Goal: Task Accomplishment & Management: Complete application form

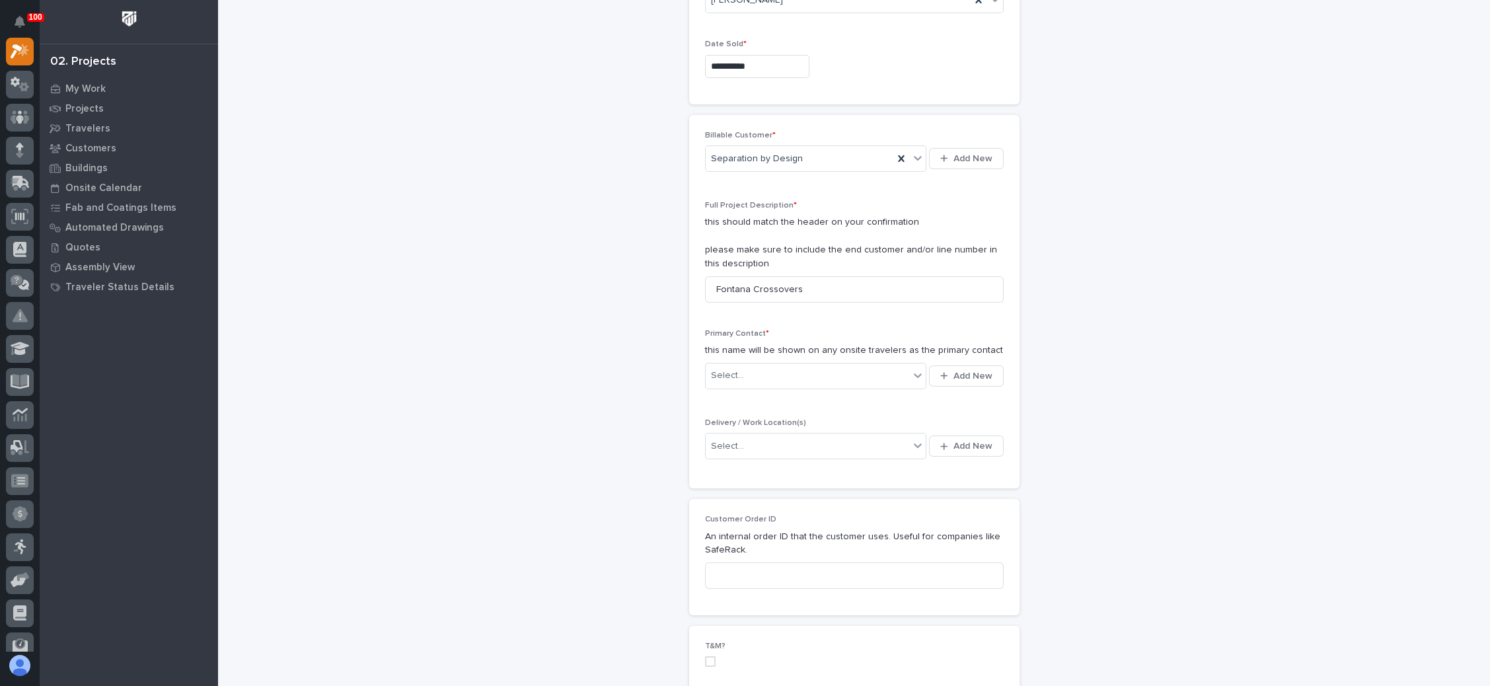
scroll to position [198, 0]
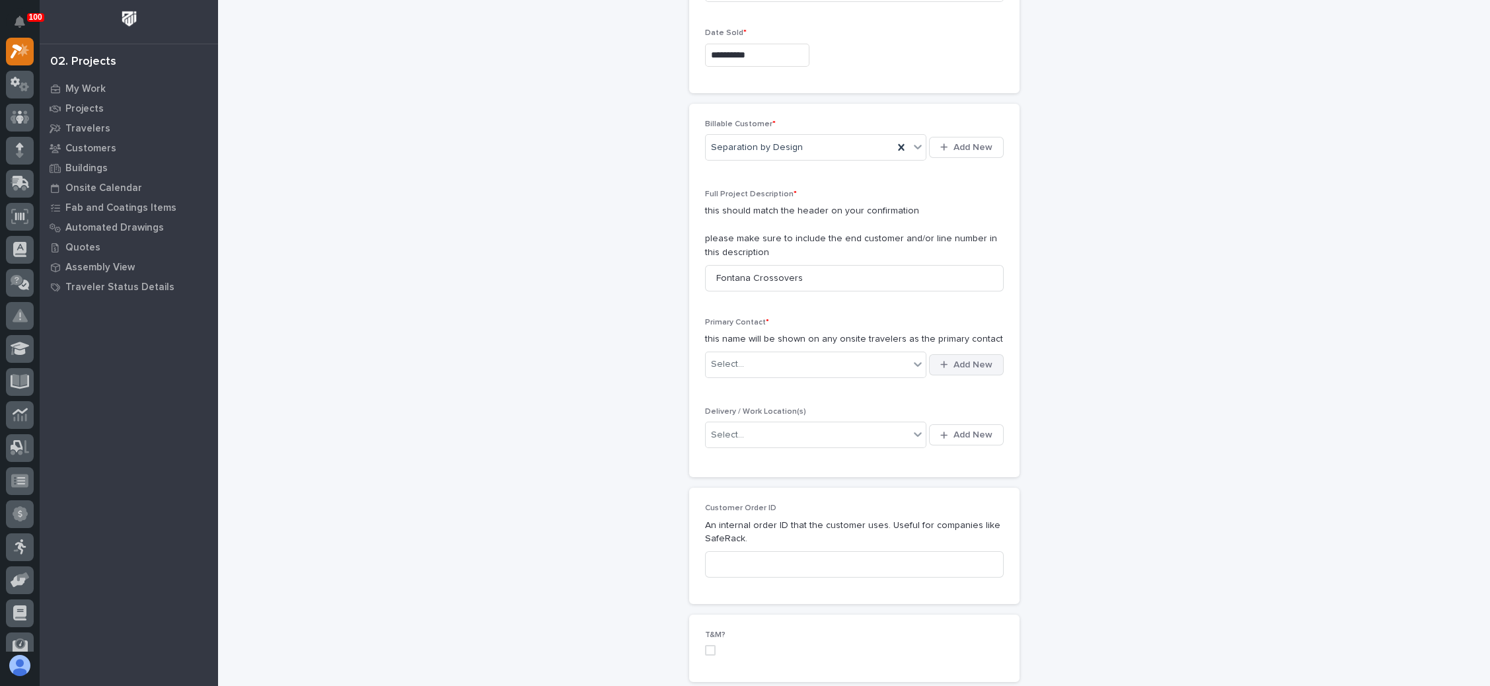
click at [942, 362] on div "button" at bounding box center [946, 364] width 13 height 9
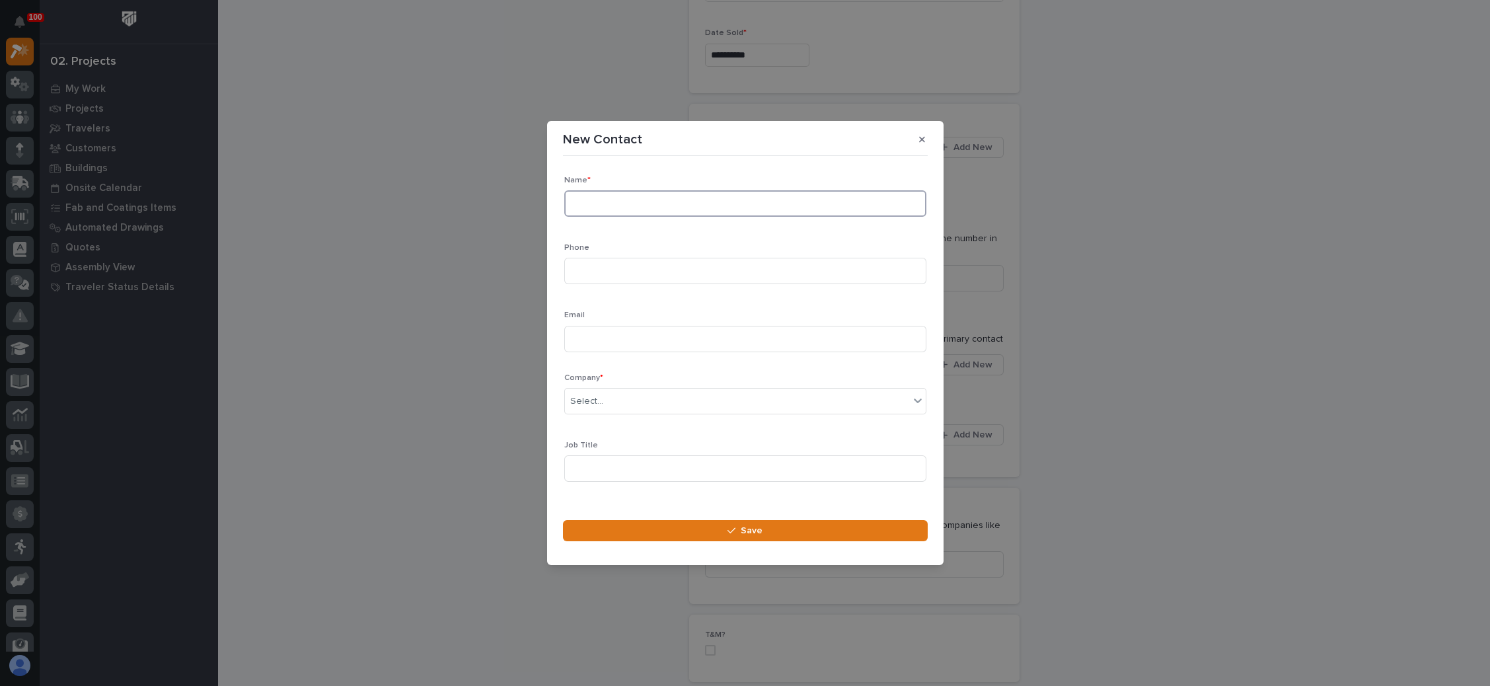
click at [652, 208] on input at bounding box center [745, 203] width 362 height 26
type input "b"
type input "Bruce Patton"
click at [616, 333] on input at bounding box center [745, 339] width 362 height 26
paste input "bpatton@separationbydesign.com"
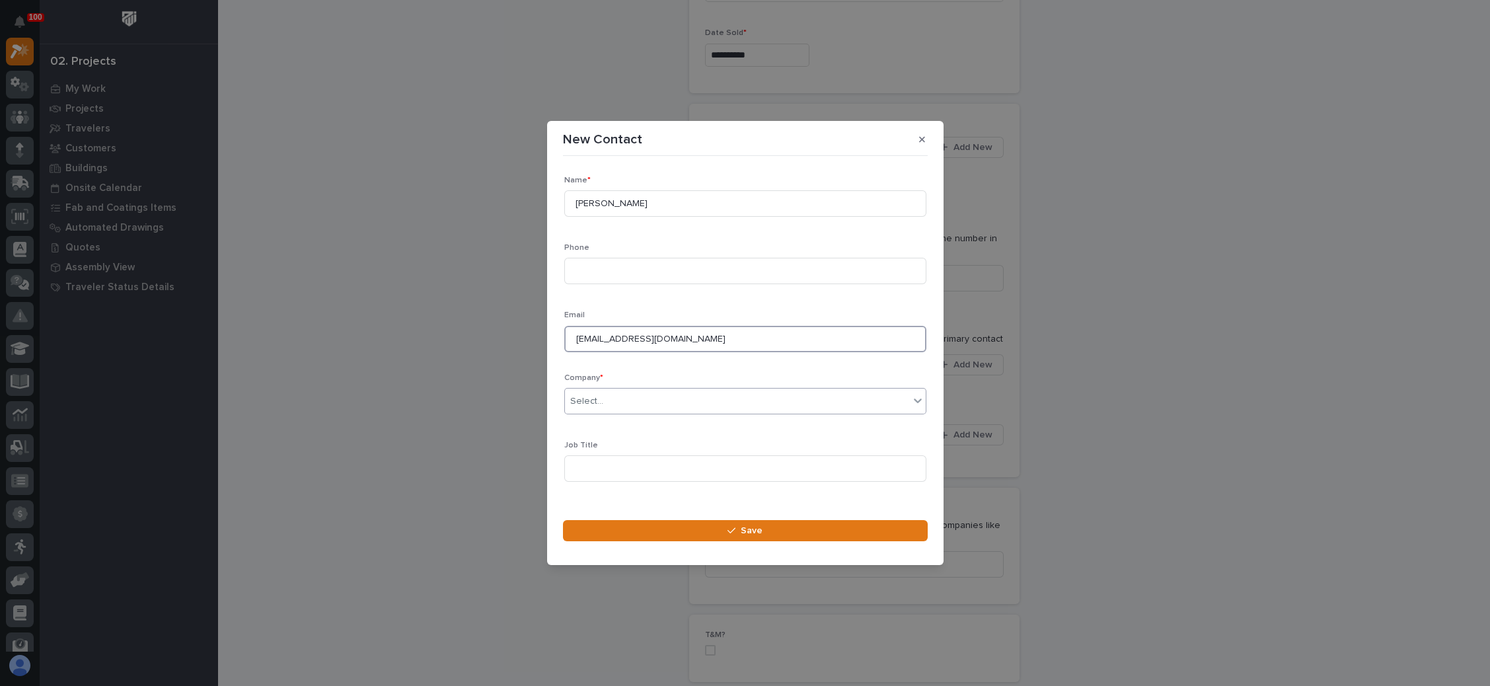
type input "bpatton@separationbydesign.com"
click at [622, 399] on div "Select..." at bounding box center [737, 401] width 344 height 22
type input "****"
click at [658, 443] on div "Separation by Design" at bounding box center [737, 449] width 346 height 23
click at [653, 275] on input at bounding box center [745, 271] width 362 height 26
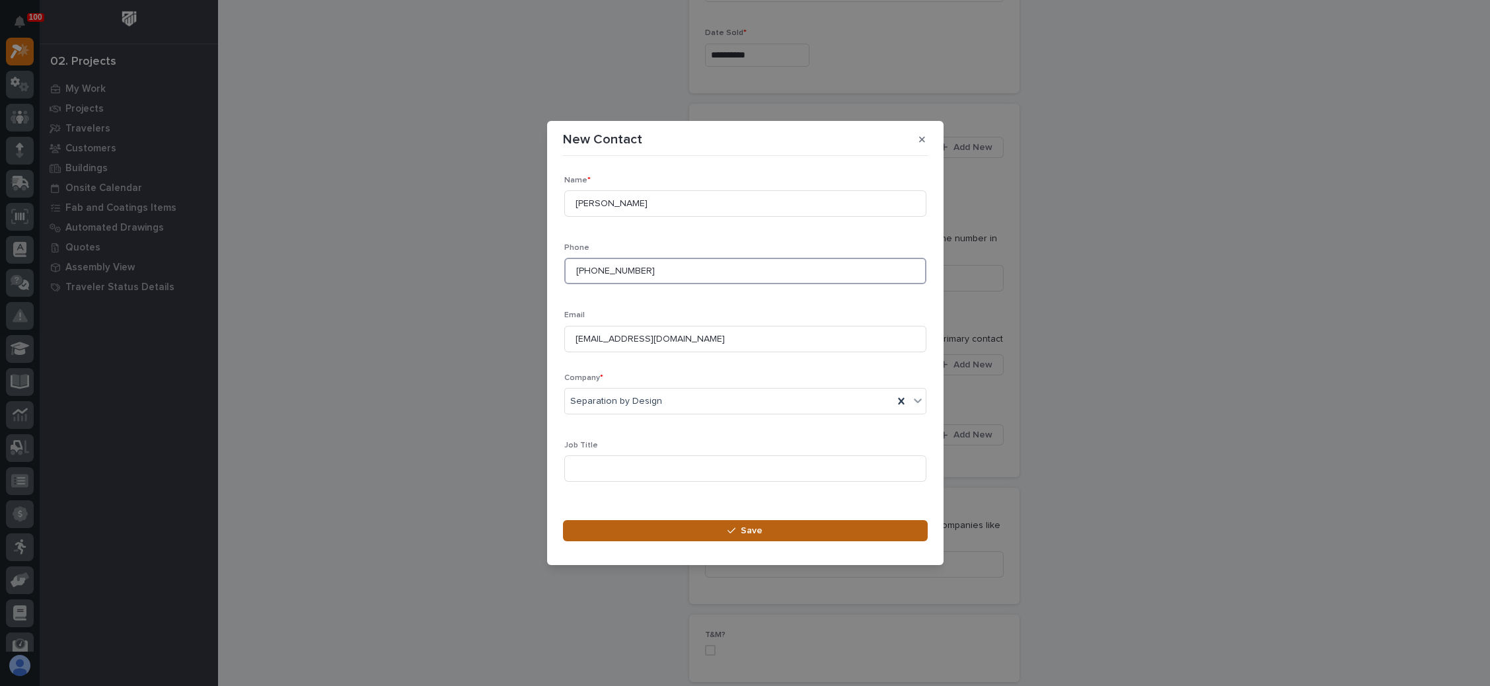
type input "812-402-0181"
drag, startPoint x: 729, startPoint y: 526, endPoint x: 729, endPoint y: 505, distance: 21.1
click at [730, 526] on icon "button" at bounding box center [731, 530] width 8 height 9
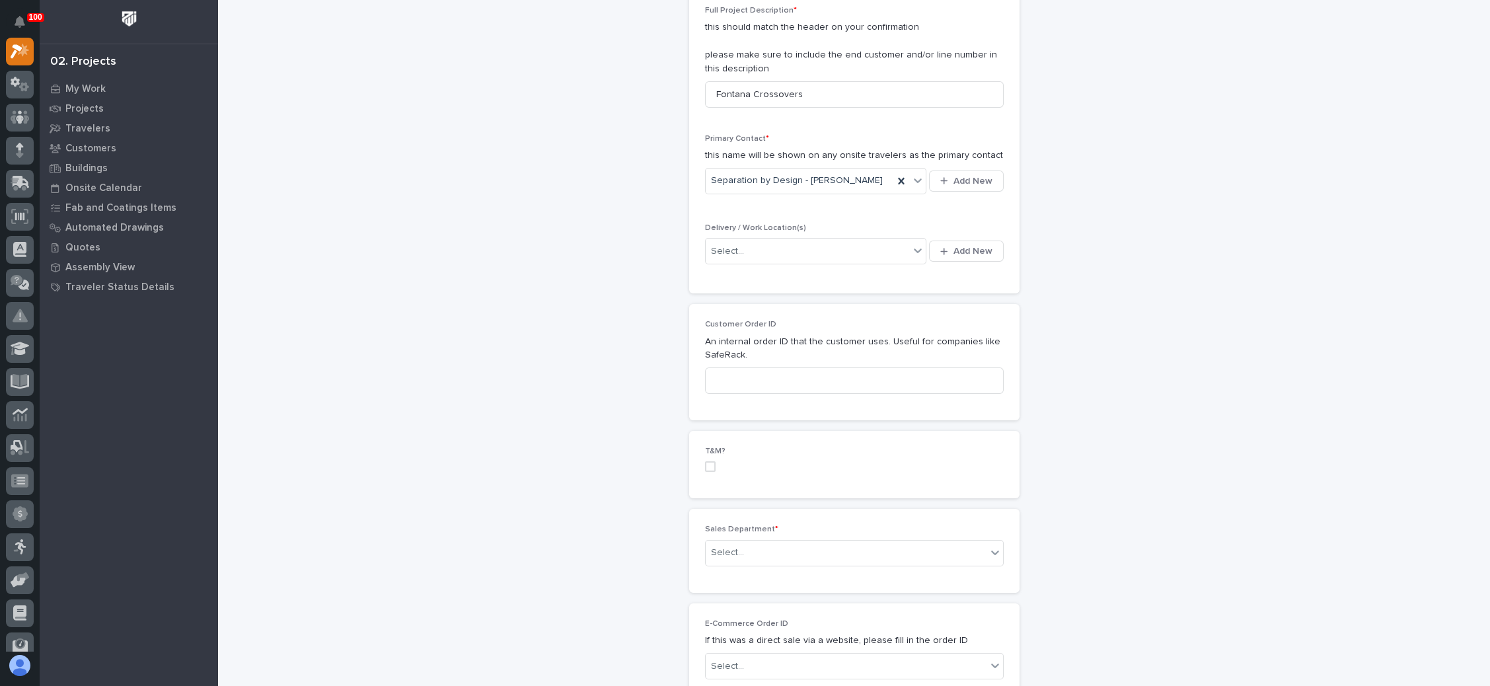
scroll to position [396, 0]
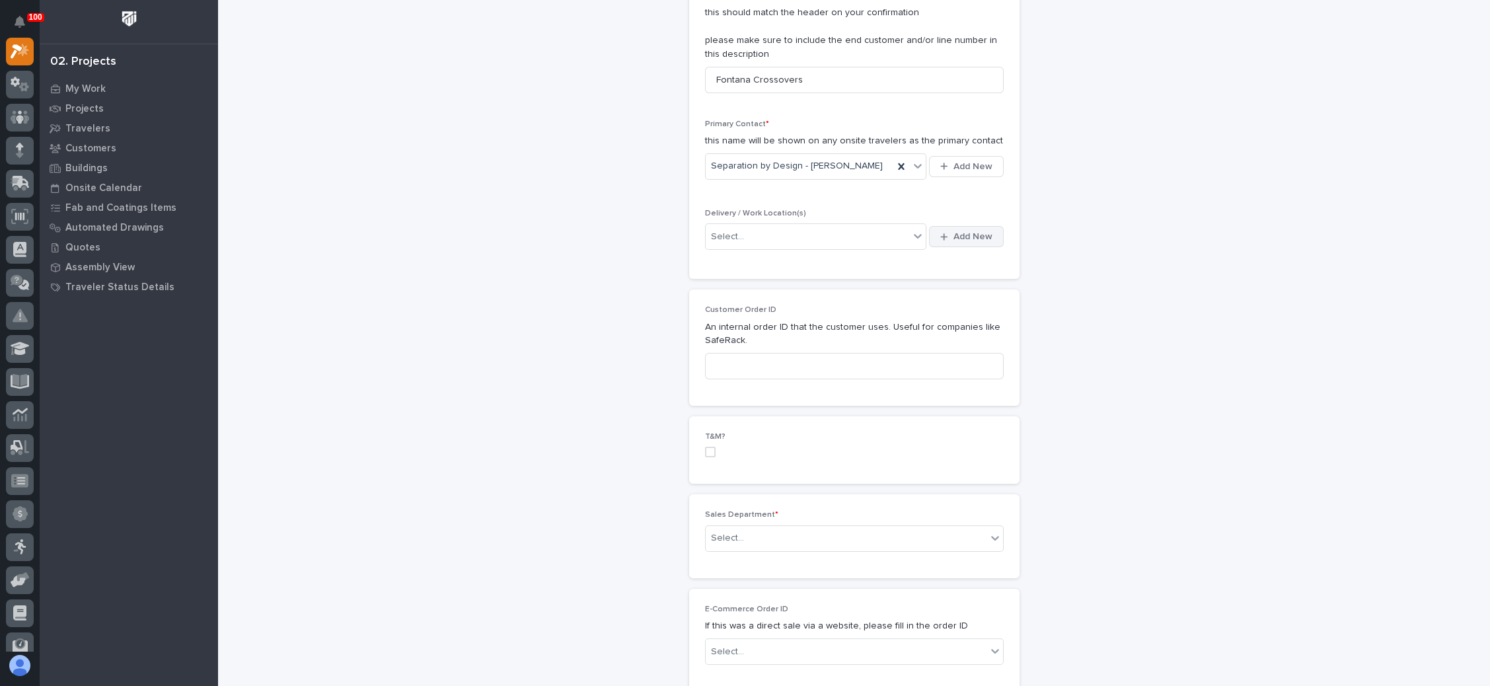
click at [961, 231] on span "Add New" at bounding box center [972, 237] width 39 height 12
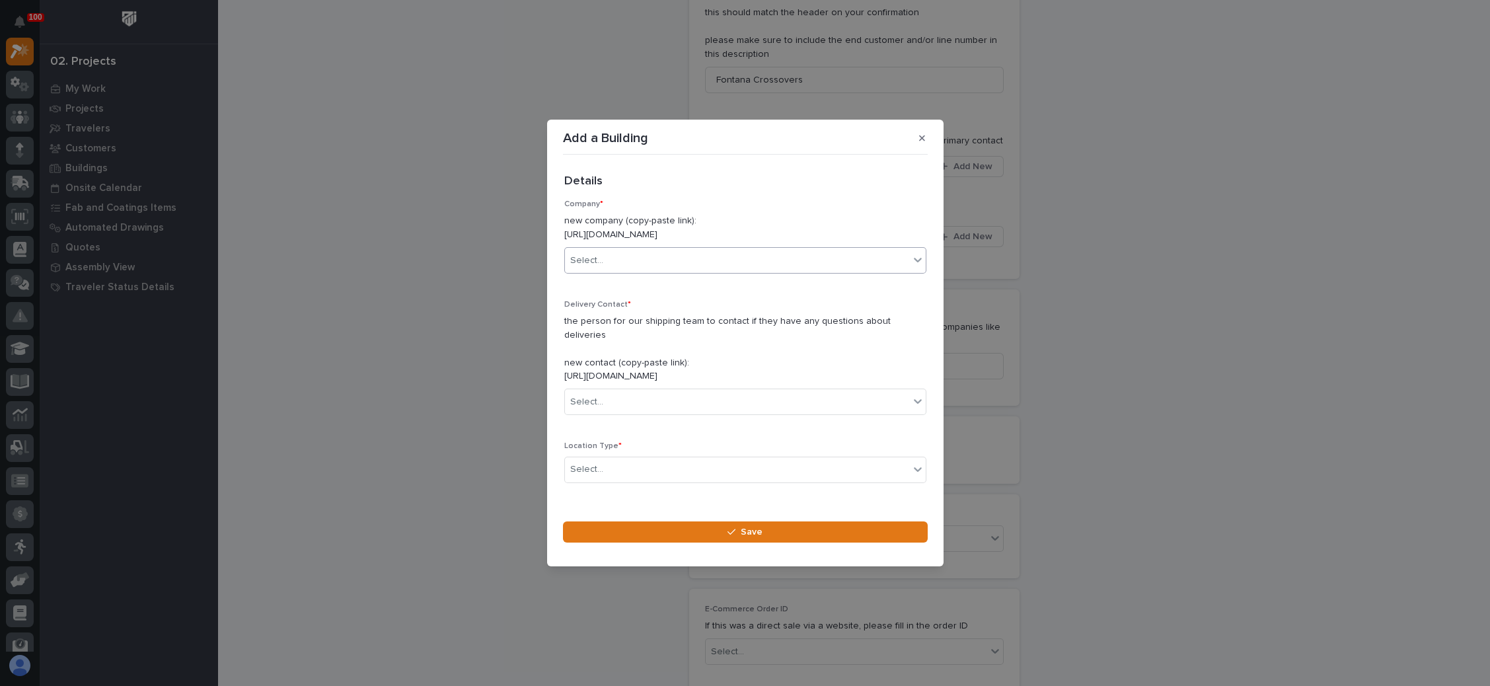
click at [660, 255] on div "Select..." at bounding box center [737, 261] width 344 height 22
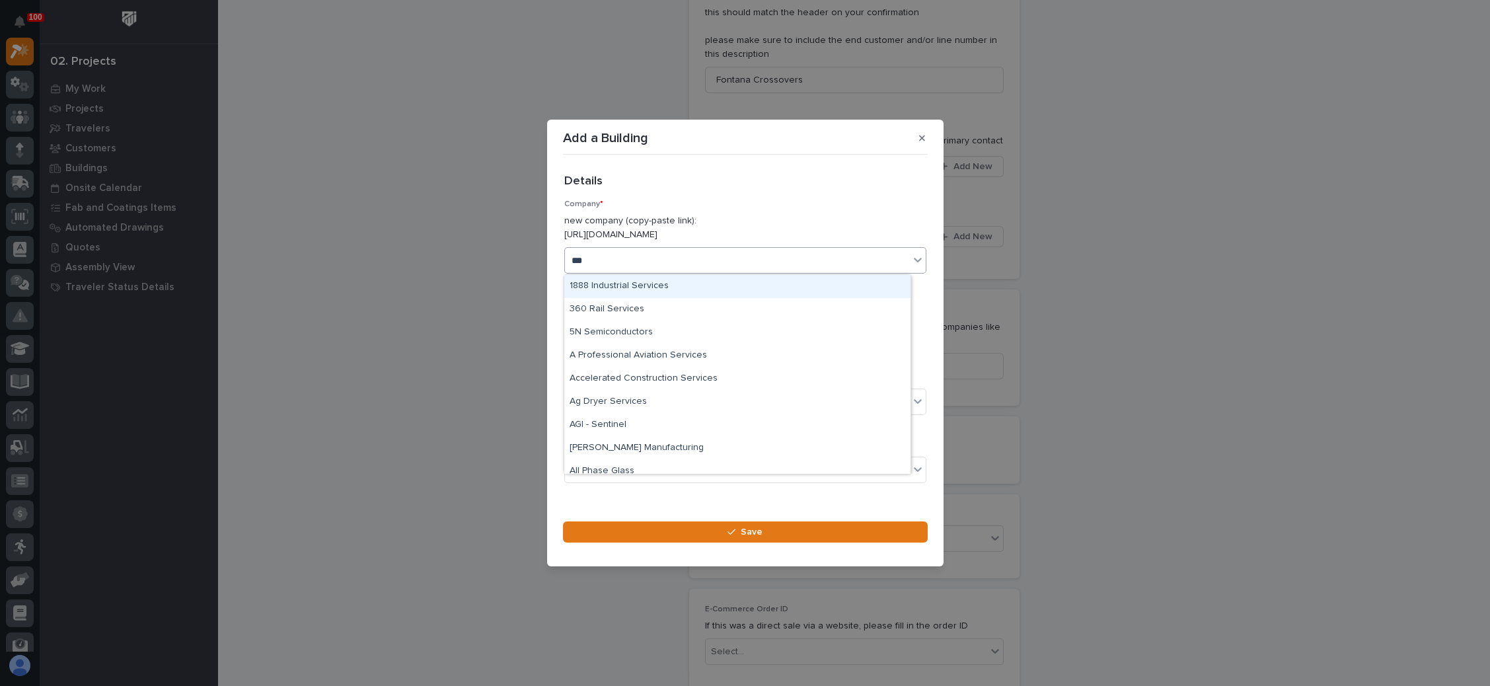
type input "****"
click at [648, 301] on div "Separation by Design" at bounding box center [737, 309] width 346 height 23
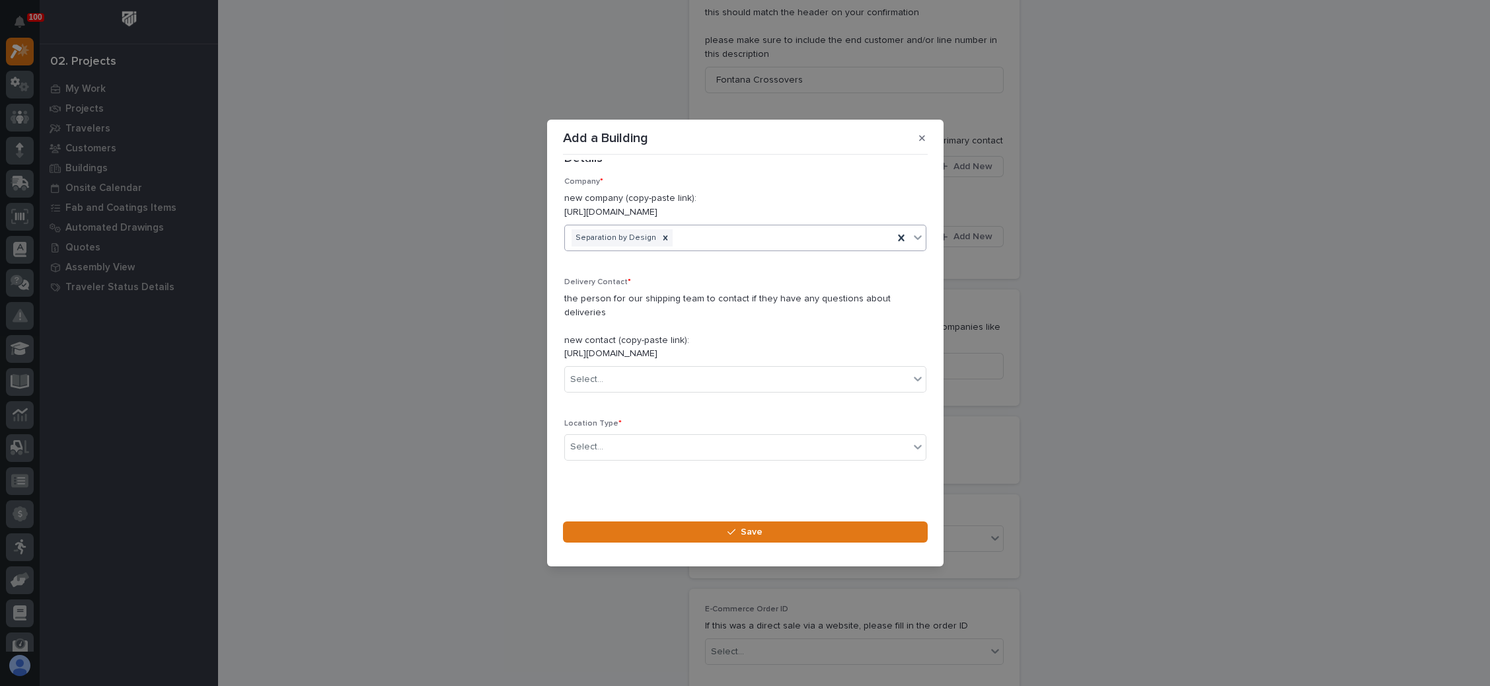
scroll to position [36, 0]
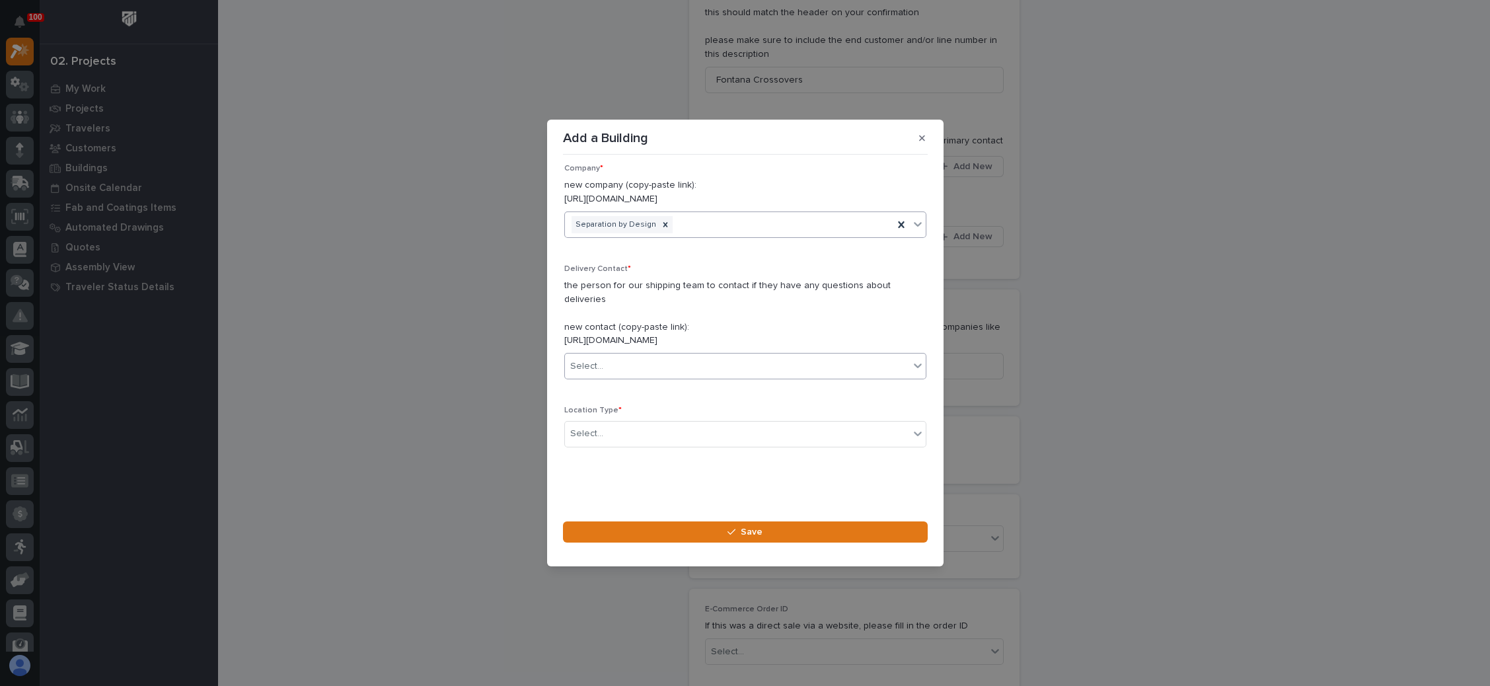
click at [649, 365] on div "Select..." at bounding box center [737, 366] width 344 height 22
type input "******"
click at [653, 391] on div "Separation by Design - [PERSON_NAME]" at bounding box center [737, 391] width 346 height 23
click at [635, 430] on div "Select..." at bounding box center [737, 434] width 344 height 22
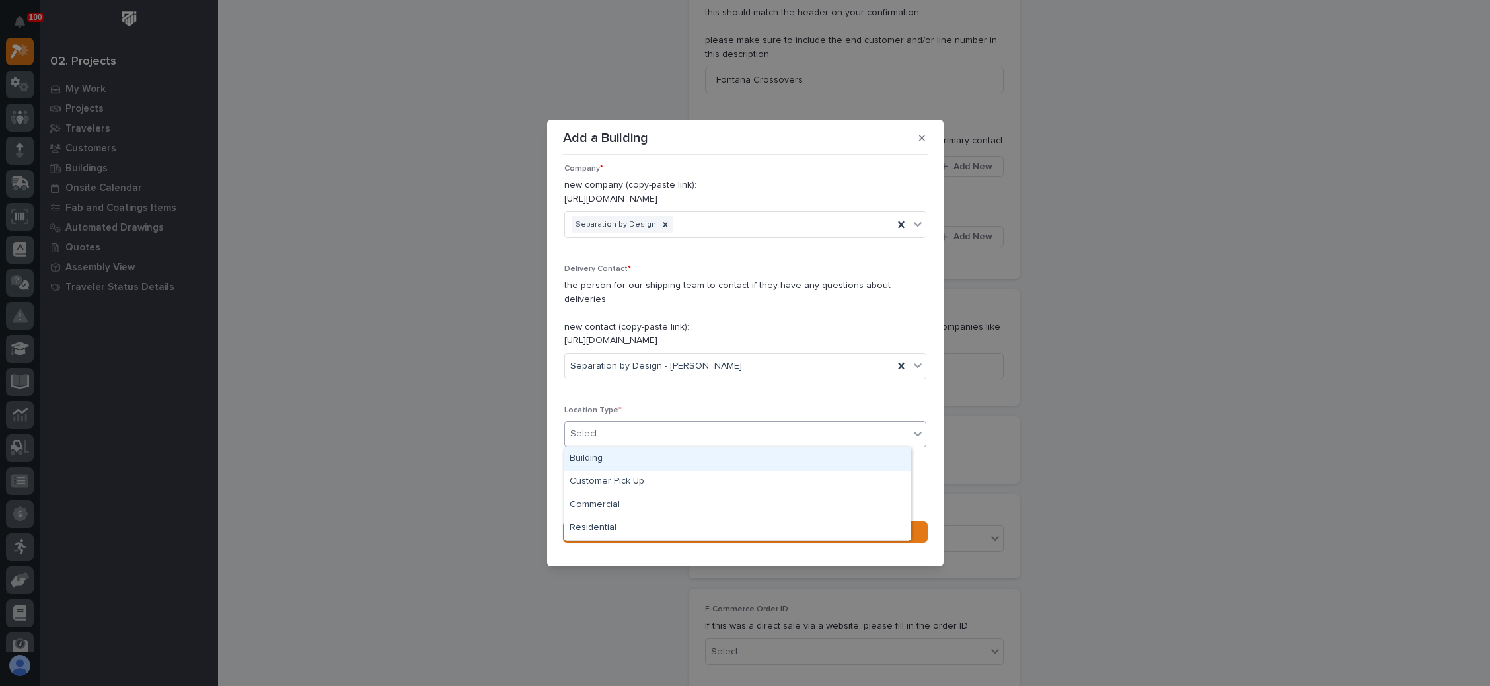
click at [625, 456] on div "Building" at bounding box center [737, 458] width 346 height 23
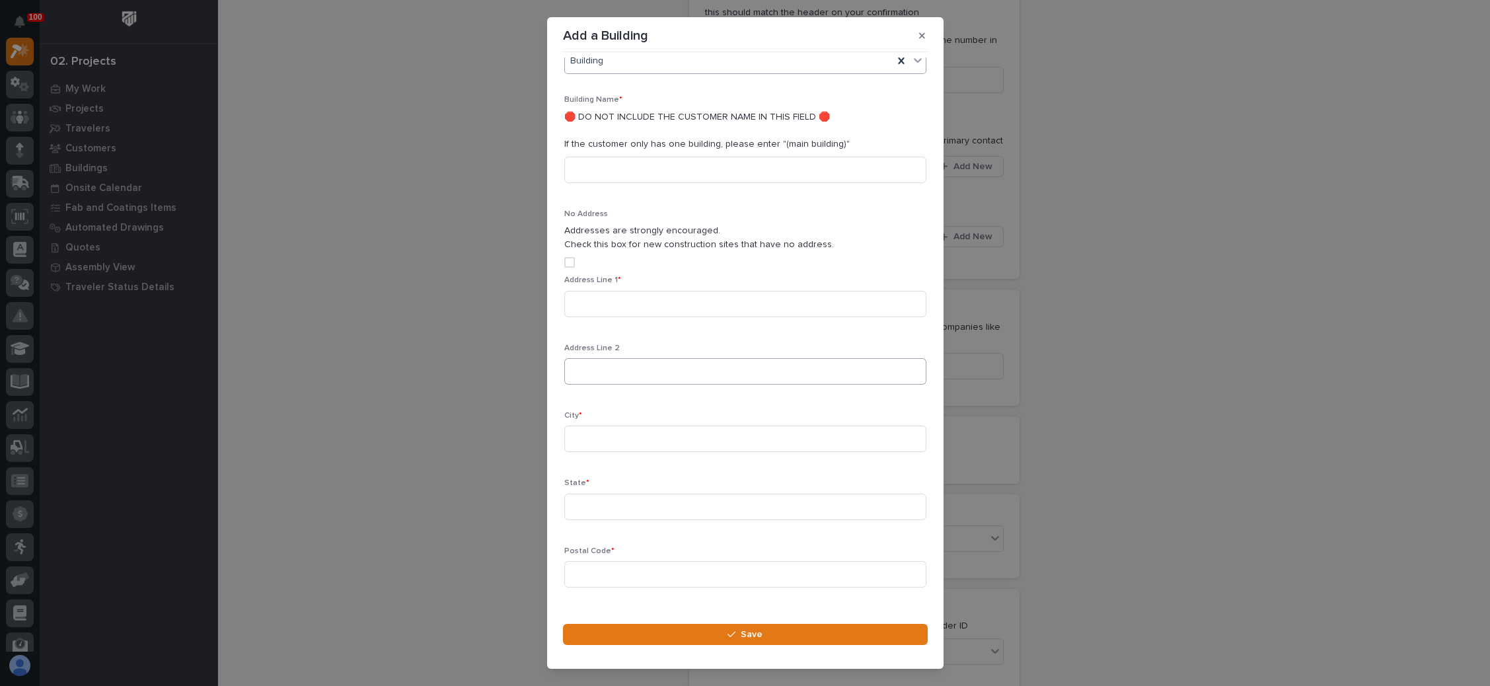
scroll to position [342, 0]
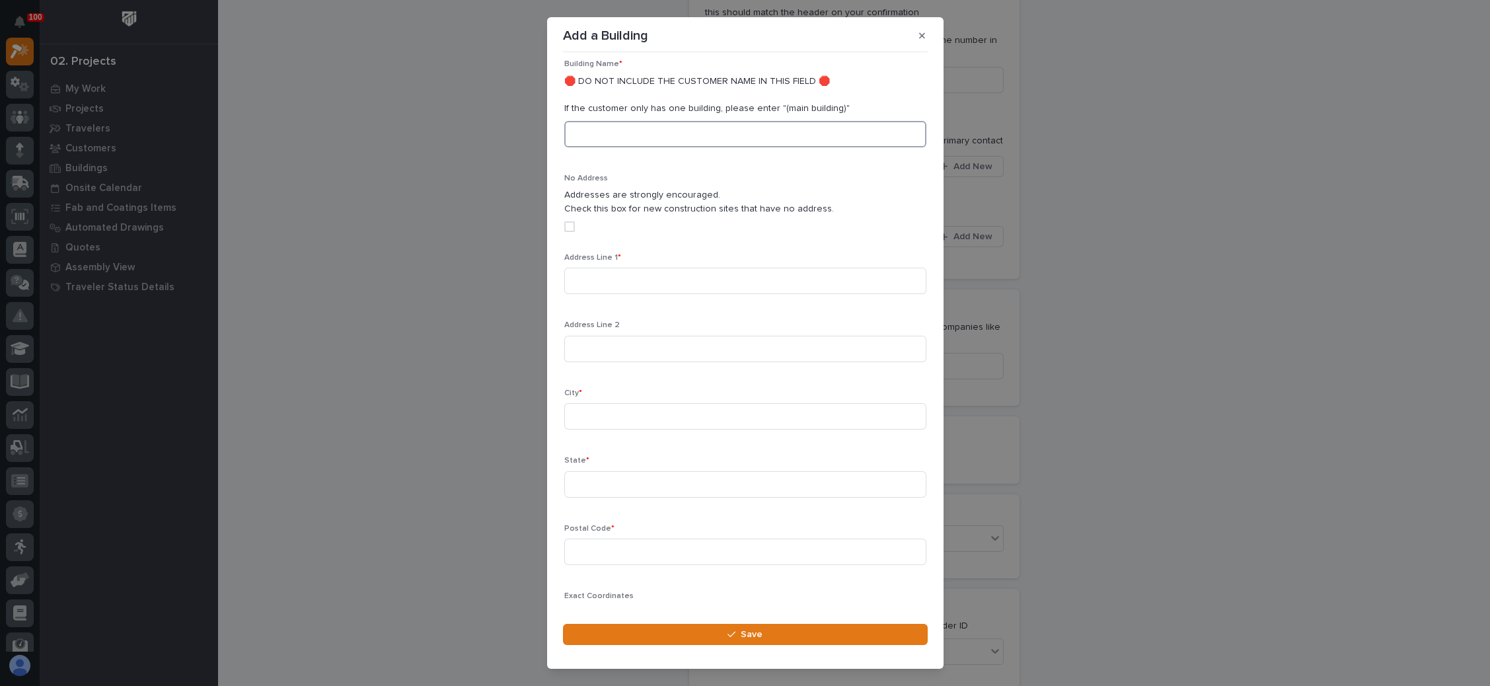
click at [654, 129] on input at bounding box center [745, 134] width 362 height 26
type input "Main"
click at [655, 277] on input at bounding box center [745, 281] width 362 height 26
paste input "8377 Sultana Ave Fontana CA 92337 United States"
type input "8377 Sultana Ave Fontana CA 92337 United States"
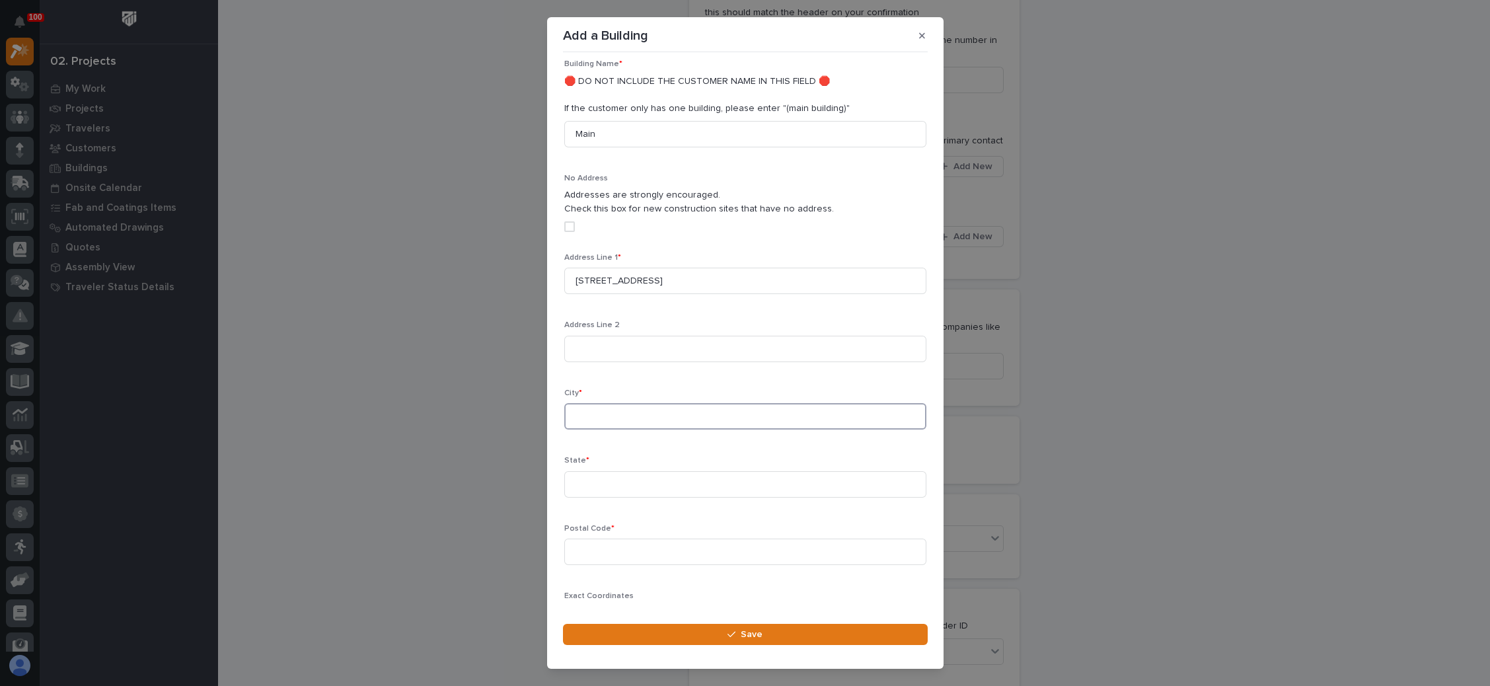
click at [660, 417] on input at bounding box center [745, 416] width 362 height 26
type input "F"
type input "Fontana"
type input "CA"
type input "92337"
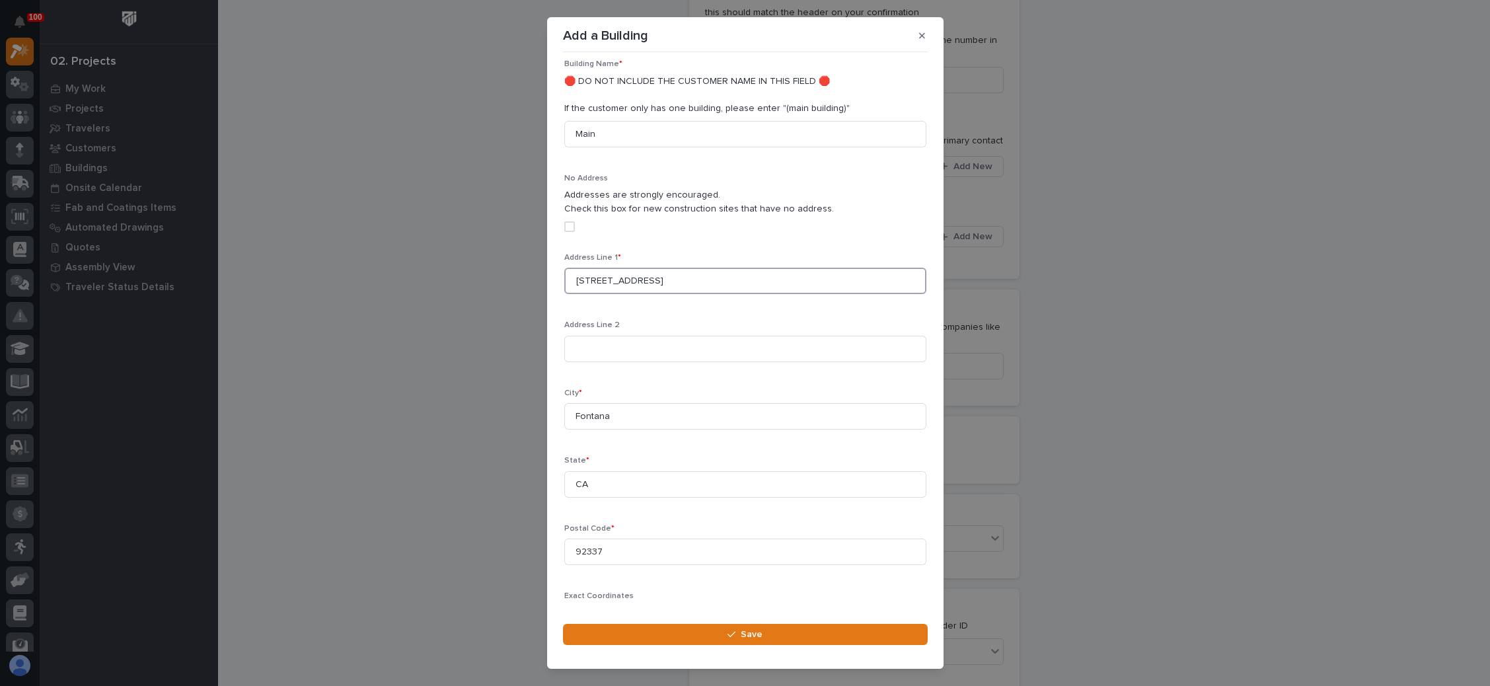
click at [790, 279] on input "8377 Sultana Ave Fontana CA 92337 United States" at bounding box center [745, 281] width 362 height 26
type input "8377 Sultana Ave"
click at [798, 416] on input "Fontana" at bounding box center [745, 416] width 362 height 26
click at [836, 511] on div "Address Line 1 * 8377 Sultana Ave Address Line 2 City * Fontana State * CA Post…" at bounding box center [745, 457] width 362 height 409
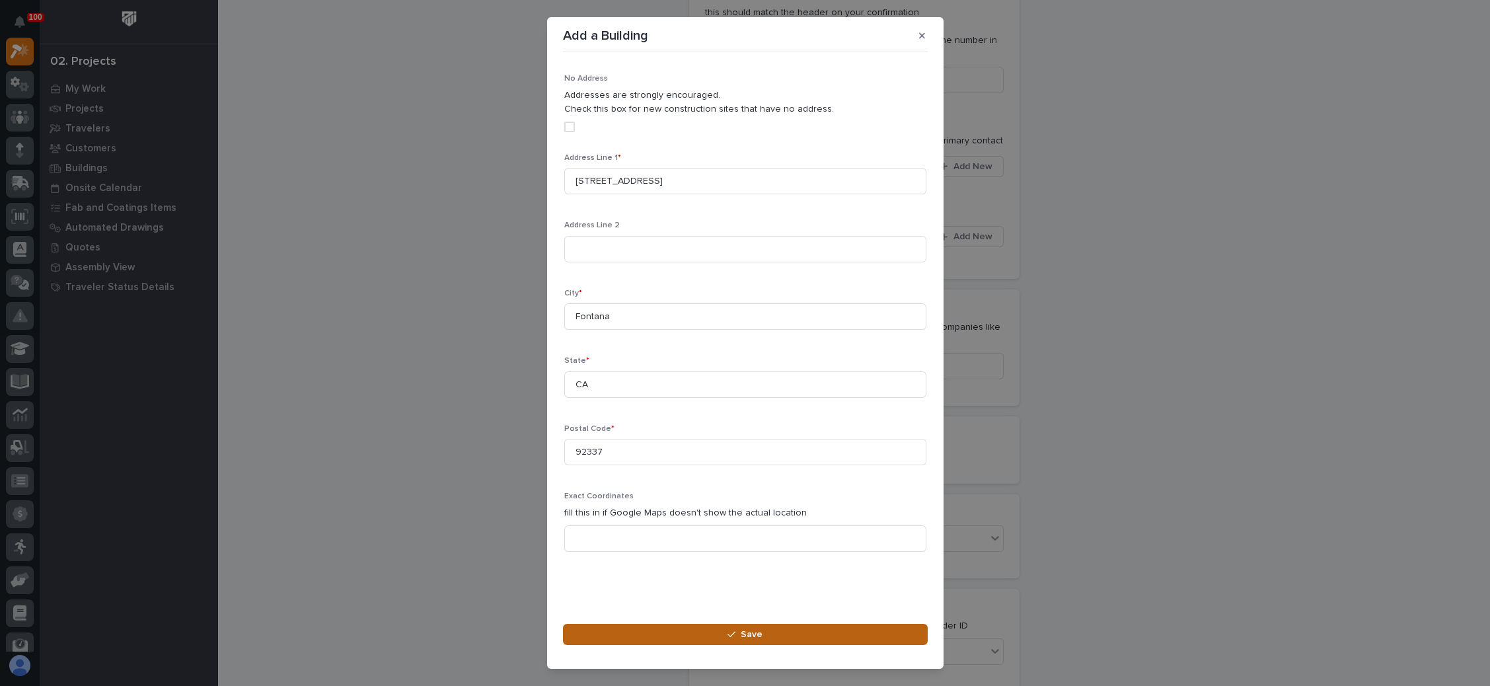
click at [744, 629] on span "Save" at bounding box center [752, 634] width 22 height 12
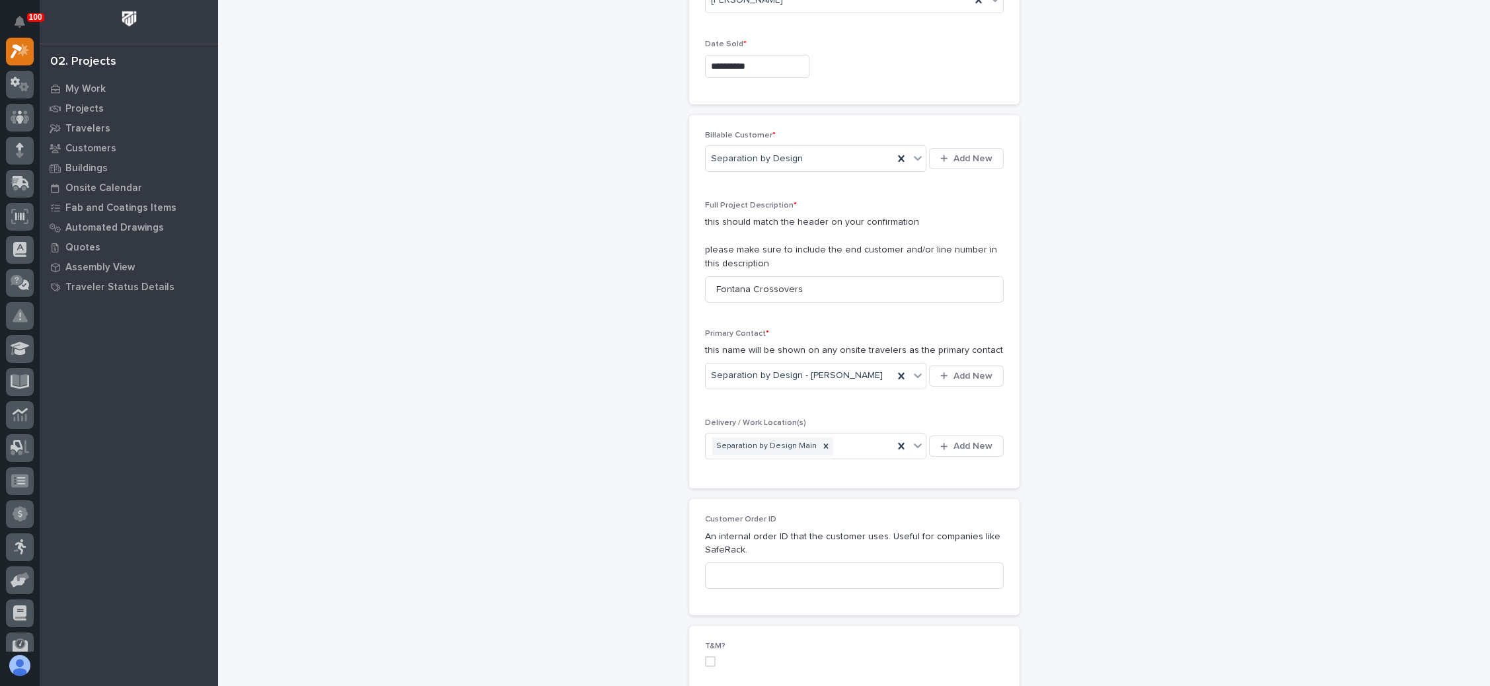
scroll to position [198, 0]
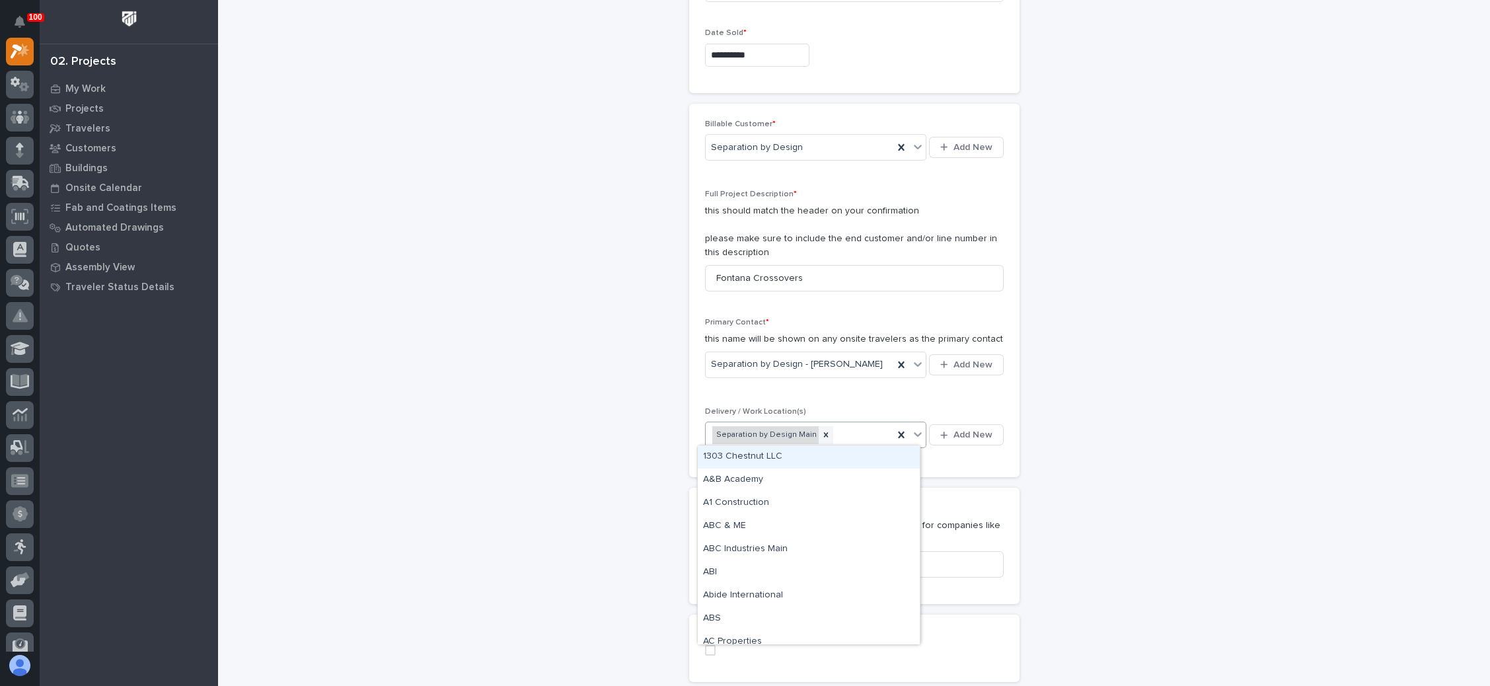
click at [783, 431] on div "Separation by Design Main" at bounding box center [765, 435] width 106 height 18
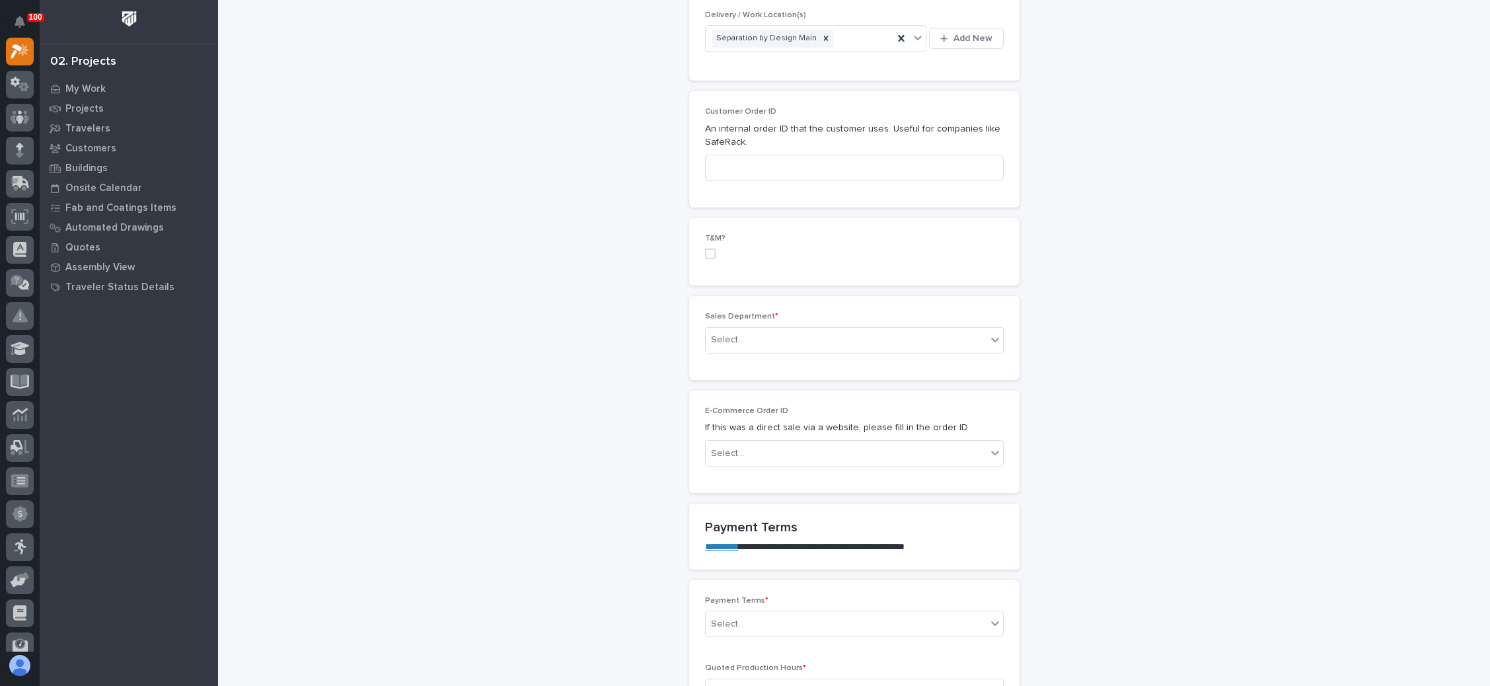
scroll to position [694, 0]
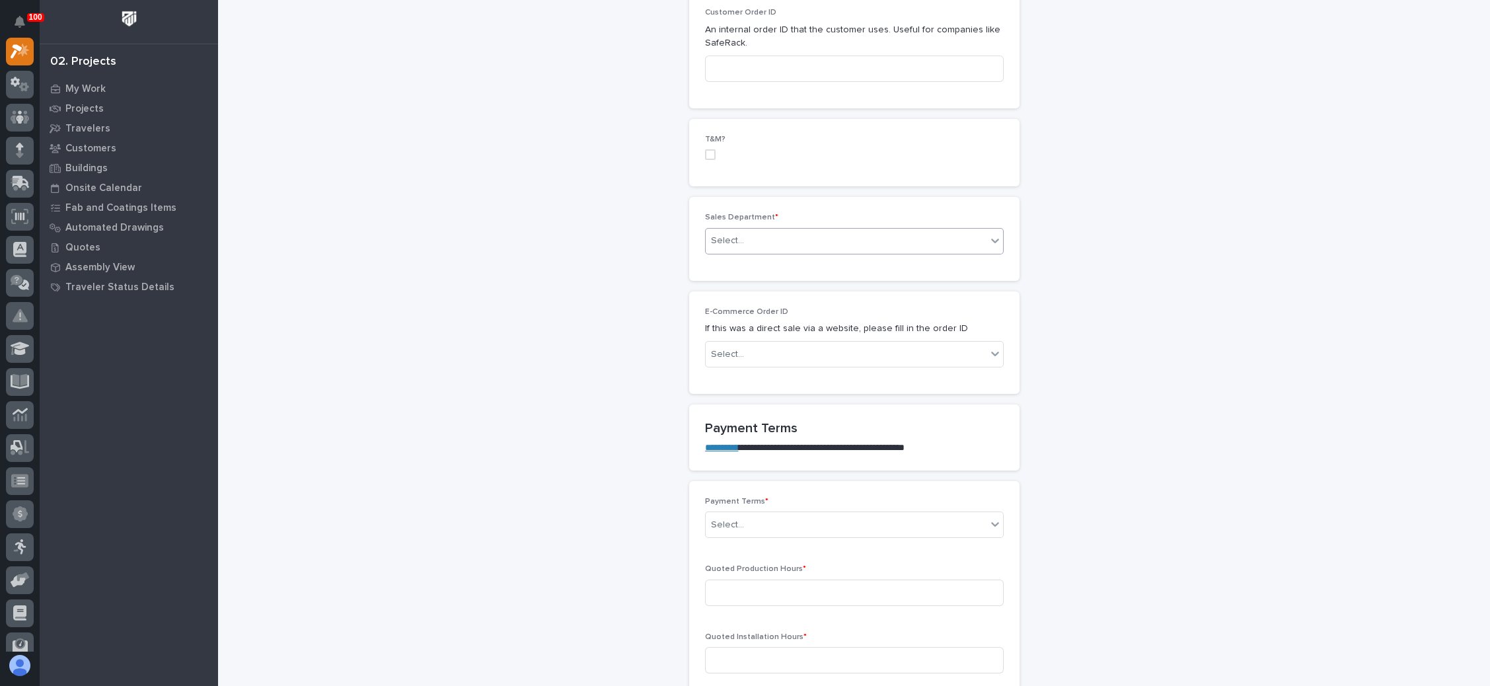
click at [932, 247] on div "Select..." at bounding box center [846, 241] width 281 height 22
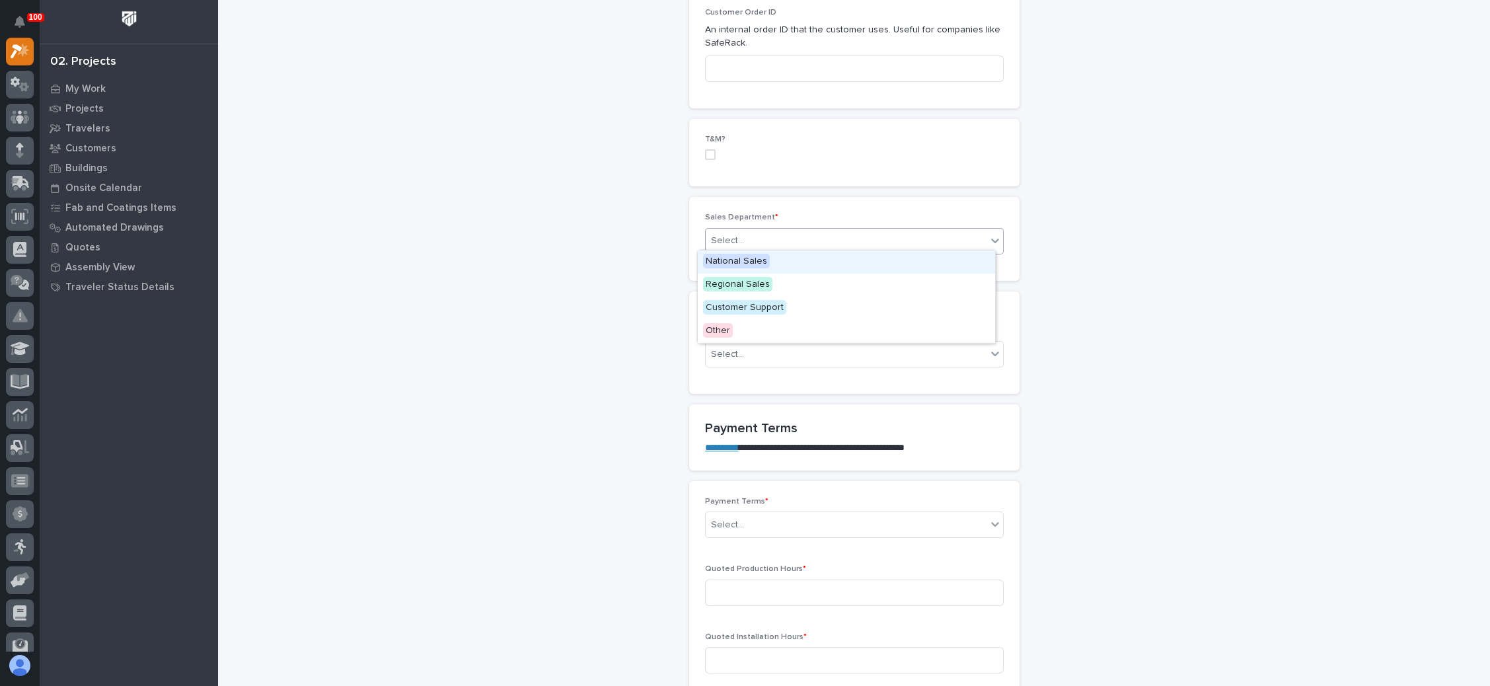
click at [874, 264] on div "National Sales" at bounding box center [846, 261] width 297 height 23
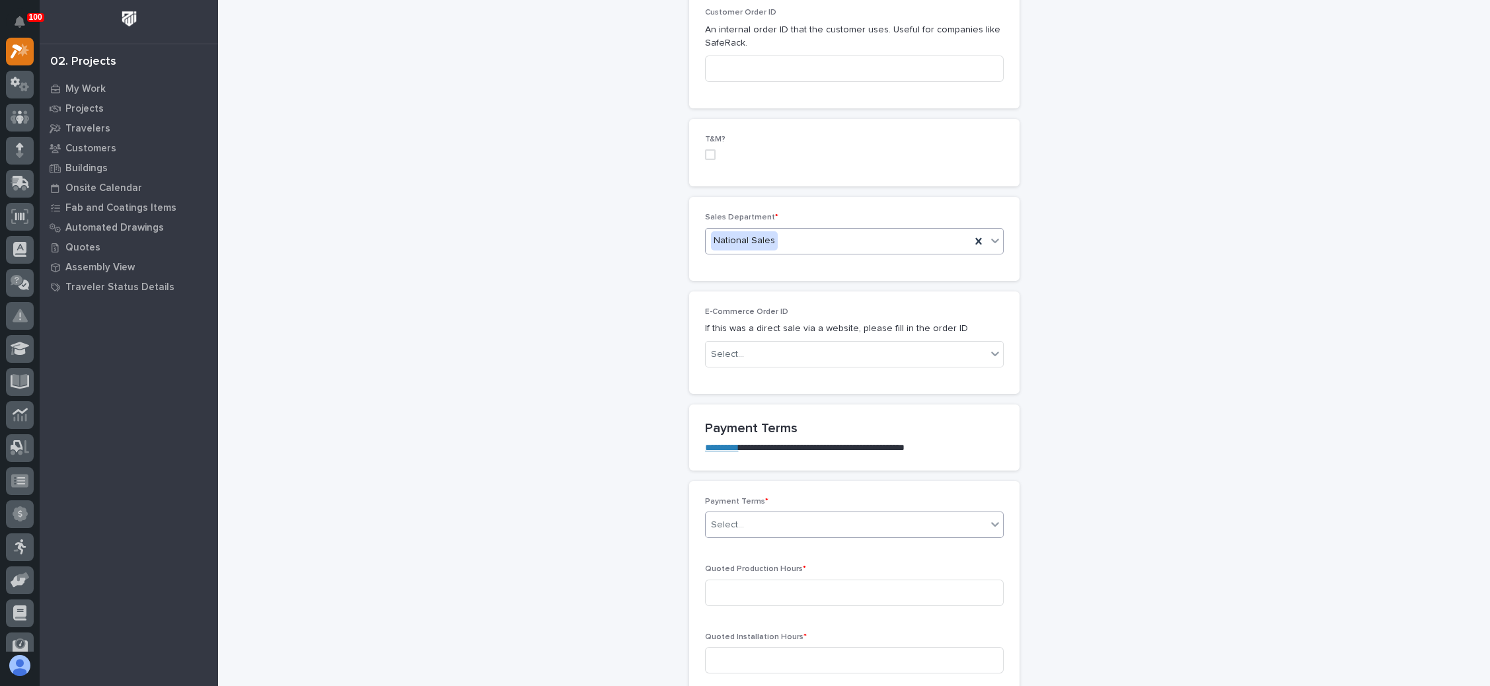
click at [778, 517] on div "Select..." at bounding box center [846, 525] width 281 height 22
drag, startPoint x: 723, startPoint y: 636, endPoint x: 753, endPoint y: 618, distance: 35.2
click at [725, 635] on div "Net 30" at bounding box center [846, 637] width 297 height 23
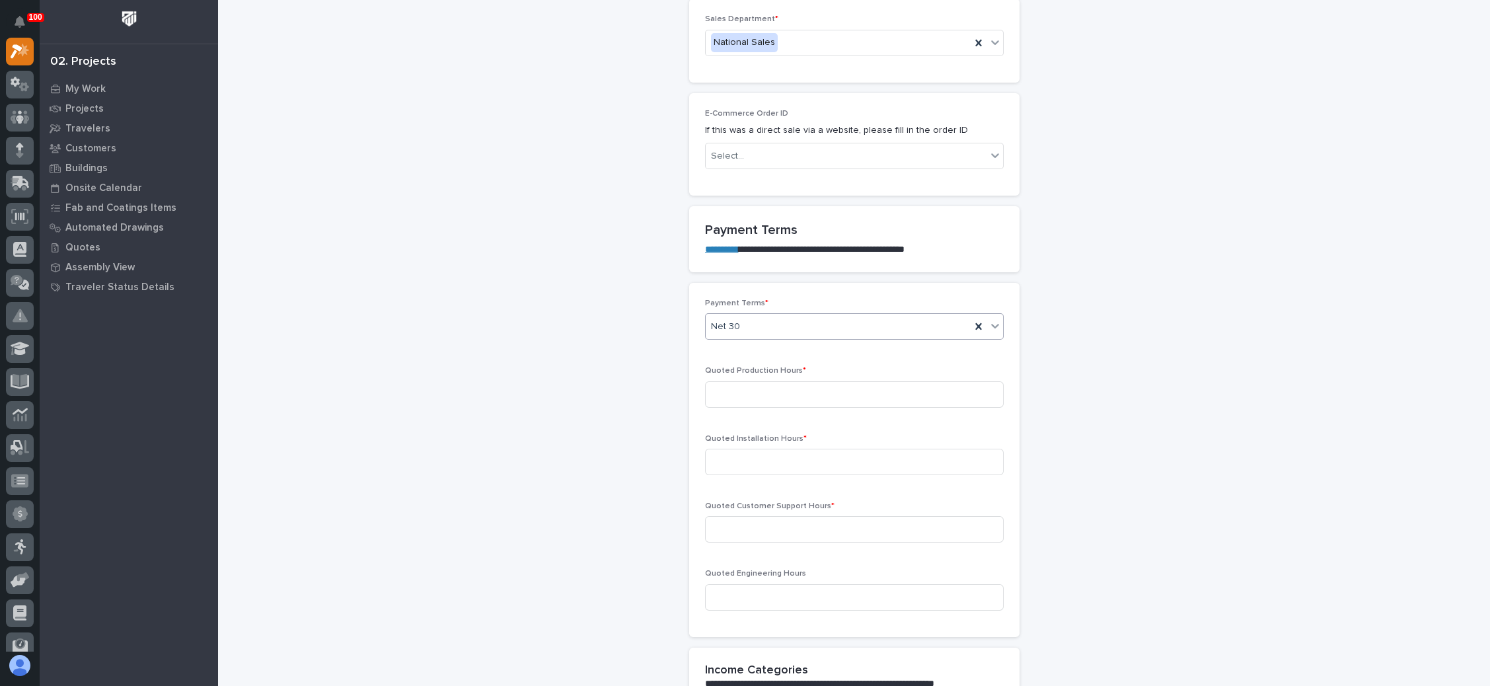
scroll to position [991, 0]
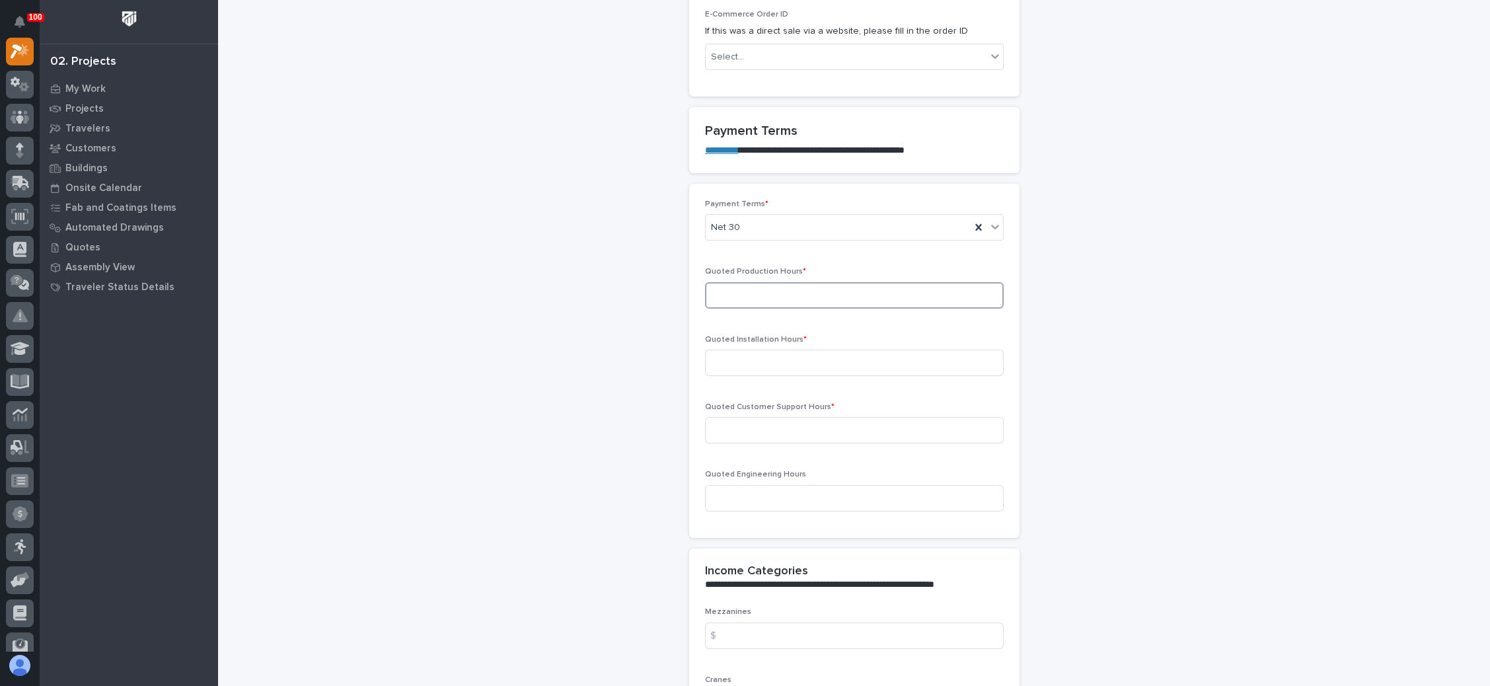
click at [817, 295] on input at bounding box center [854, 295] width 299 height 26
click at [741, 351] on input at bounding box center [854, 362] width 299 height 26
type input "0"
click at [834, 295] on input at bounding box center [854, 295] width 299 height 26
type input "105"
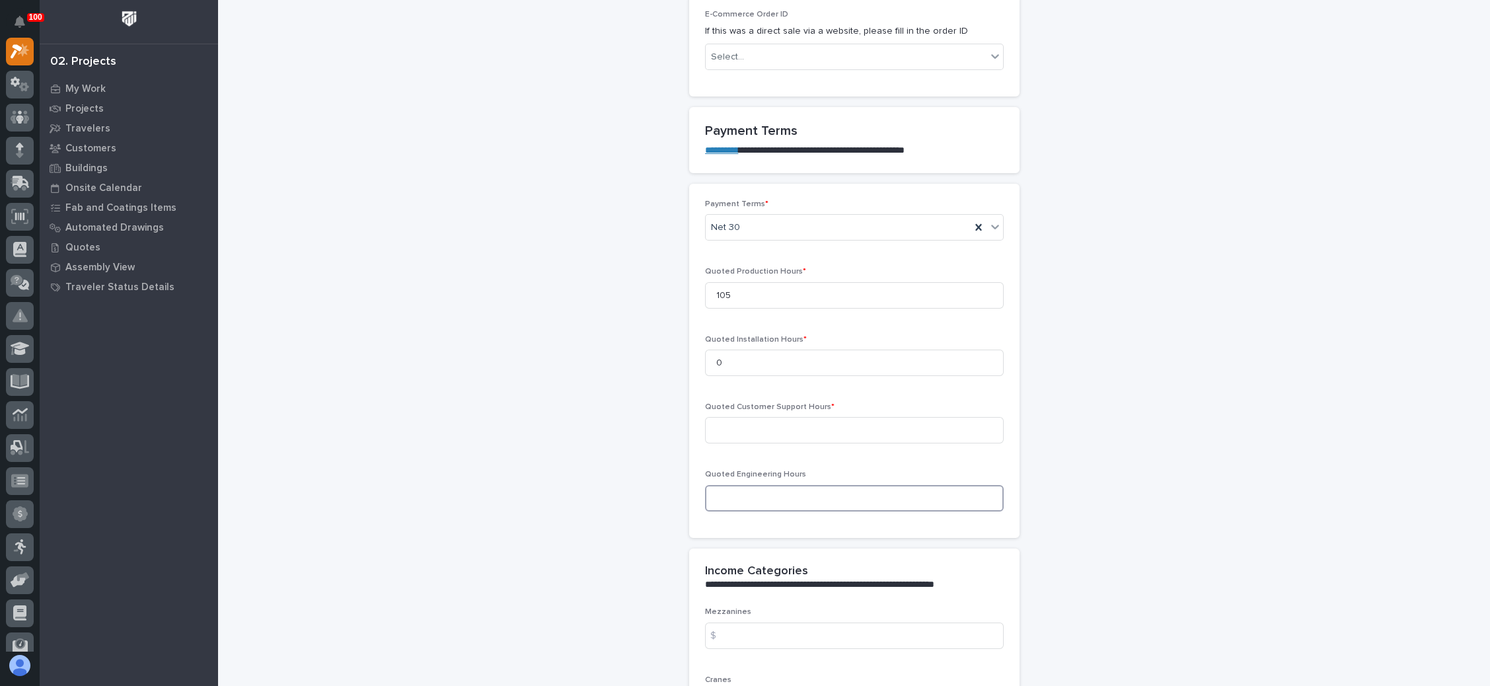
click at [773, 485] on input at bounding box center [854, 498] width 299 height 26
type input "30"
click at [1018, 519] on div "**********" at bounding box center [853, 393] width 1245 height 2767
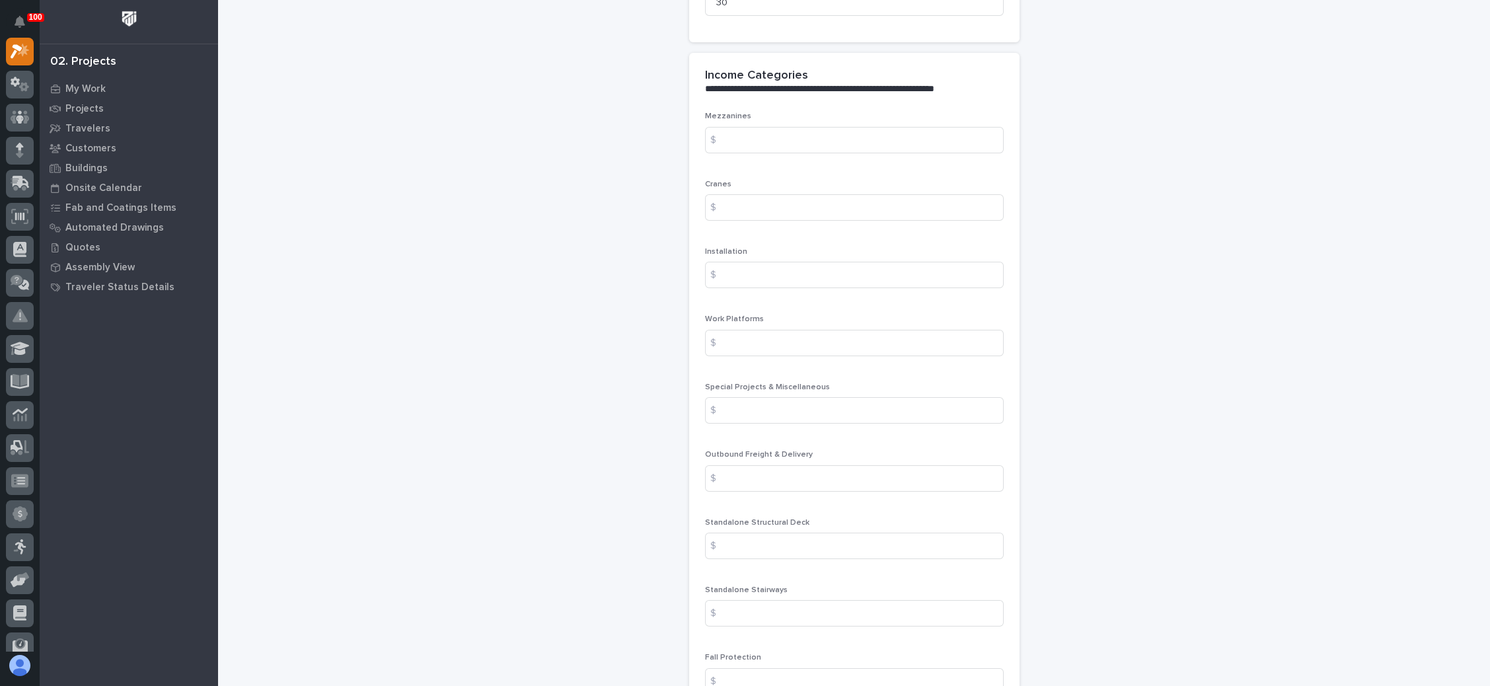
scroll to position [1585, 0]
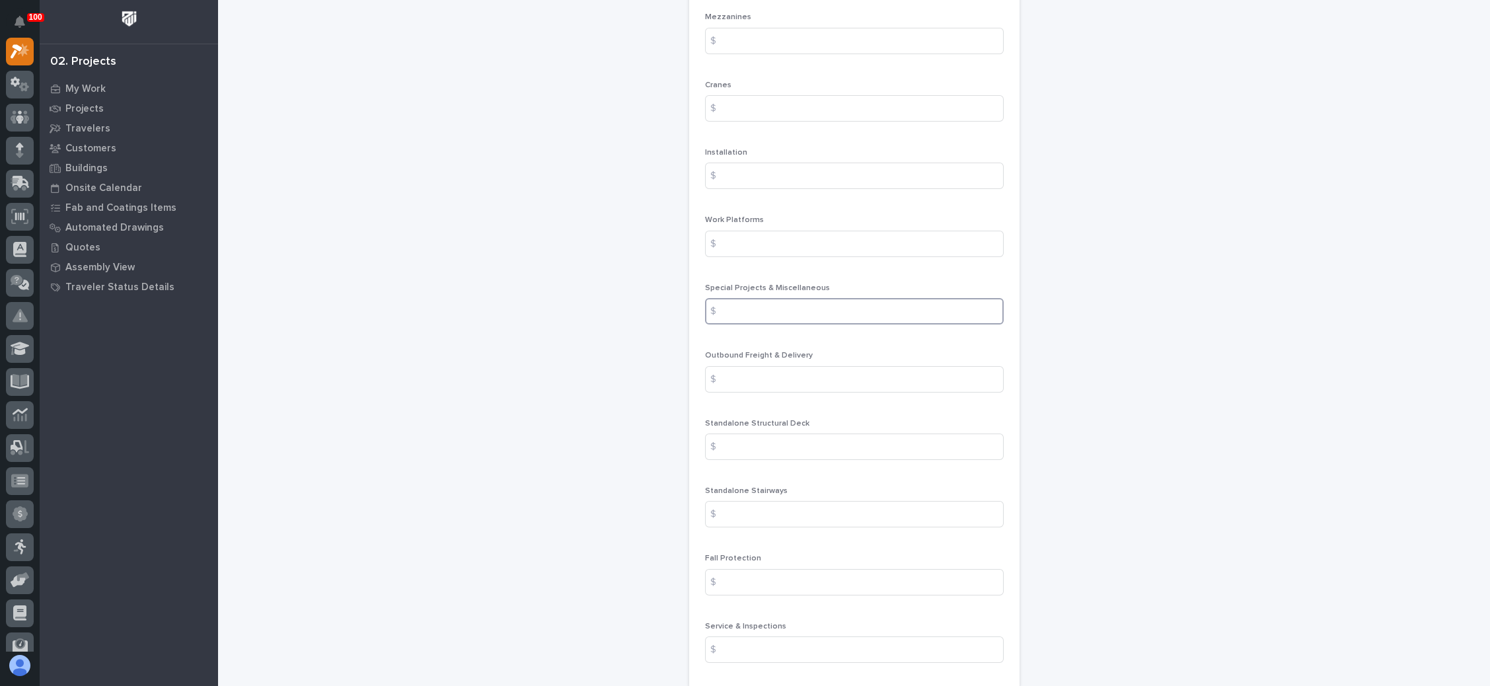
click at [826, 312] on input at bounding box center [854, 311] width 299 height 26
type input "105"
click at [840, 378] on input at bounding box center [854, 379] width 299 height 26
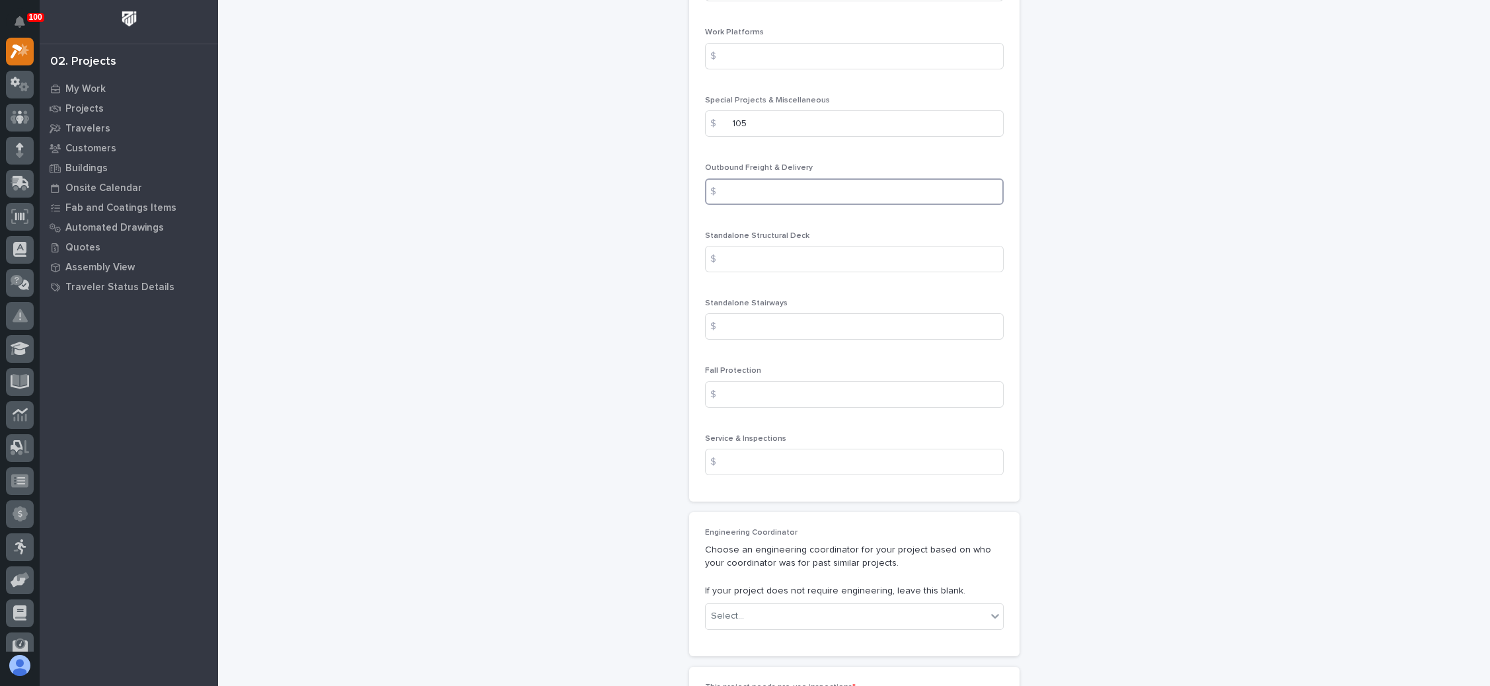
scroll to position [1784, 0]
click at [795, 308] on input at bounding box center [854, 316] width 299 height 26
type input "41850"
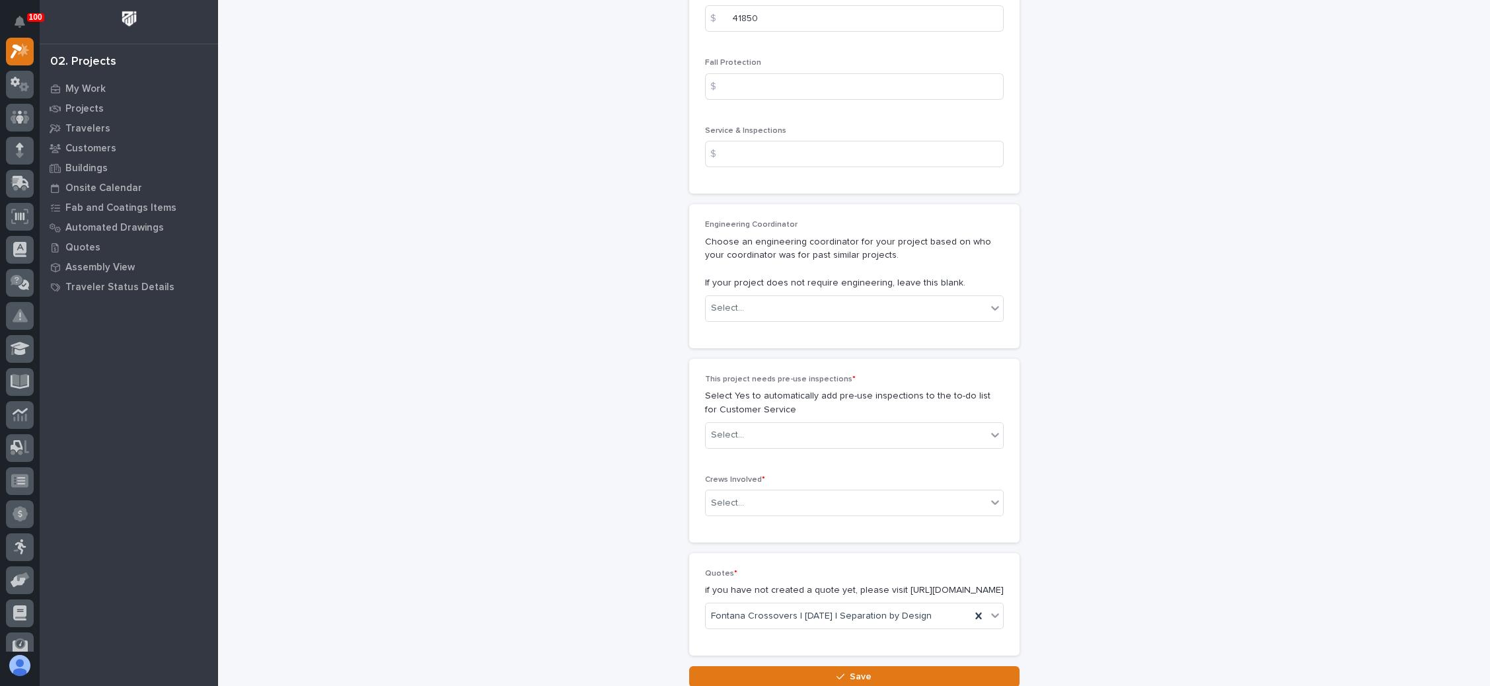
scroll to position [2180, 0]
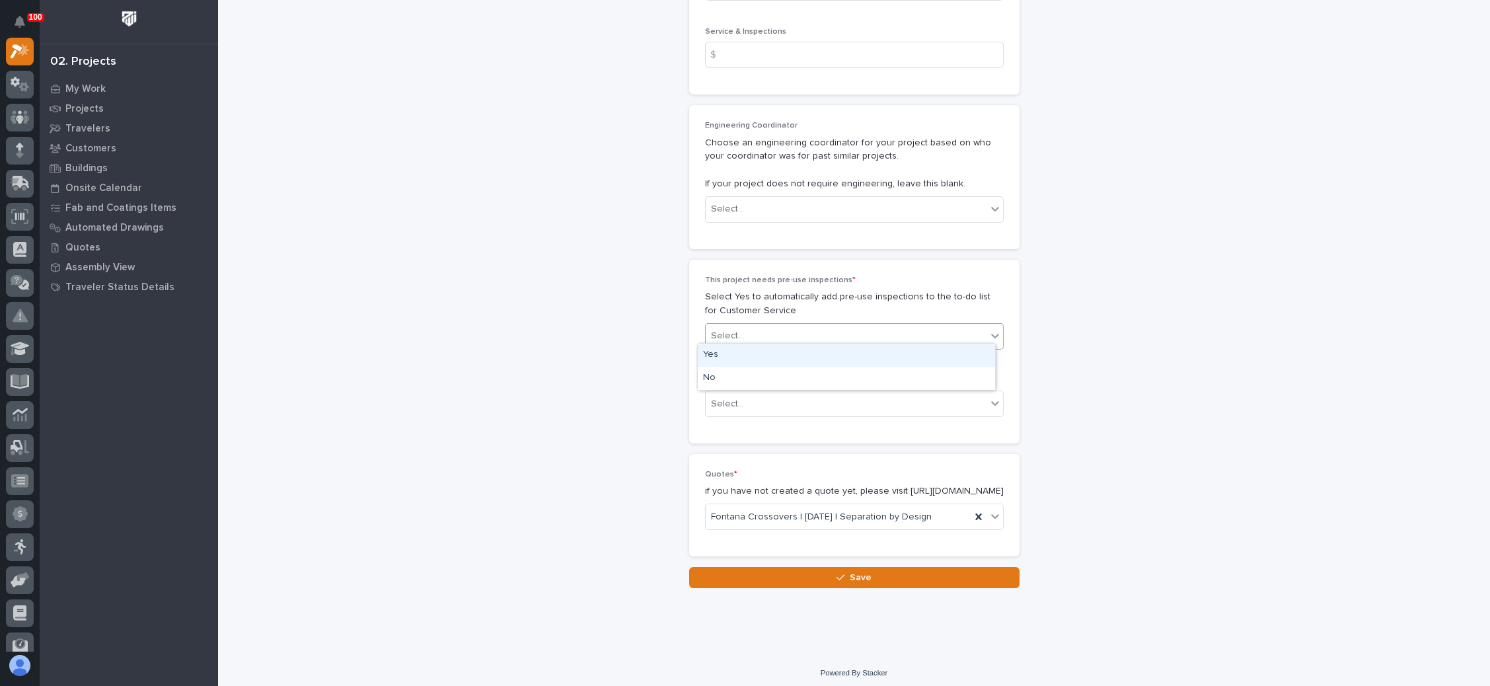
click at [991, 334] on icon at bounding box center [995, 336] width 8 height 5
click at [895, 380] on div "No" at bounding box center [846, 378] width 297 height 23
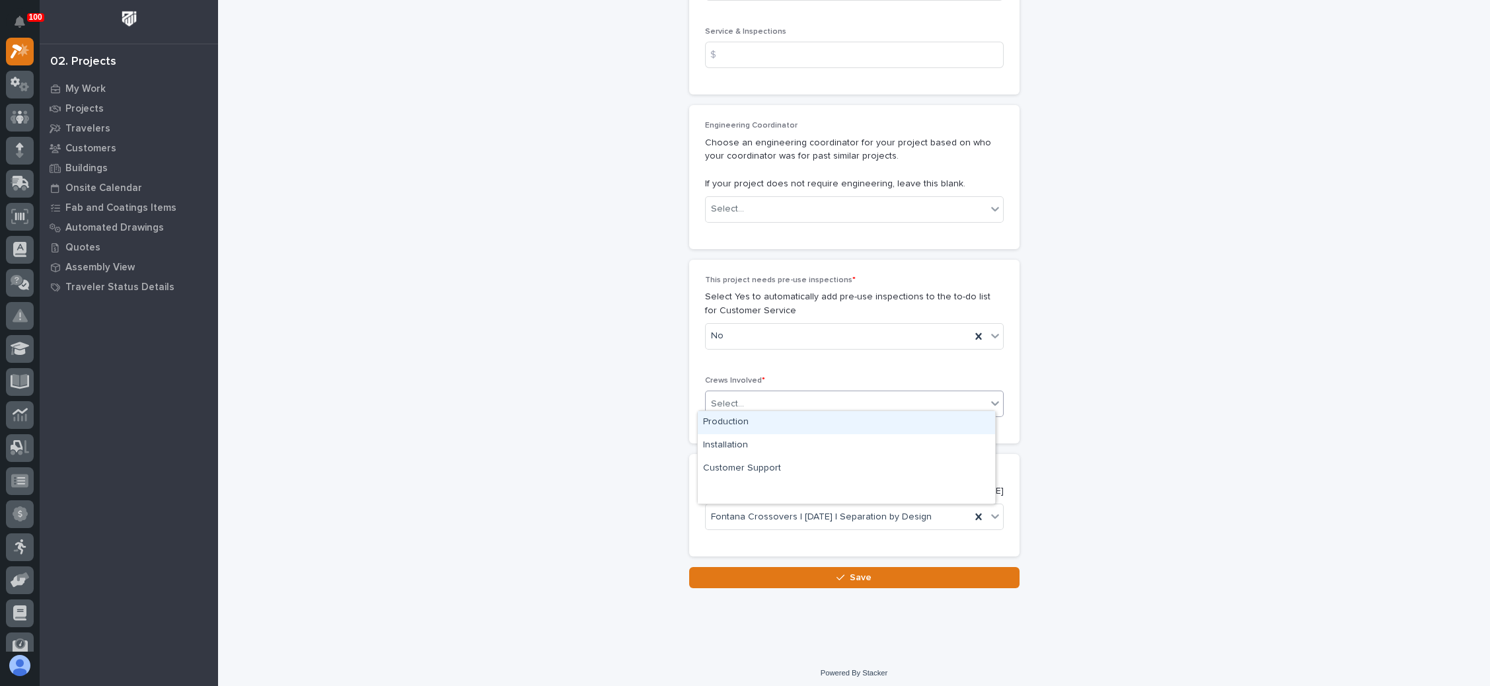
click at [892, 393] on div "Select..." at bounding box center [846, 404] width 281 height 22
click at [878, 420] on div "Production" at bounding box center [846, 422] width 297 height 23
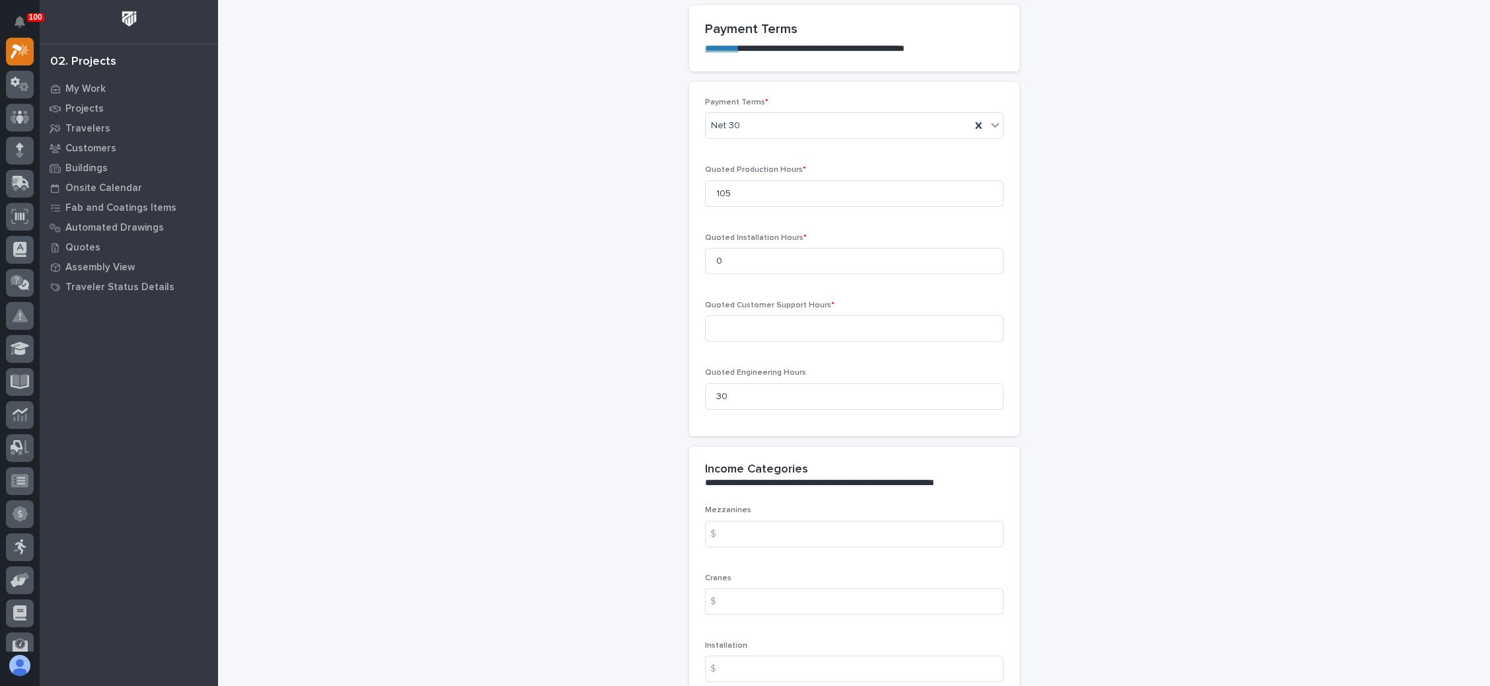
scroll to position [1090, 0]
click at [900, 318] on input at bounding box center [854, 331] width 299 height 26
type input "0"
click at [1193, 382] on div "**********" at bounding box center [853, 294] width 1245 height 2767
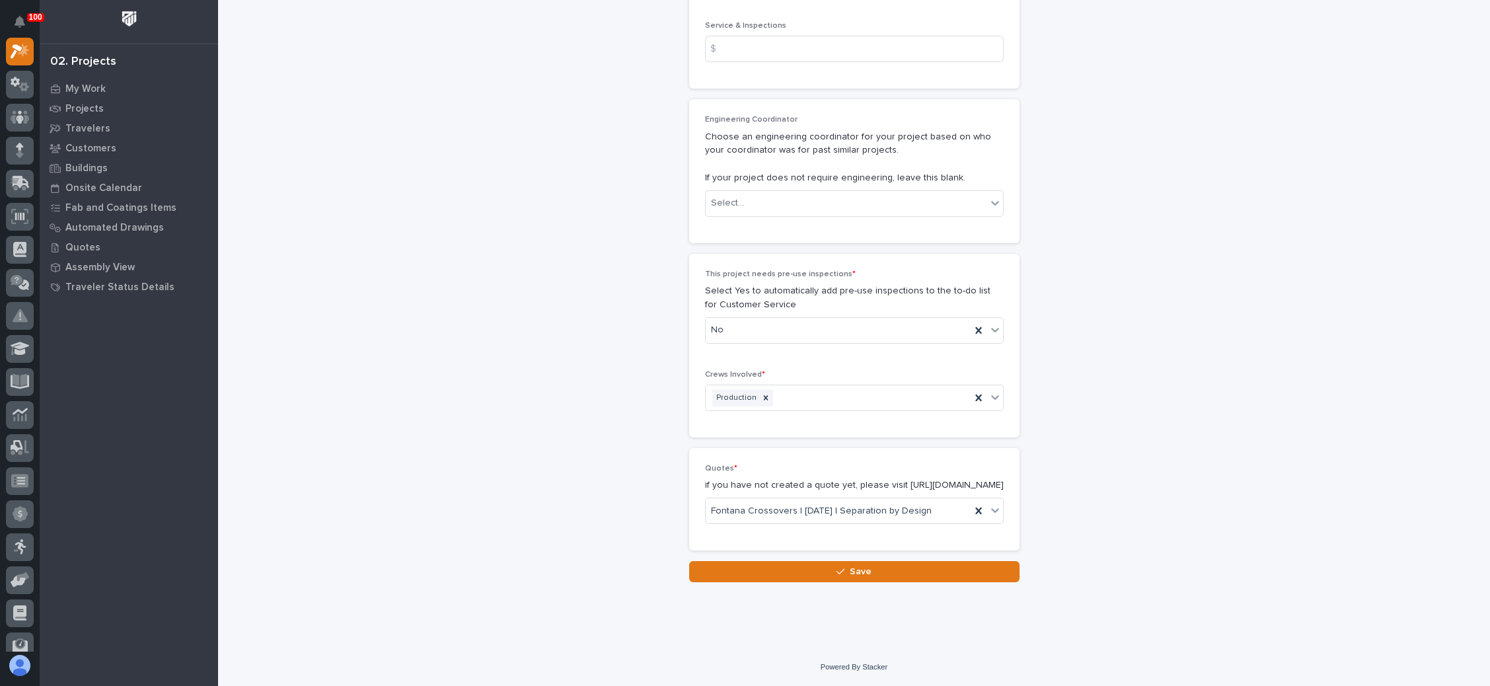
scroll to position [2192, 0]
click at [850, 567] on span "Save" at bounding box center [861, 571] width 22 height 12
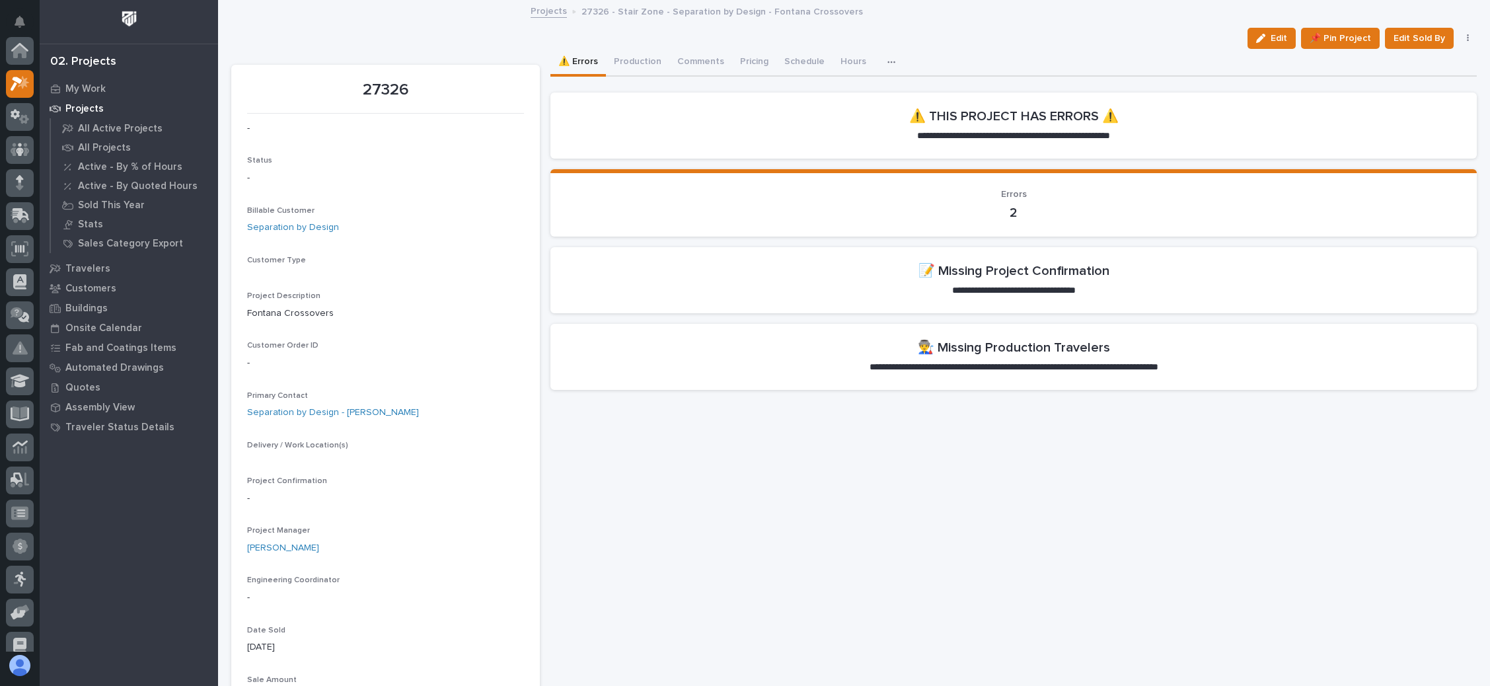
scroll to position [32, 0]
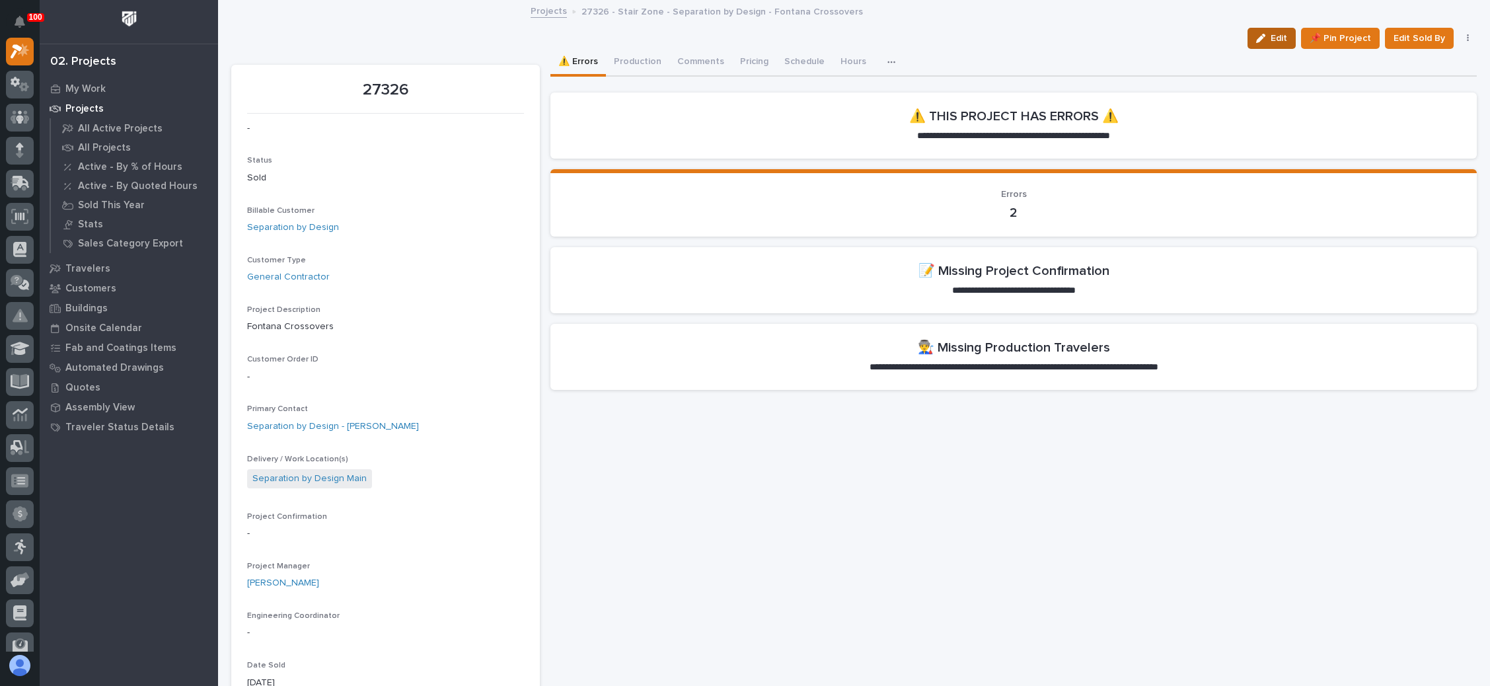
click at [1255, 30] on button "Edit" at bounding box center [1271, 38] width 48 height 21
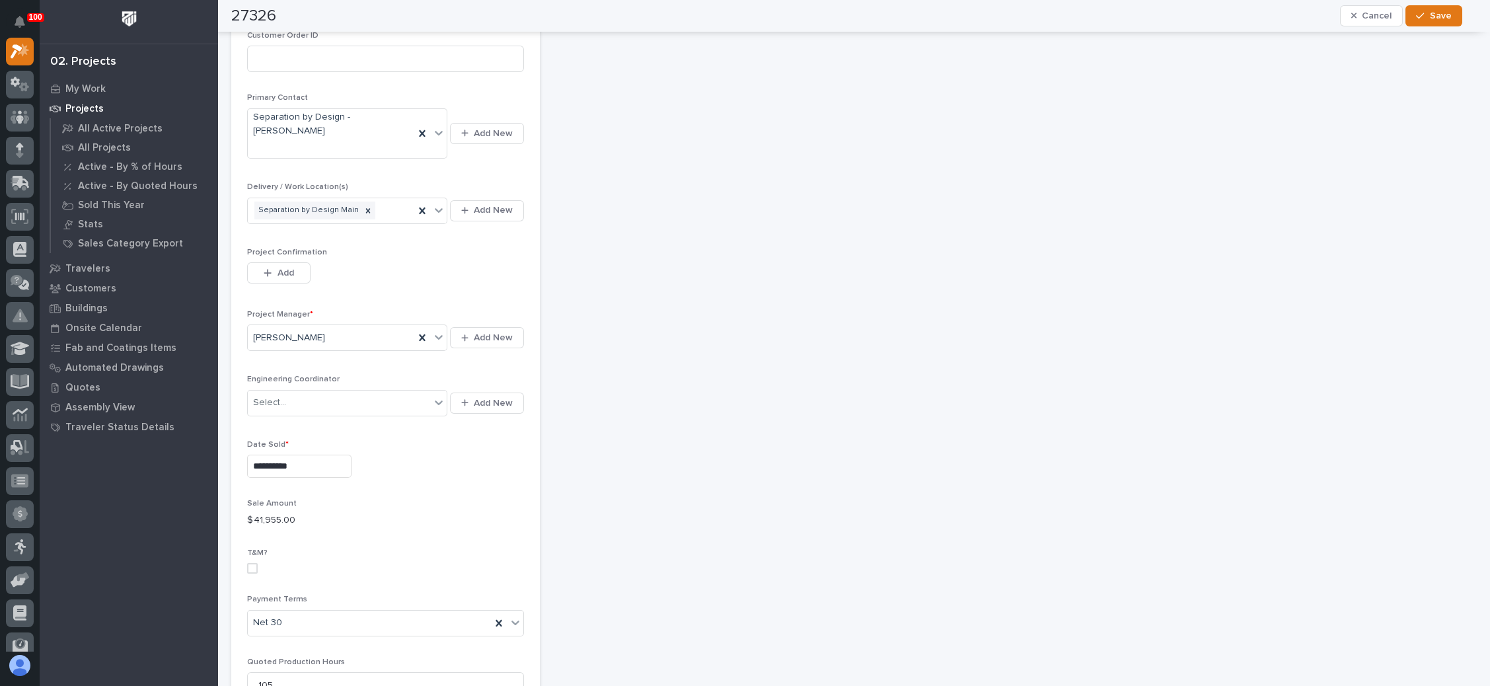
scroll to position [396, 0]
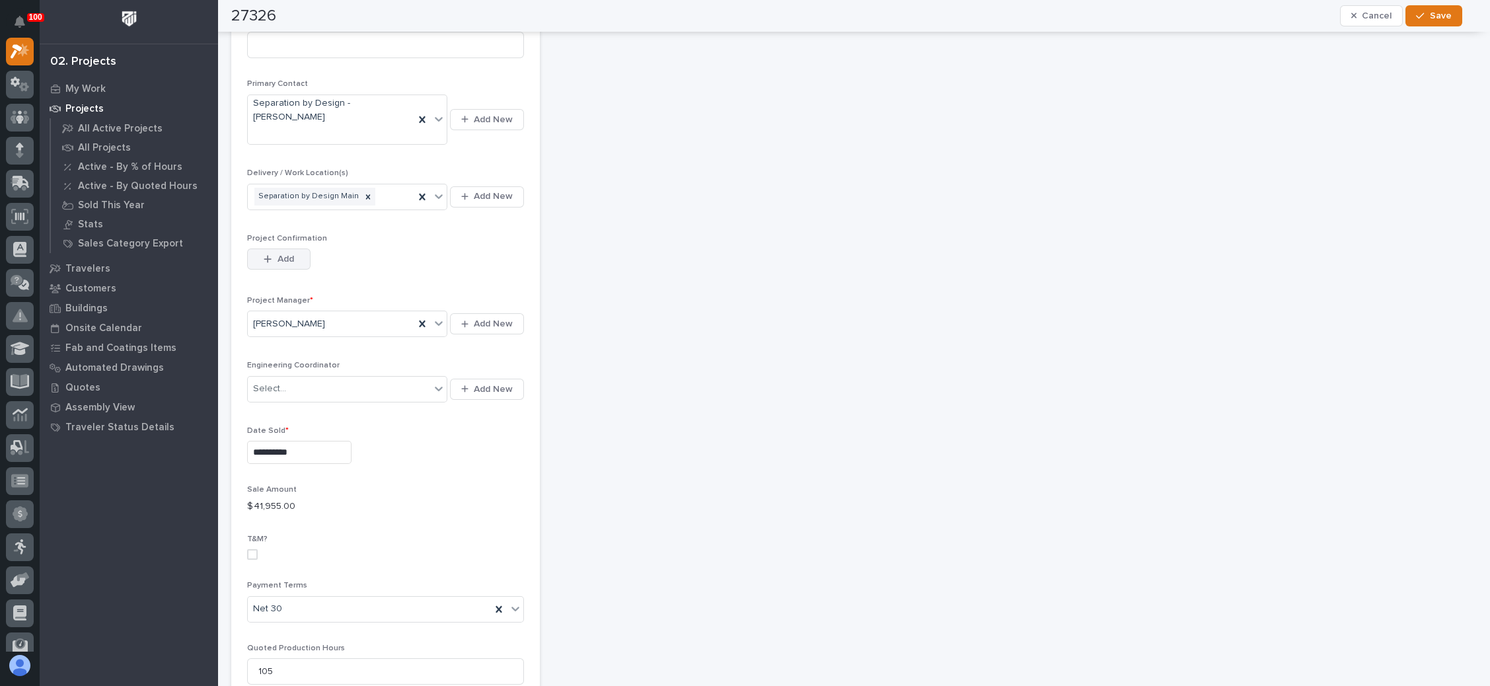
click at [282, 253] on span "Add" at bounding box center [285, 259] width 17 height 12
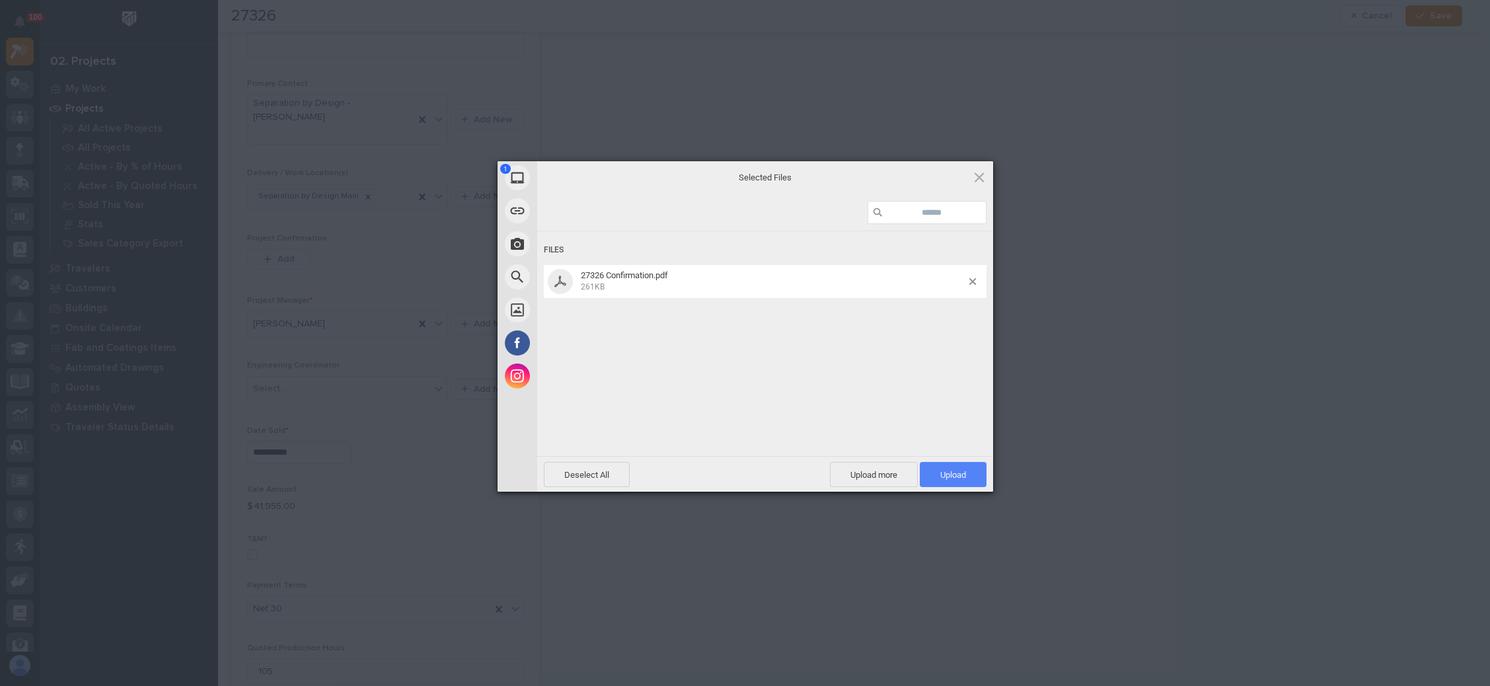
click at [947, 470] on span "Upload 1" at bounding box center [953, 475] width 26 height 10
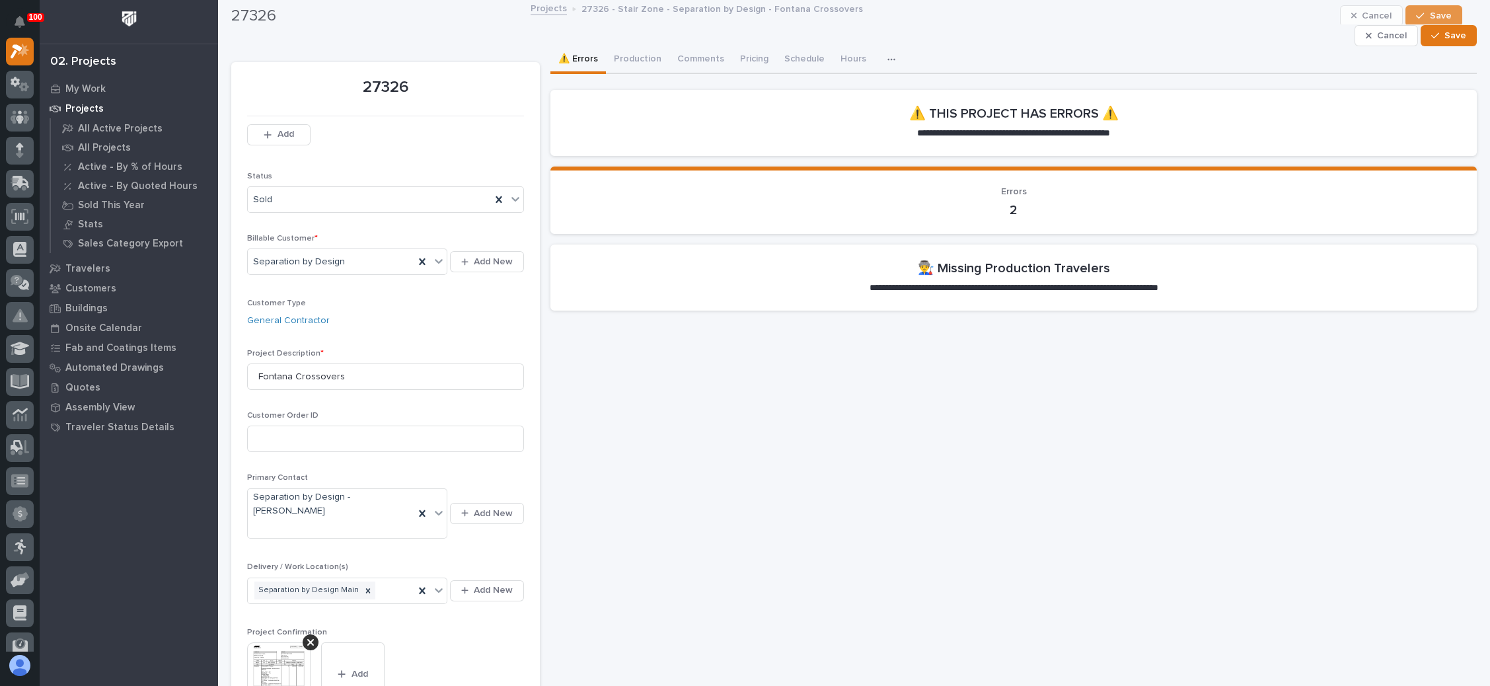
scroll to position [0, 0]
click at [1444, 39] on span "Save" at bounding box center [1455, 38] width 22 height 12
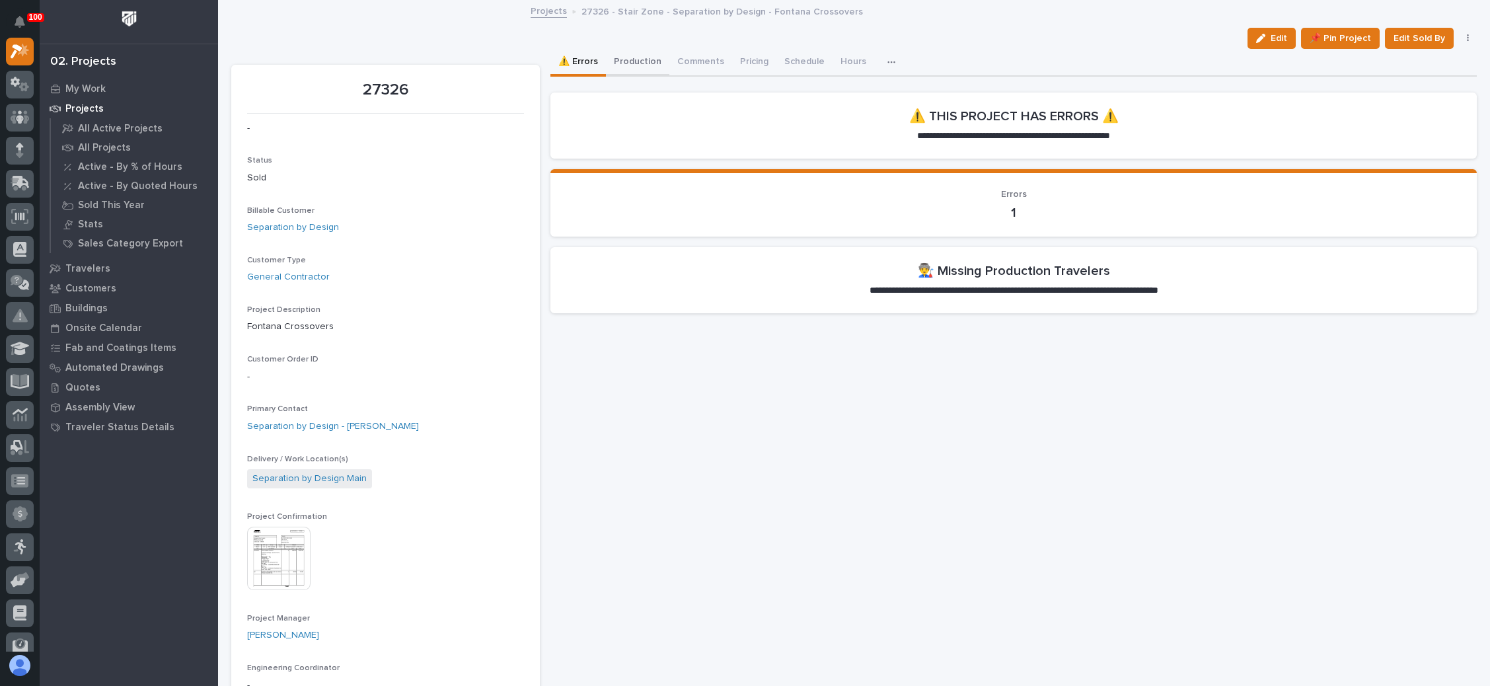
click at [644, 63] on button "Production" at bounding box center [637, 63] width 63 height 28
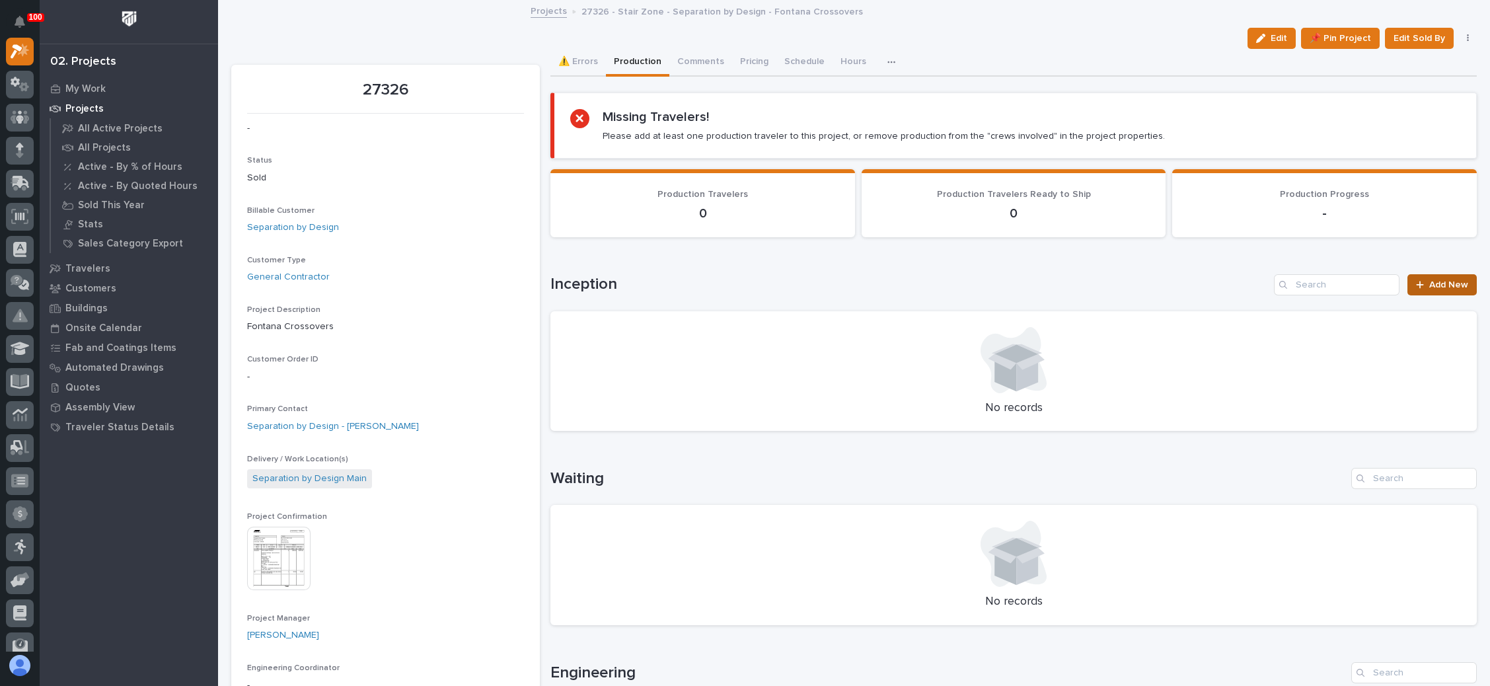
click at [1429, 285] on span "Add New" at bounding box center [1448, 284] width 39 height 9
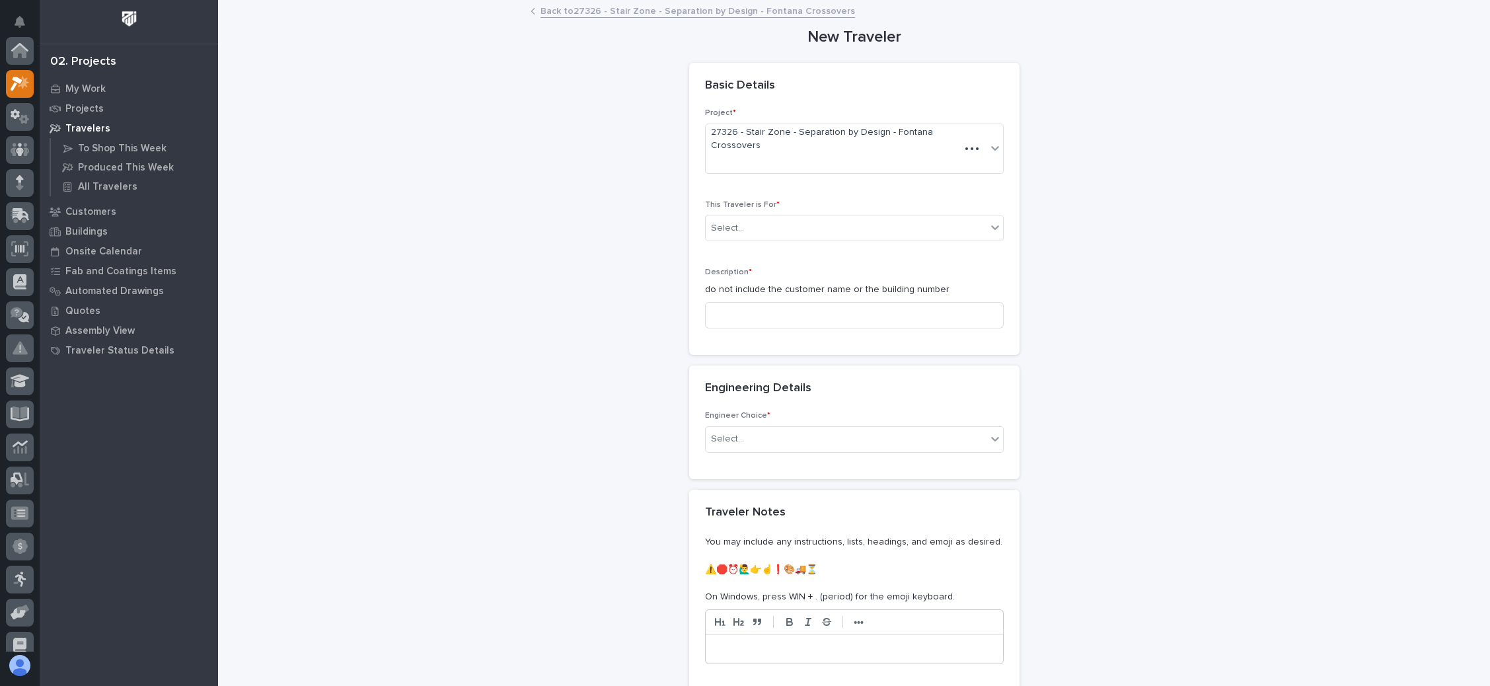
scroll to position [32, 0]
click at [787, 225] on div "Select..." at bounding box center [846, 228] width 281 height 22
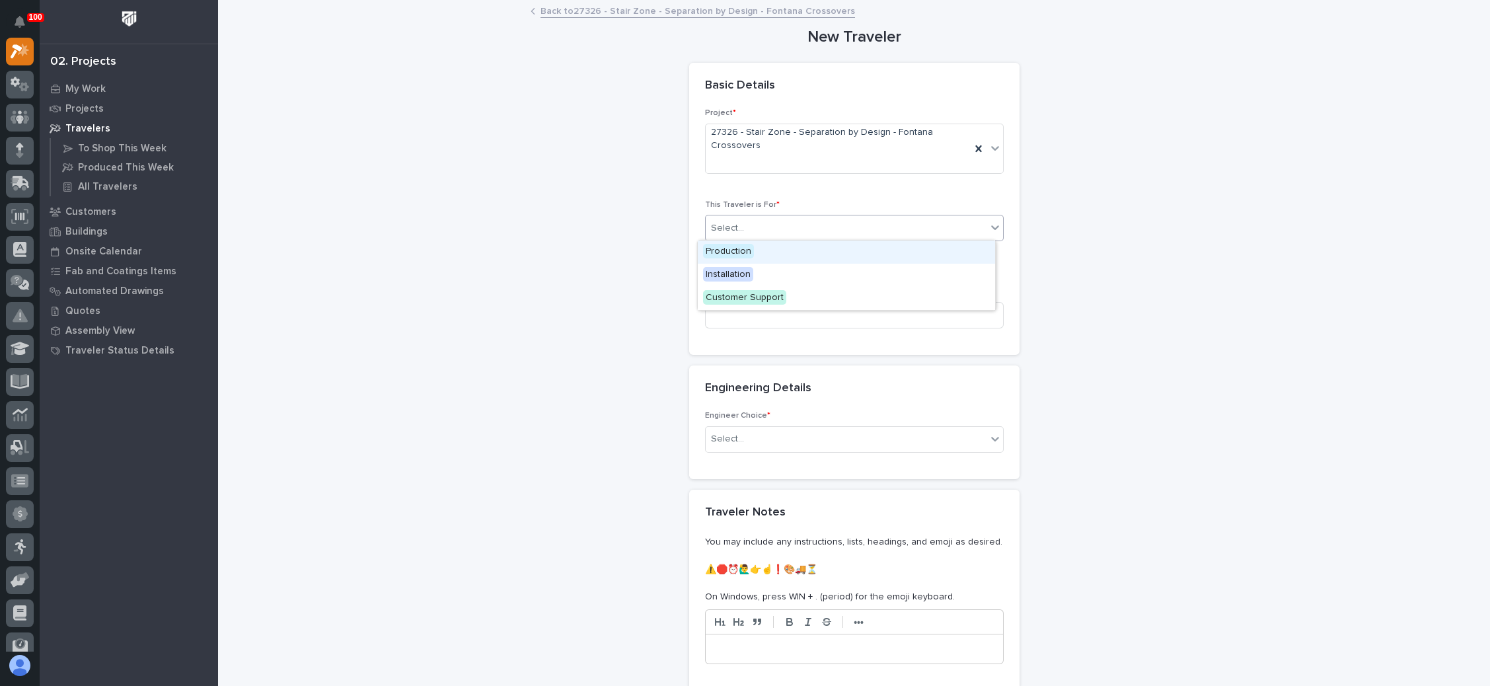
click at [781, 251] on div "Production" at bounding box center [846, 251] width 297 height 23
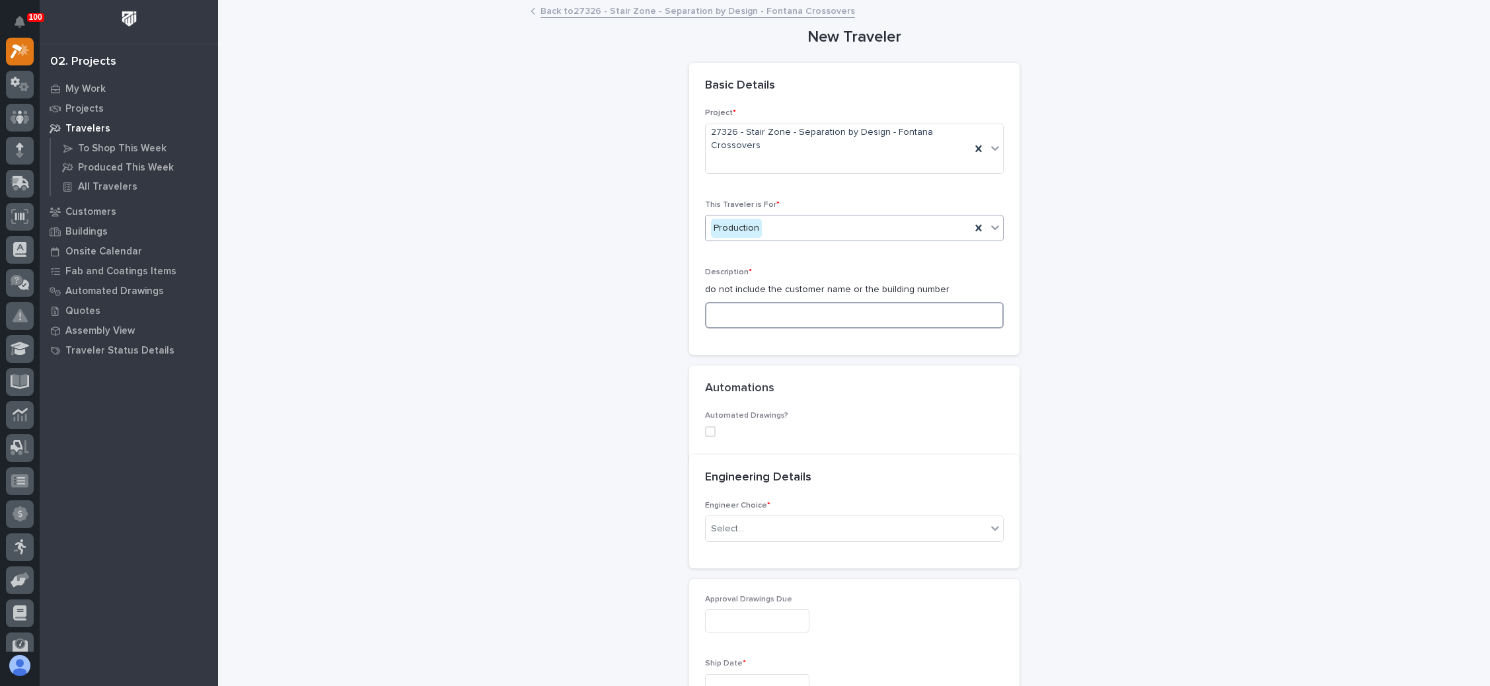
click at [781, 316] on input at bounding box center [854, 315] width 299 height 26
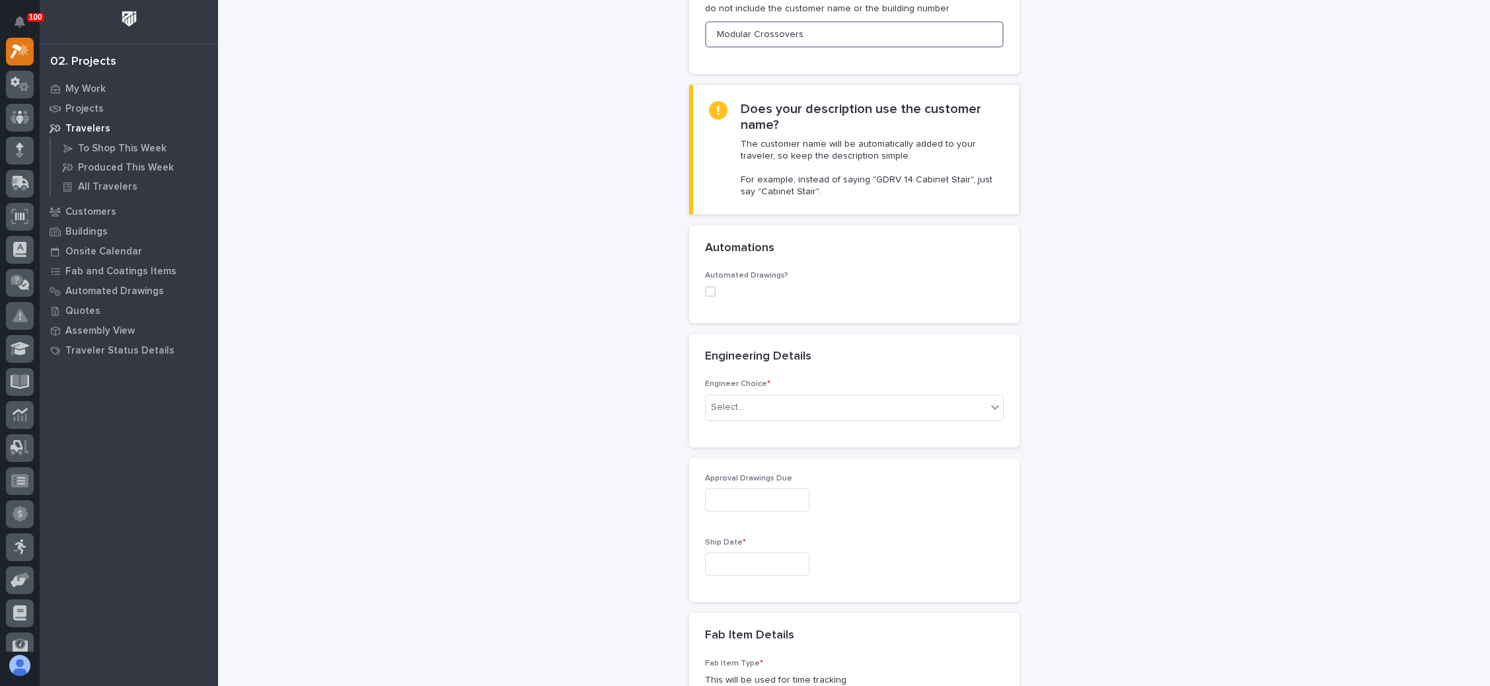
scroll to position [297, 0]
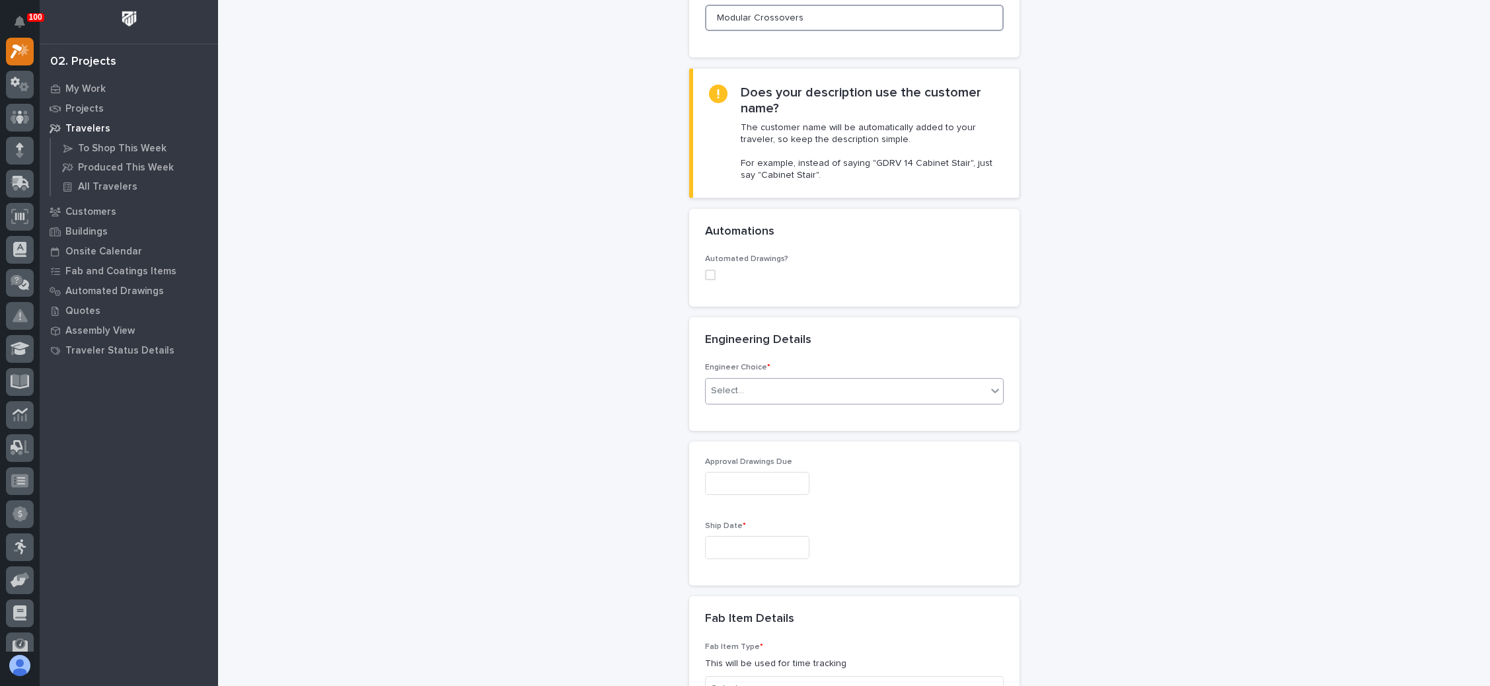
type input "Modular Crossovers"
click at [743, 389] on div "Select..." at bounding box center [846, 391] width 281 height 22
click at [748, 455] on div "I know who will draw this" at bounding box center [846, 459] width 297 height 23
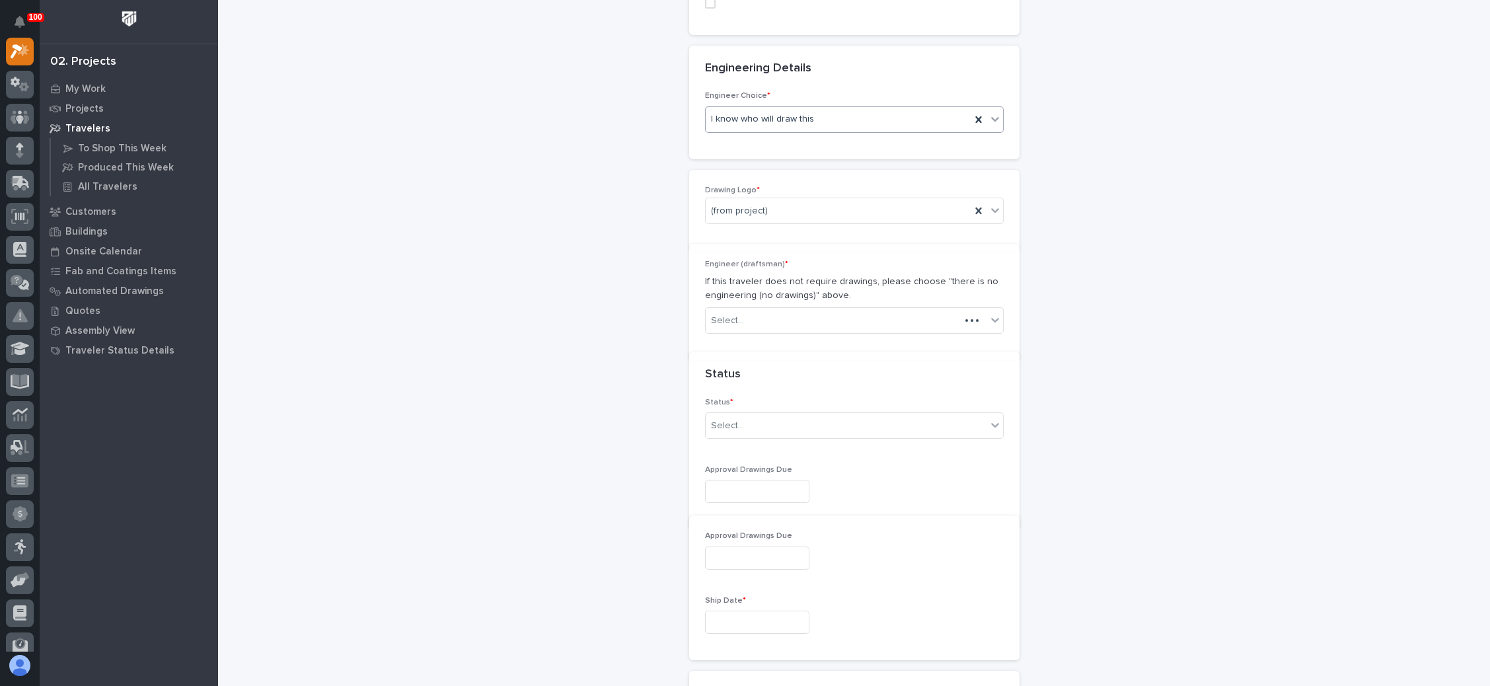
scroll to position [598, 0]
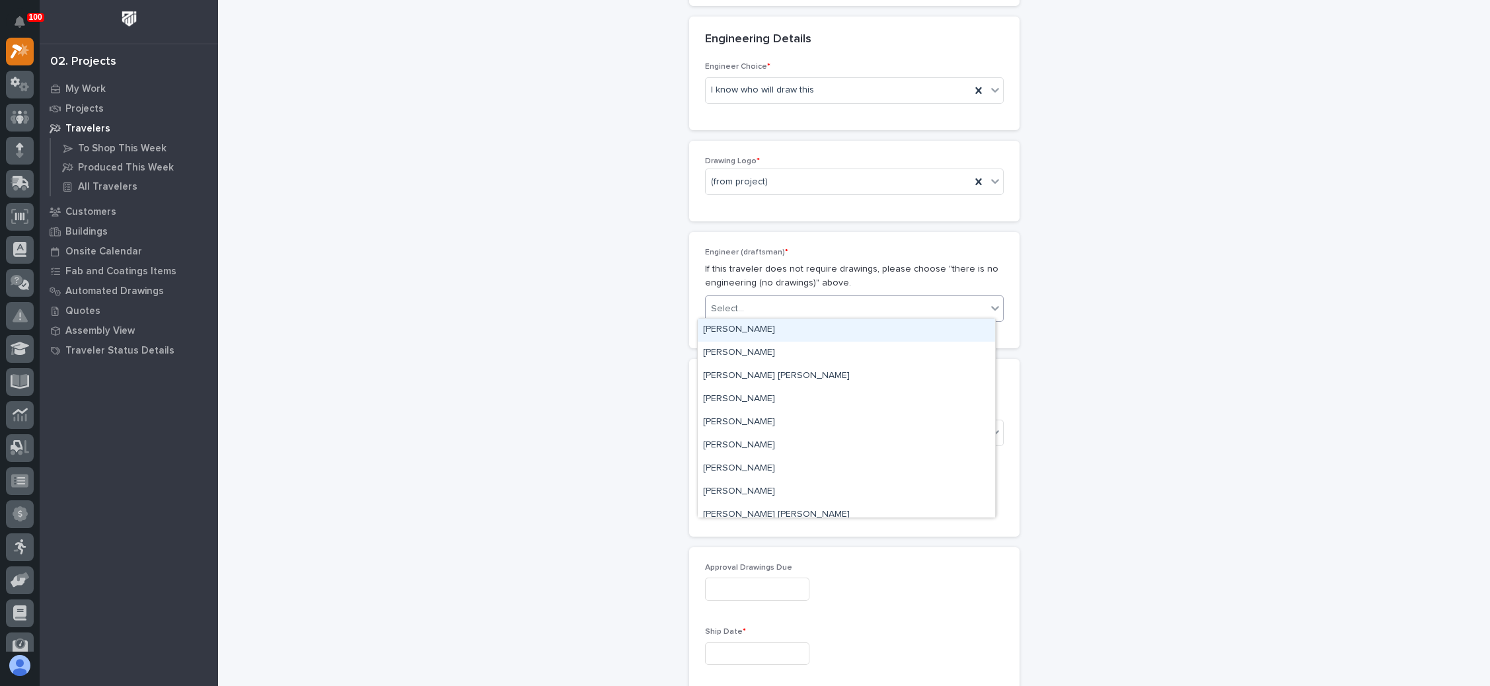
click at [754, 305] on div "Select..." at bounding box center [846, 309] width 281 height 22
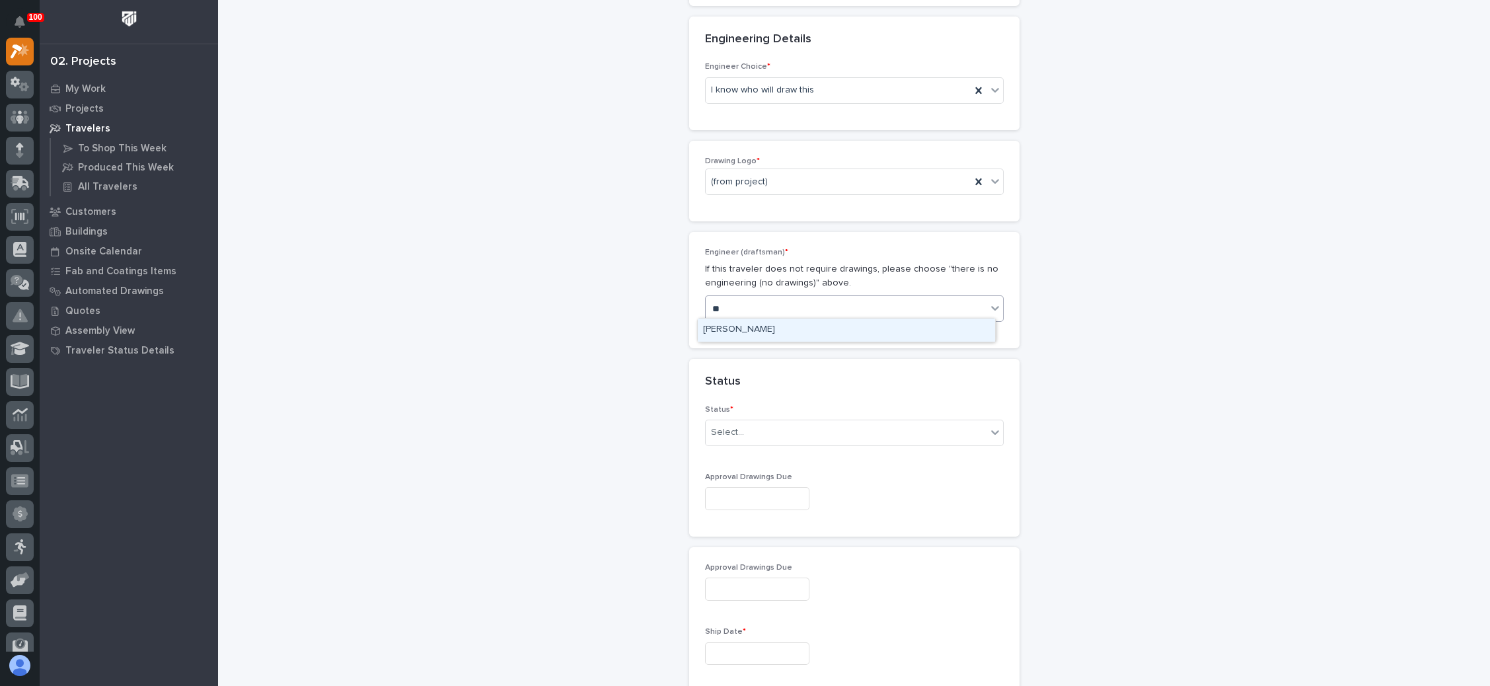
type input "*"
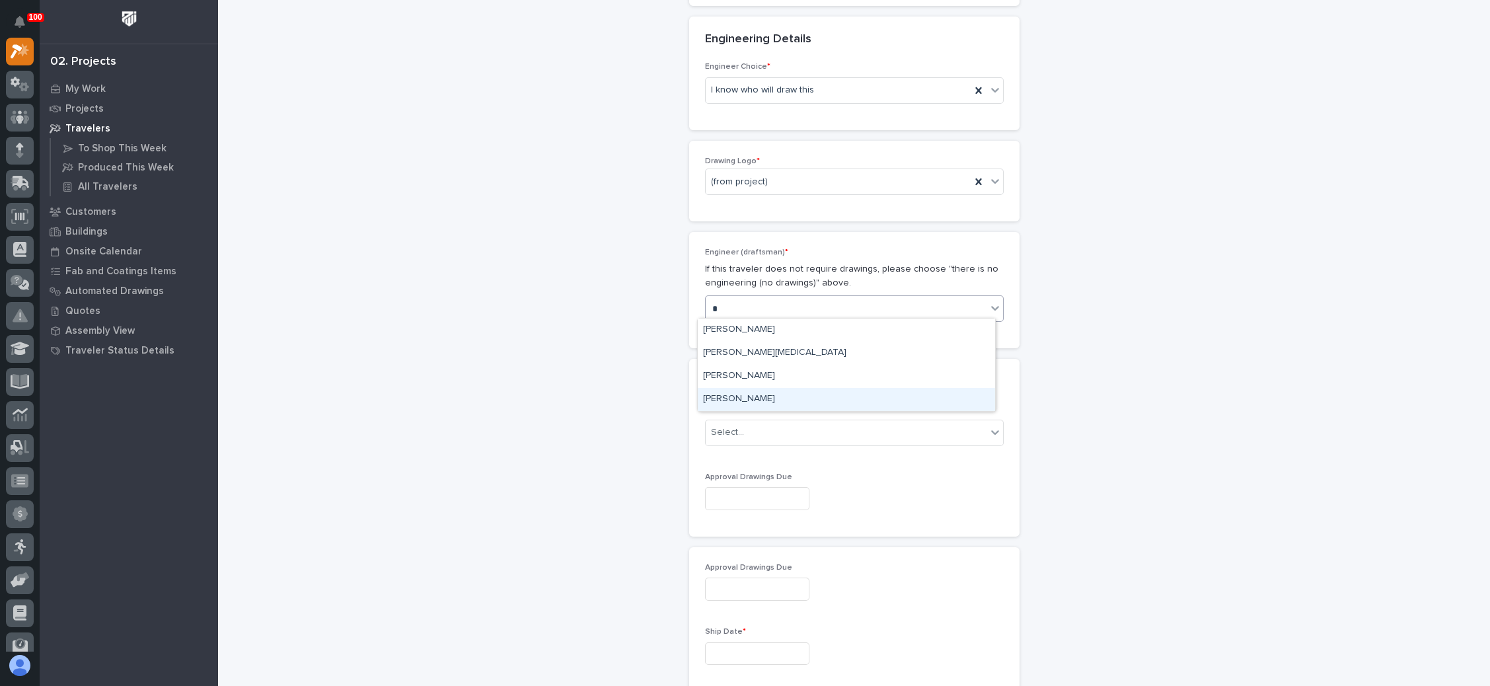
drag, startPoint x: 743, startPoint y: 362, endPoint x: 743, endPoint y: 400, distance: 37.7
click at [743, 400] on div "[PERSON_NAME]" at bounding box center [846, 399] width 297 height 23
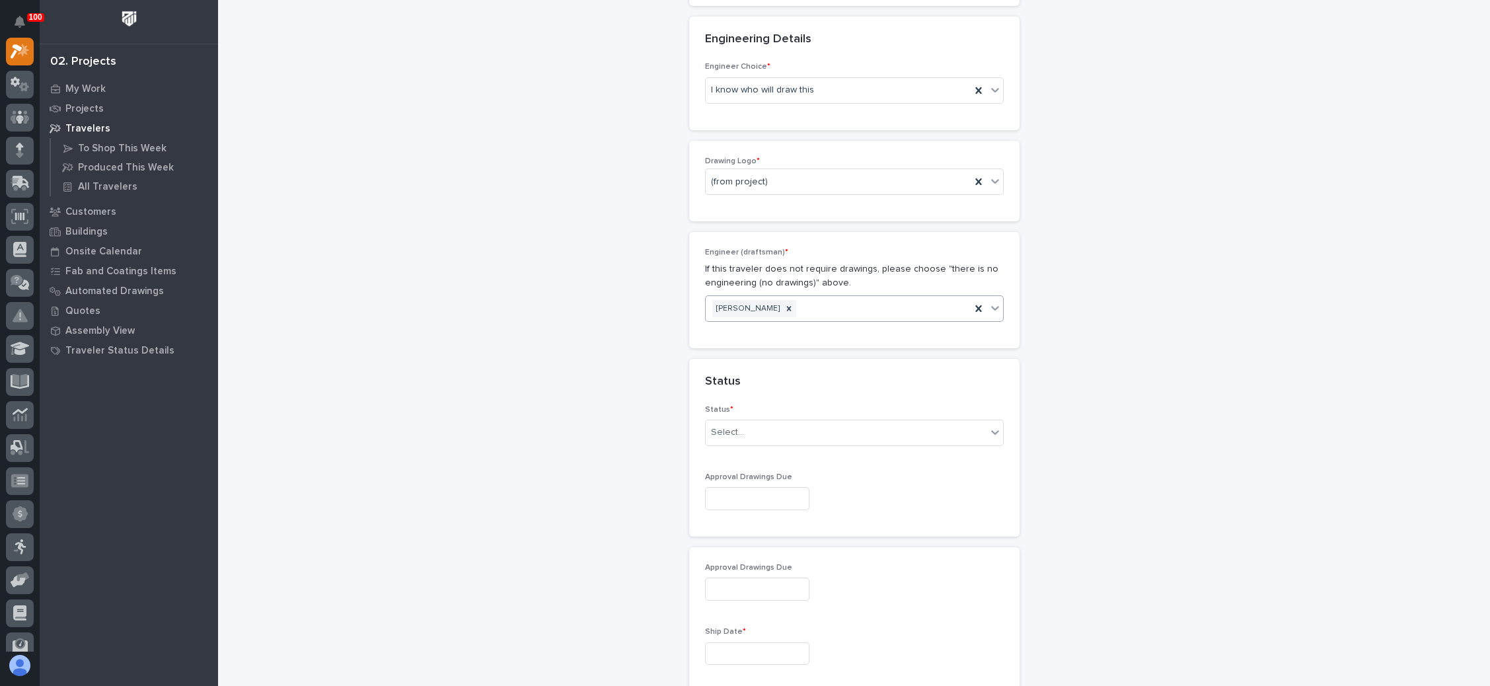
scroll to position [698, 0]
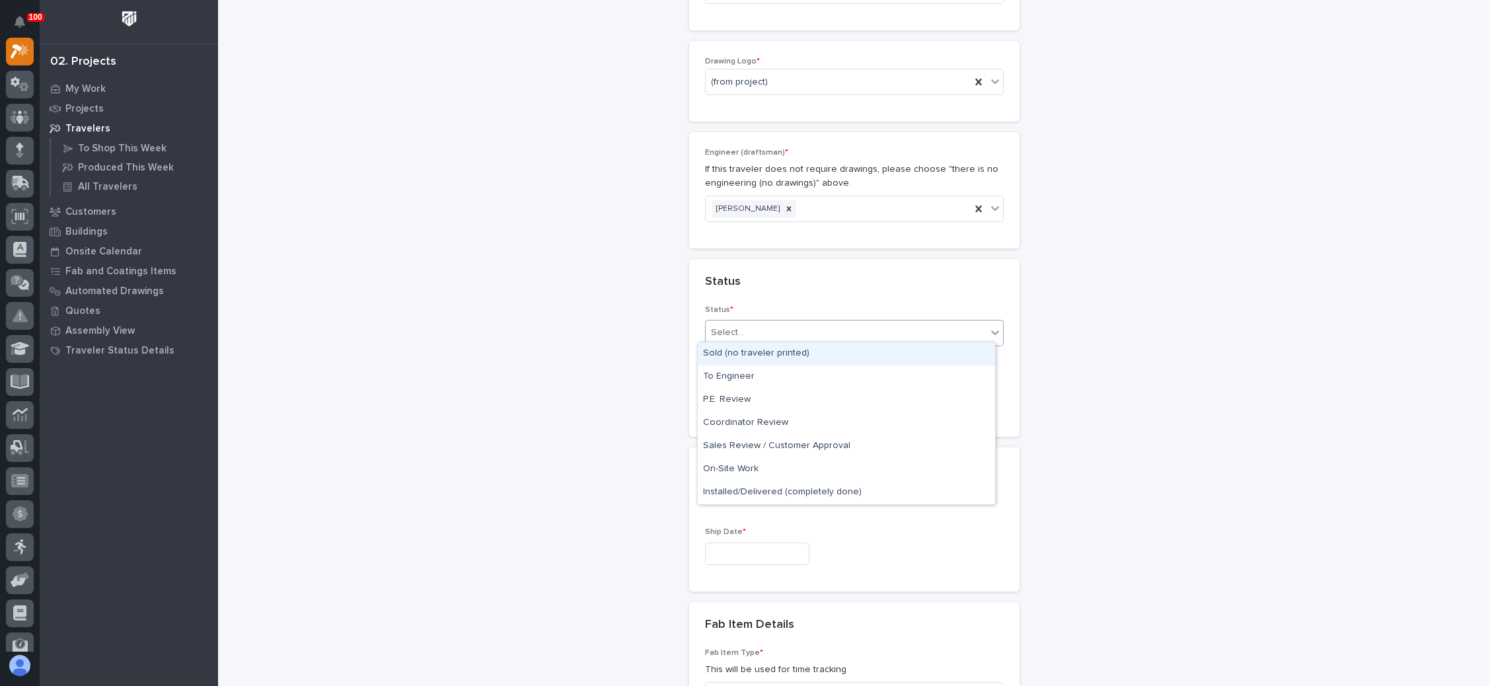
click at [811, 334] on div "Select..." at bounding box center [846, 333] width 281 height 22
click at [793, 356] on div "Sold (no traveler printed)" at bounding box center [846, 353] width 297 height 23
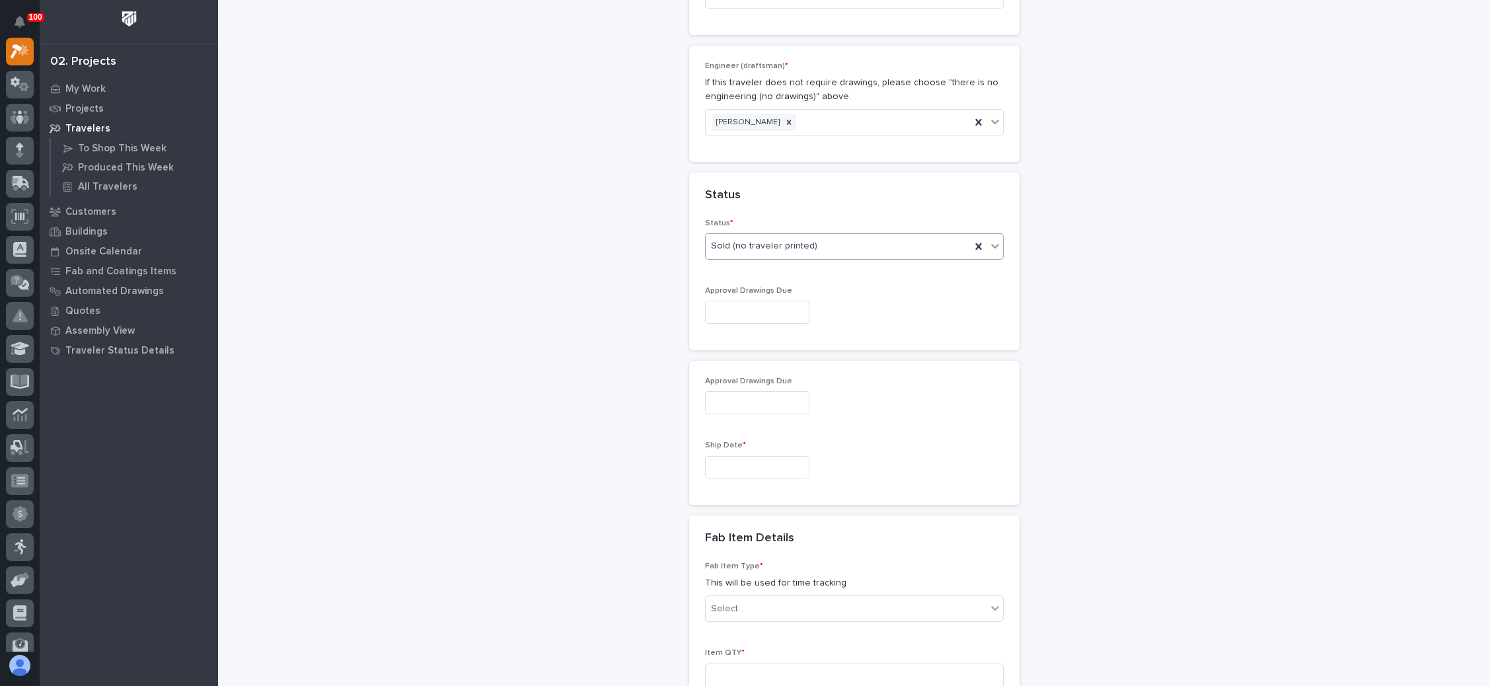
scroll to position [796, 0]
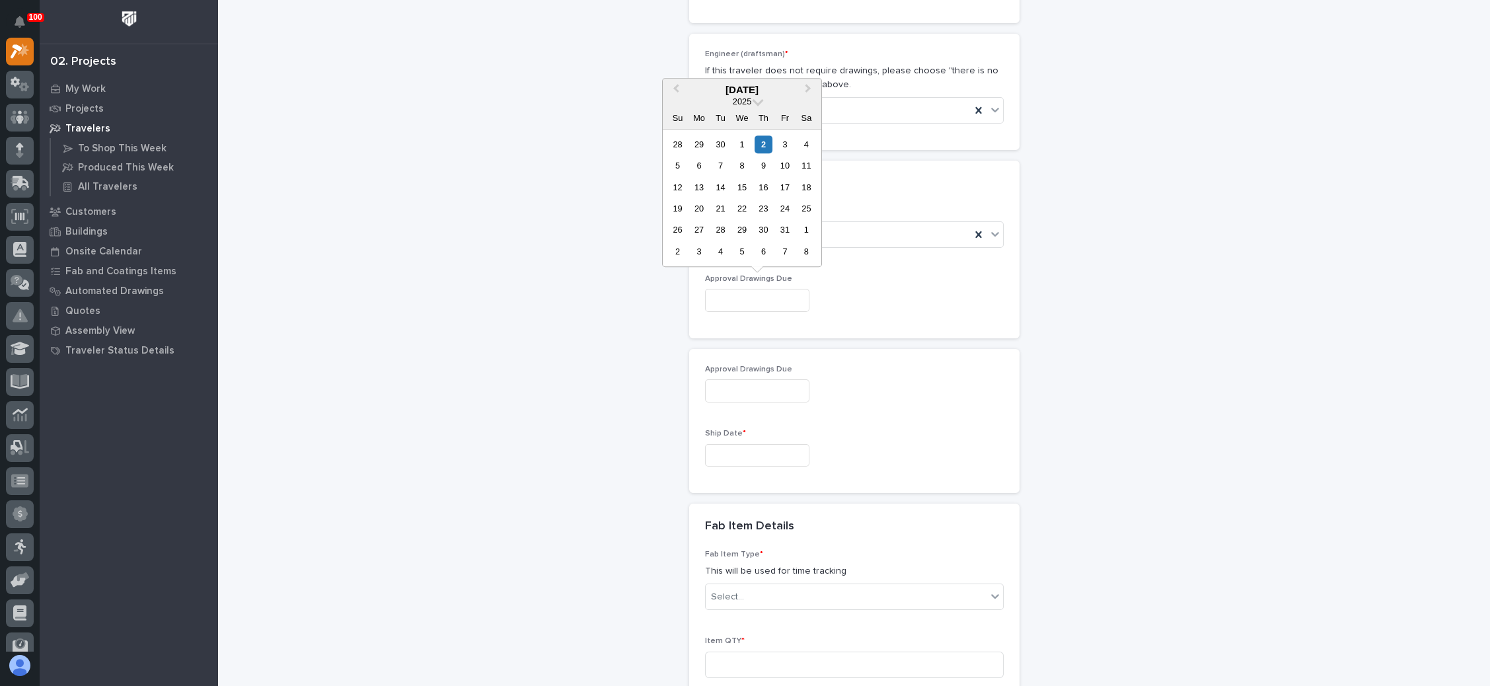
click at [756, 298] on input "text" at bounding box center [757, 300] width 104 height 23
click at [786, 168] on div "10" at bounding box center [785, 166] width 18 height 18
type input "**********"
click at [723, 295] on input "**********" at bounding box center [757, 300] width 104 height 23
click at [764, 190] on div "16" at bounding box center [763, 187] width 18 height 18
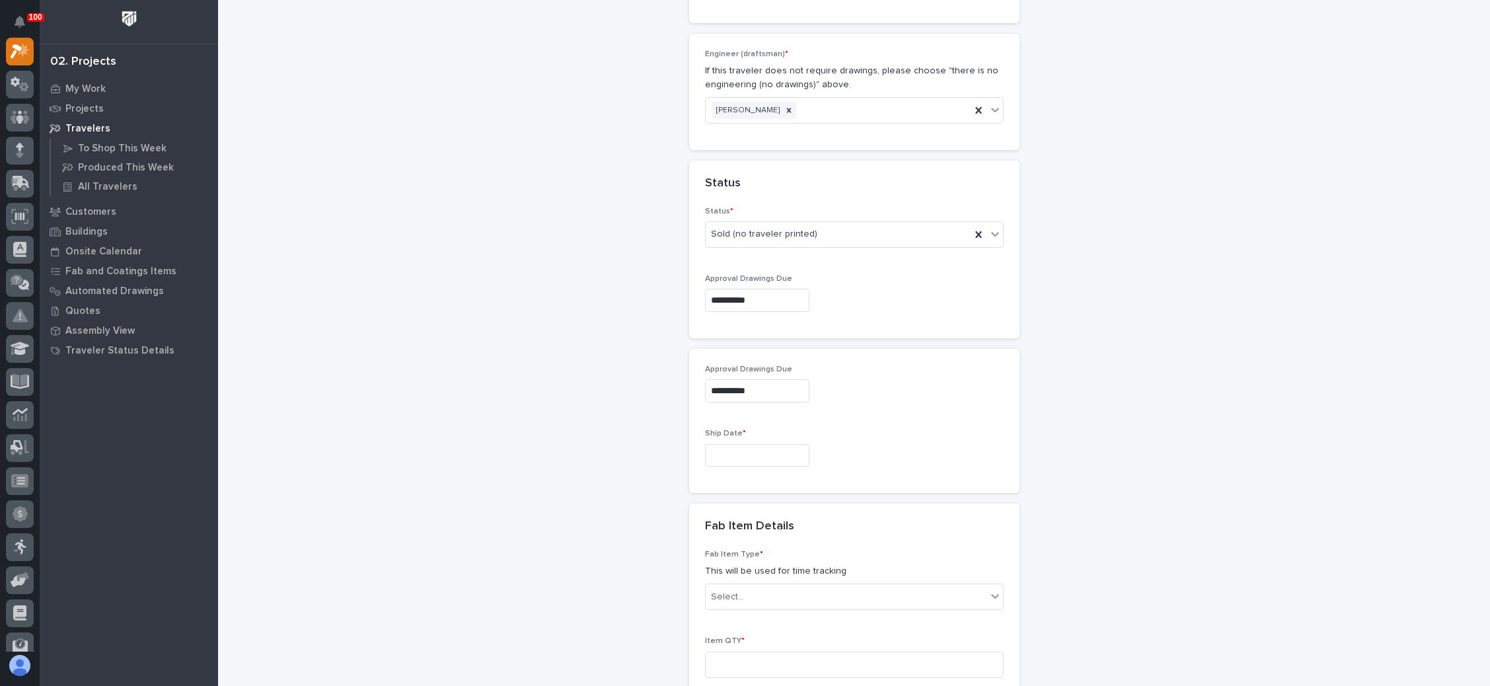
type input "**********"
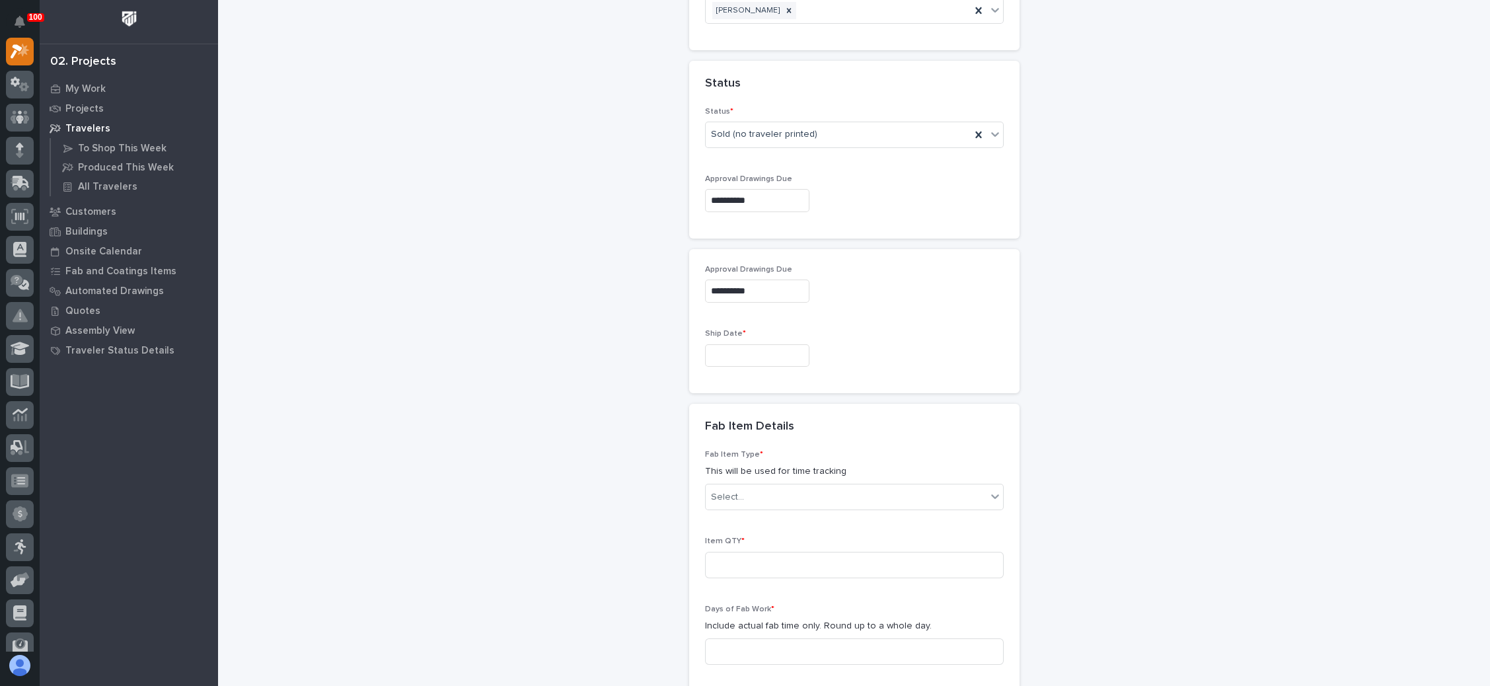
click at [749, 351] on input "text" at bounding box center [757, 355] width 104 height 23
click at [811, 141] on button "Next Month" at bounding box center [809, 144] width 21 height 21
click at [702, 260] on div "17" at bounding box center [699, 263] width 18 height 18
type input "**********"
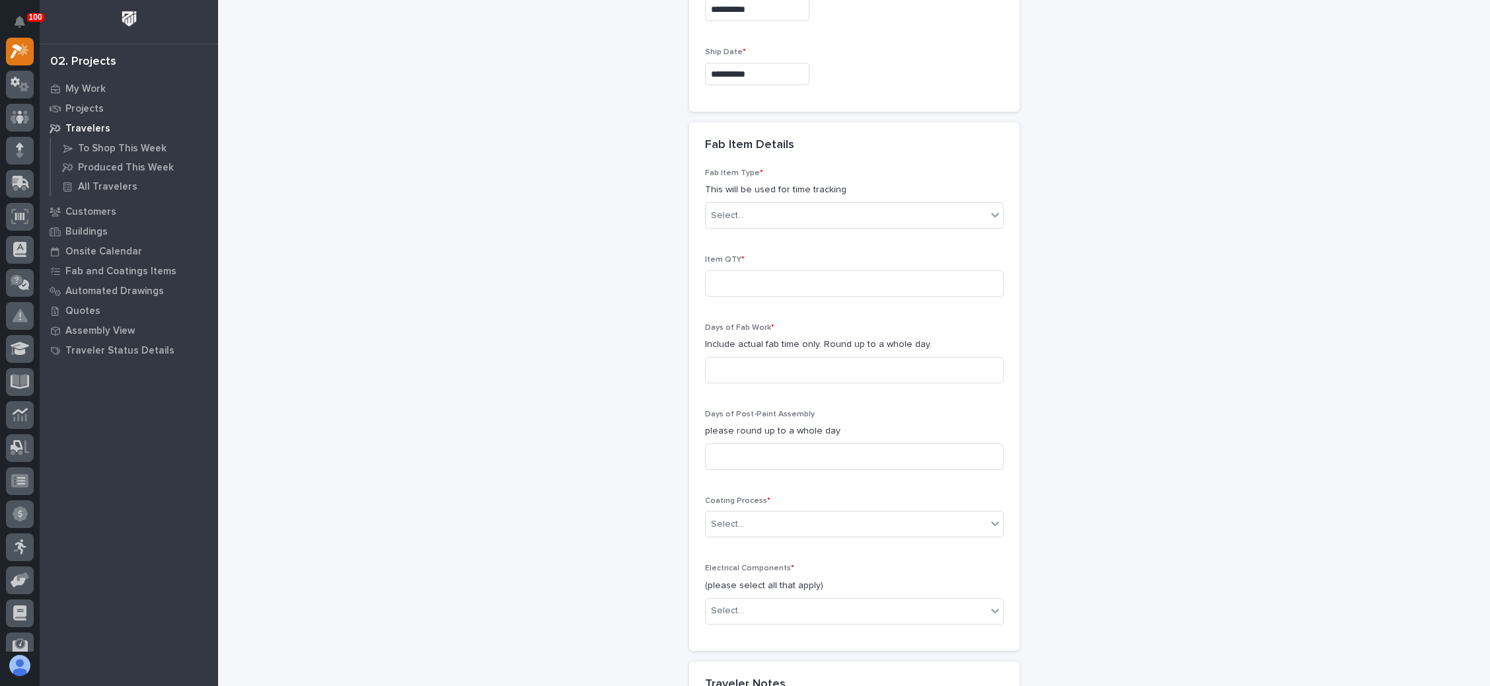
scroll to position [1192, 0]
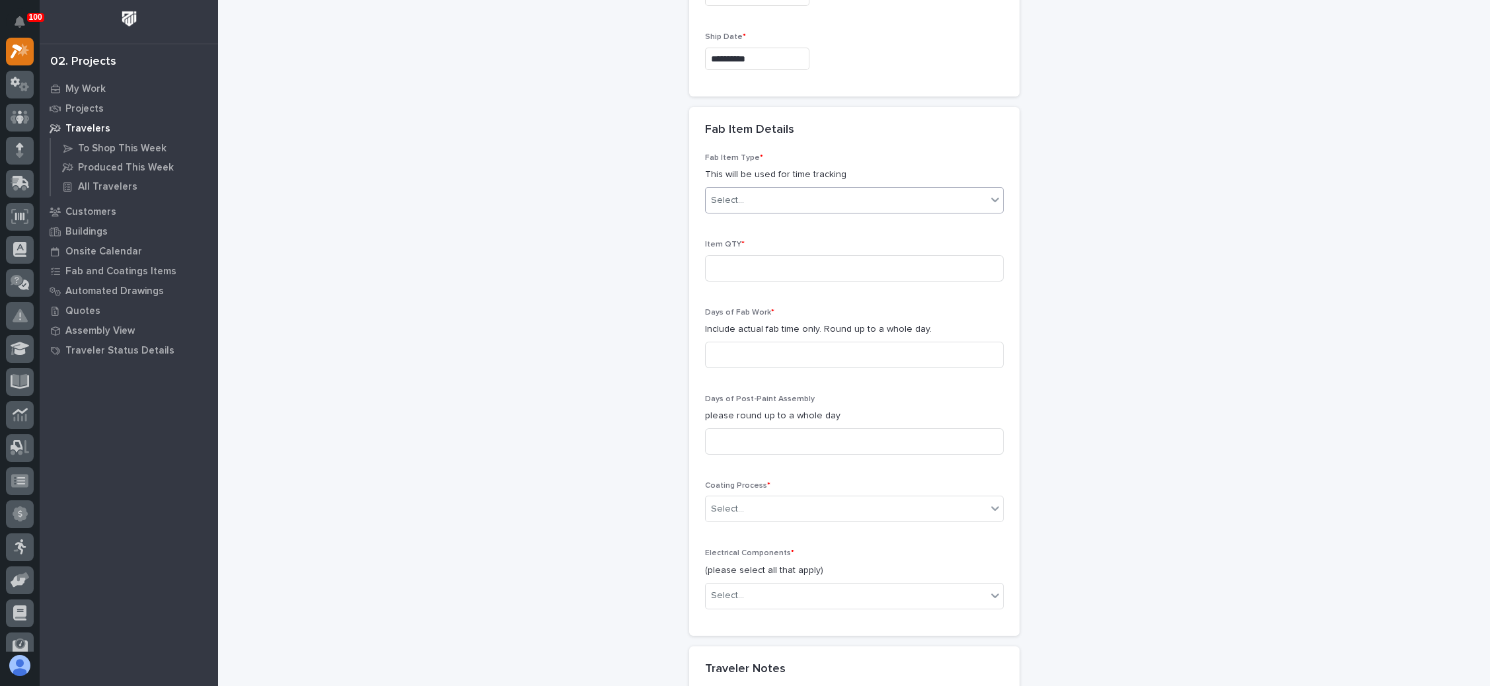
click at [800, 190] on div "Select..." at bounding box center [846, 201] width 281 height 22
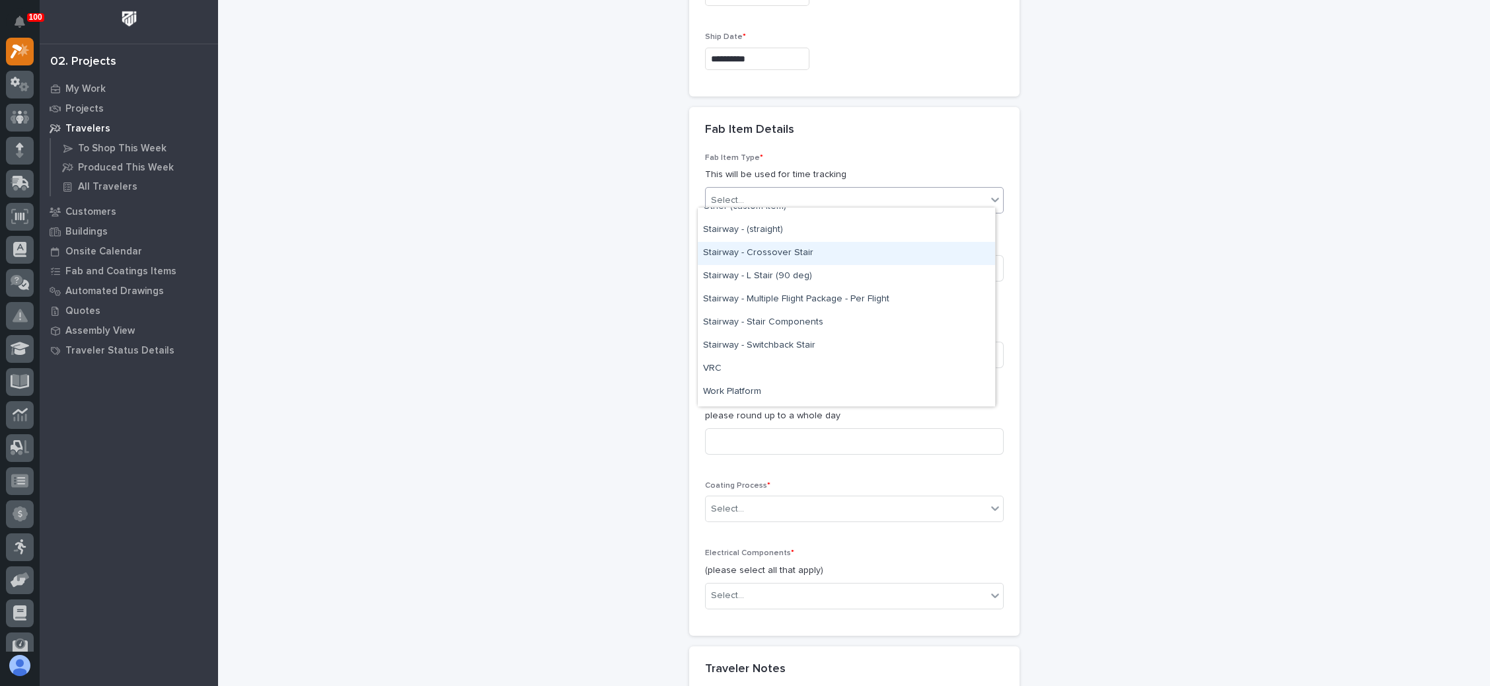
click at [813, 256] on div "Stairway - Crossover Stair" at bounding box center [846, 253] width 297 height 23
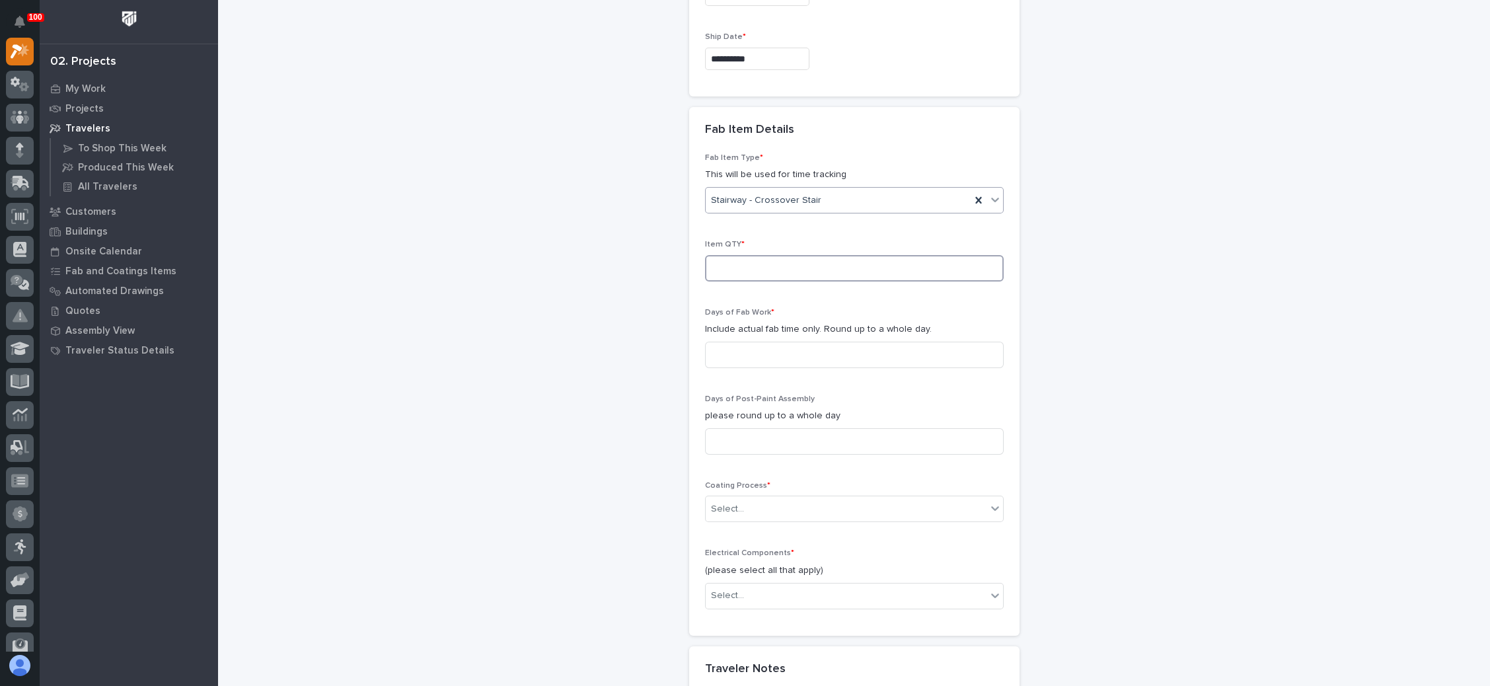
click at [776, 259] on input at bounding box center [854, 268] width 299 height 26
type input "1"
type input "6"
click at [742, 349] on input at bounding box center [854, 355] width 299 height 26
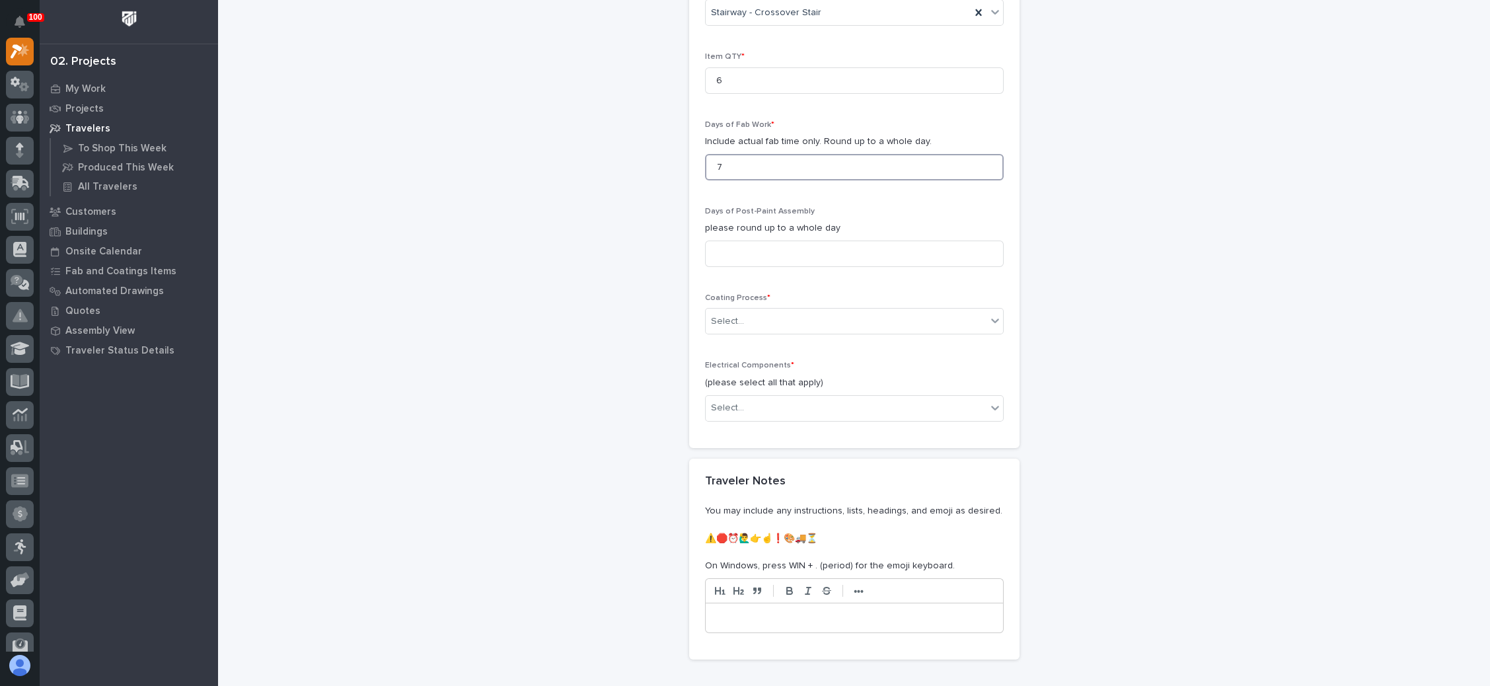
scroll to position [1391, 0]
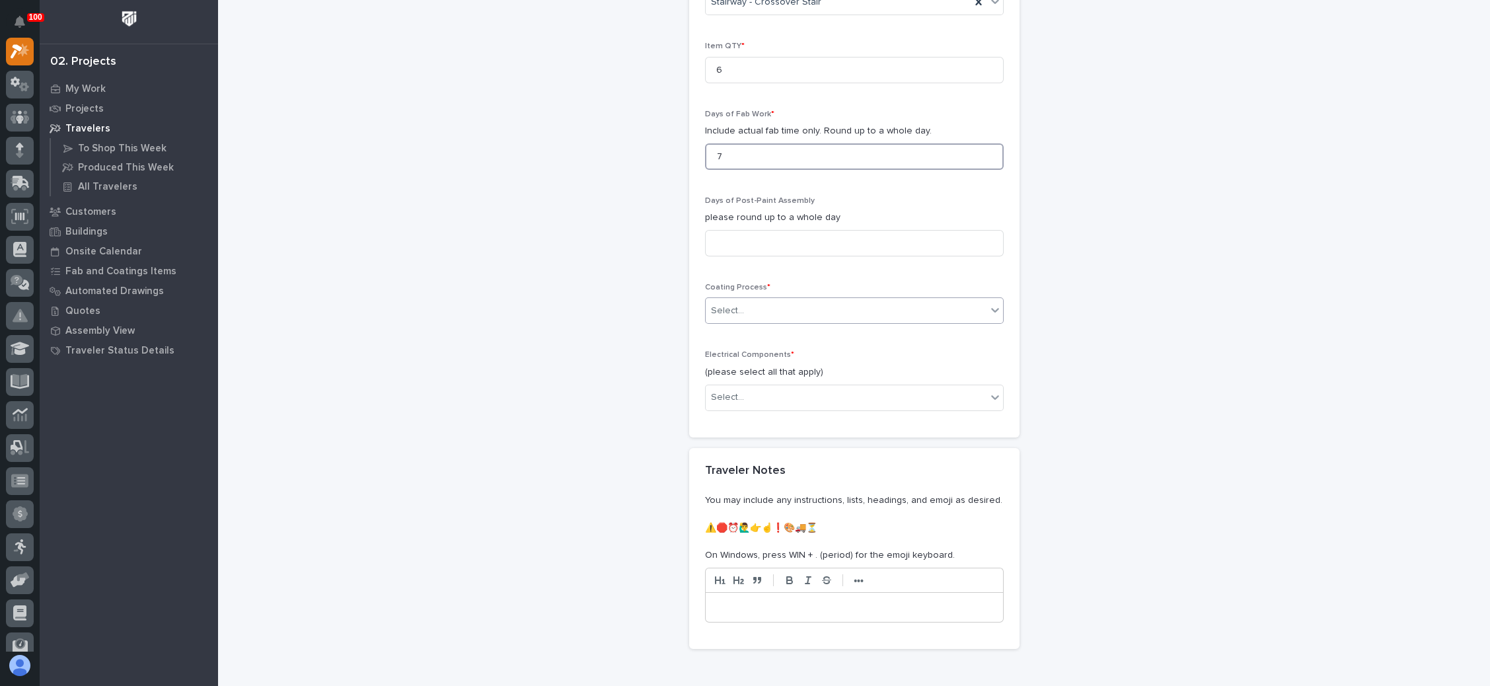
type input "7"
click at [782, 304] on div "Select..." at bounding box center [846, 311] width 281 height 22
click at [785, 350] on div "In-House Paint/Powder" at bounding box center [846, 351] width 297 height 23
click at [761, 387] on div "Select..." at bounding box center [846, 397] width 281 height 22
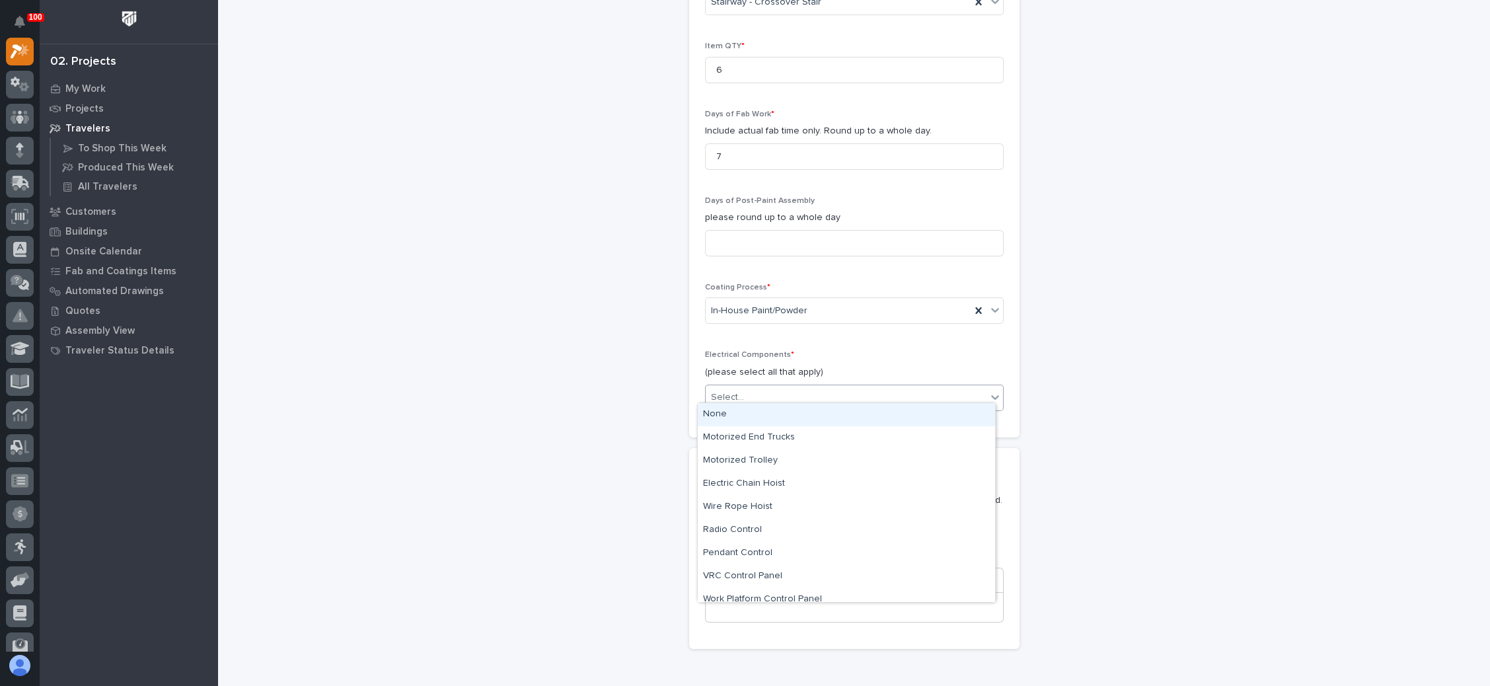
click at [759, 413] on div "None" at bounding box center [846, 414] width 297 height 23
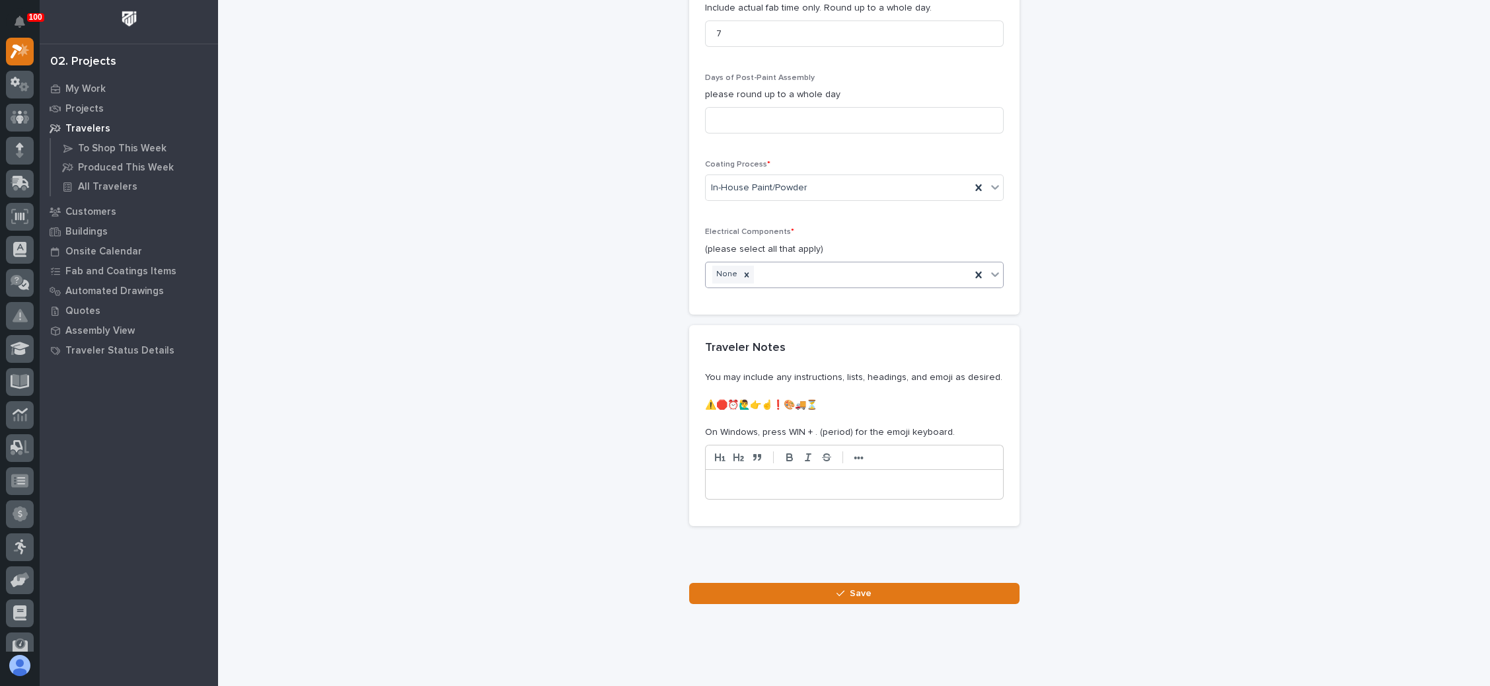
scroll to position [1526, 0]
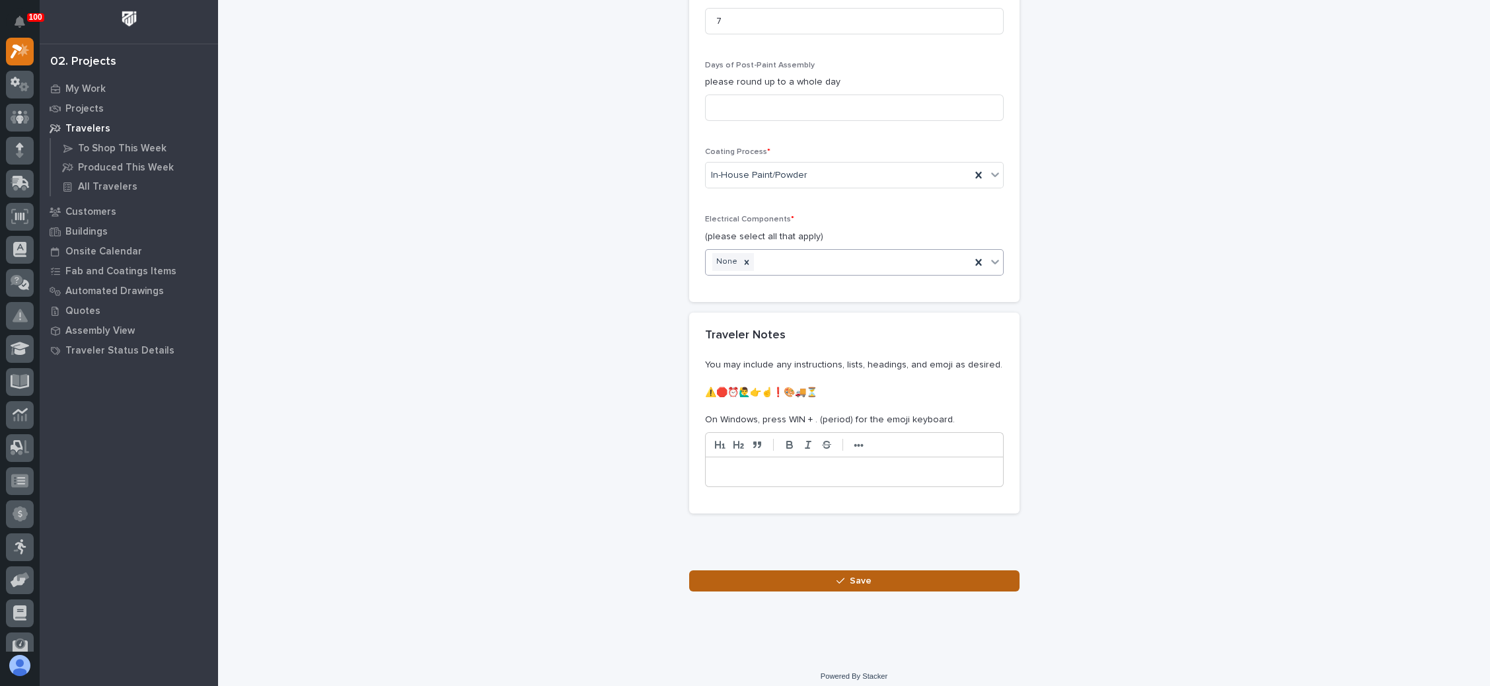
click at [838, 570] on button "Save" at bounding box center [854, 580] width 330 height 21
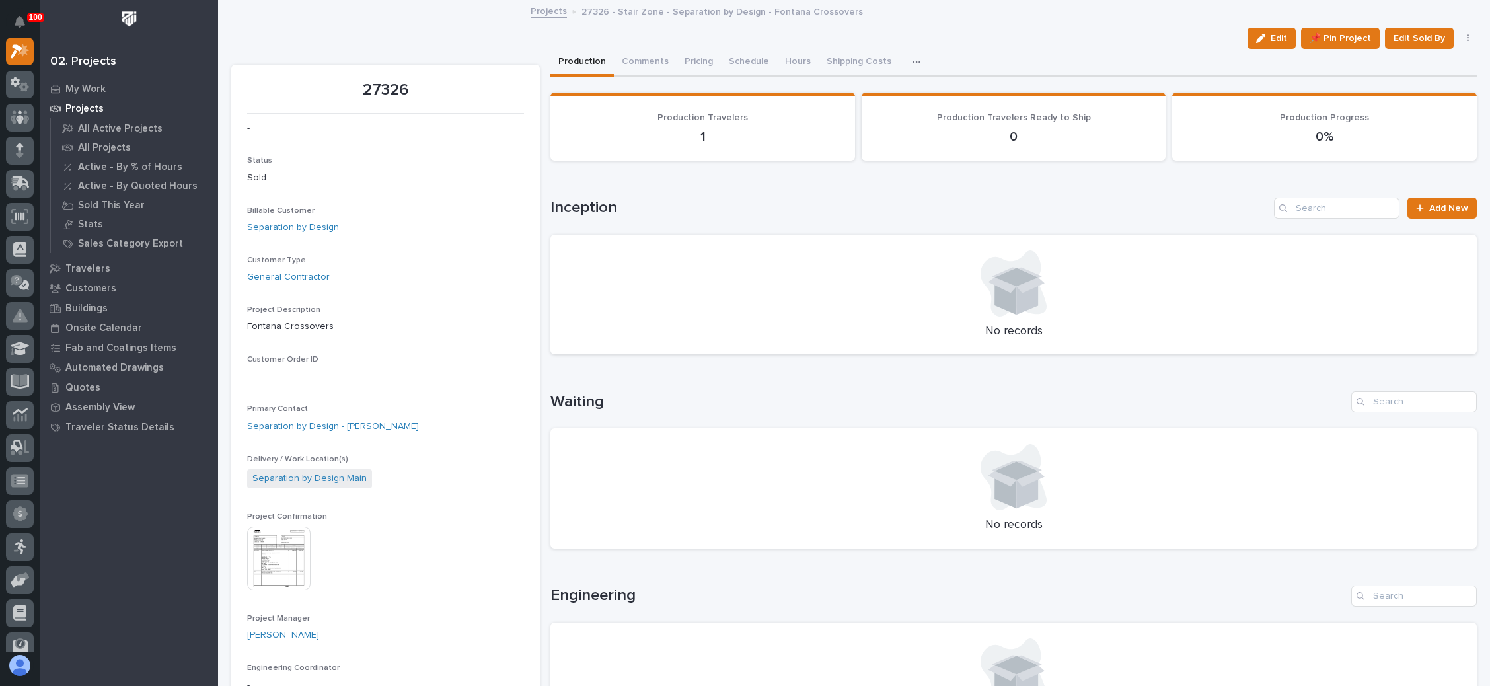
scroll to position [198, 0]
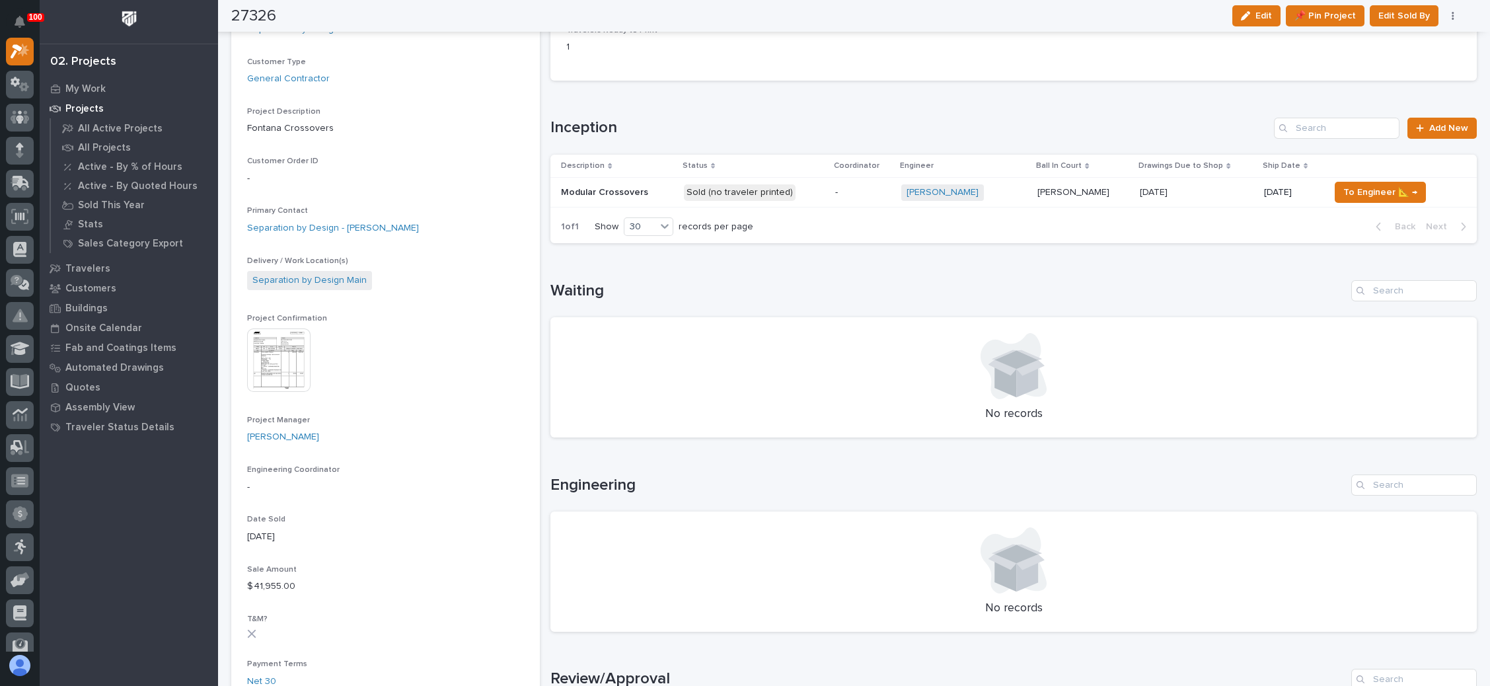
click at [1072, 191] on p "[PERSON_NAME]" at bounding box center [1074, 191] width 75 height 14
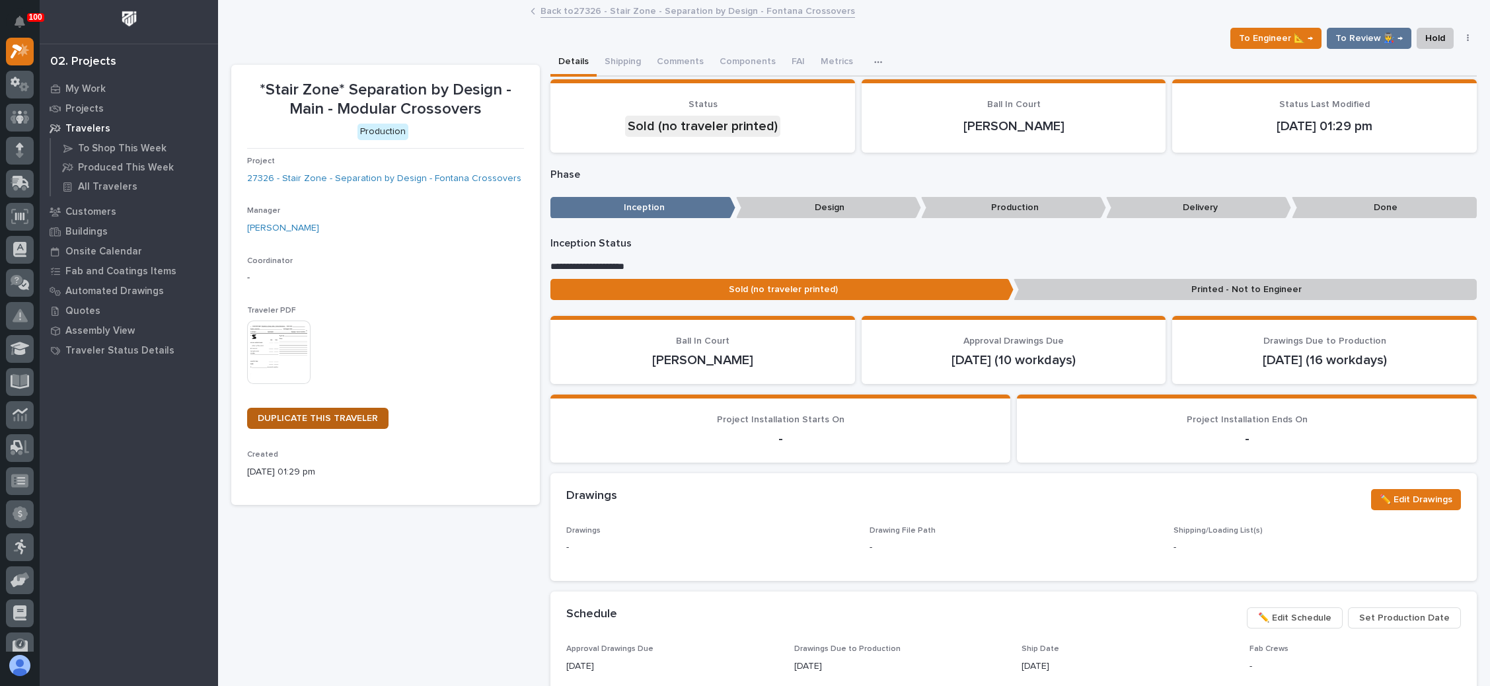
click at [315, 411] on link "DUPLICATE THIS TRAVELER" at bounding box center [317, 418] width 141 height 21
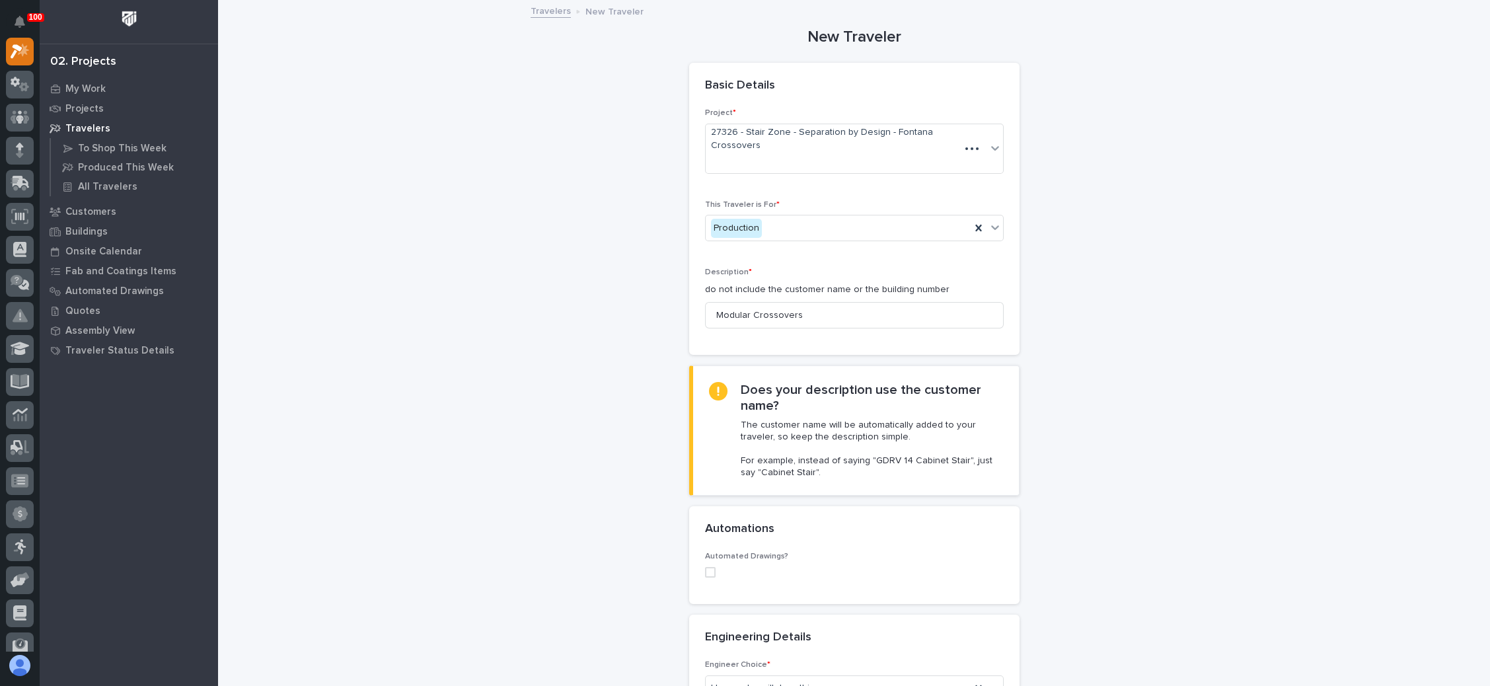
scroll to position [99, 0]
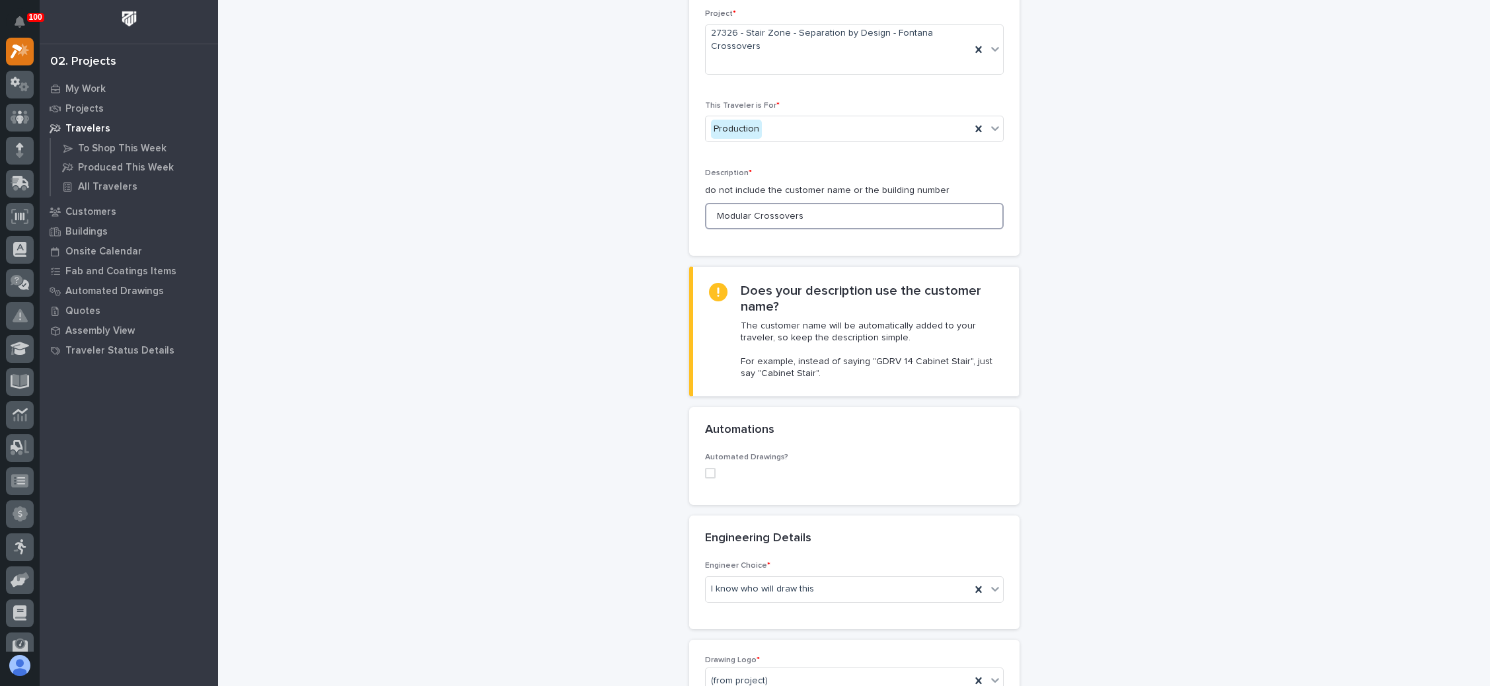
drag, startPoint x: 741, startPoint y: 217, endPoint x: 666, endPoint y: 217, distance: 74.7
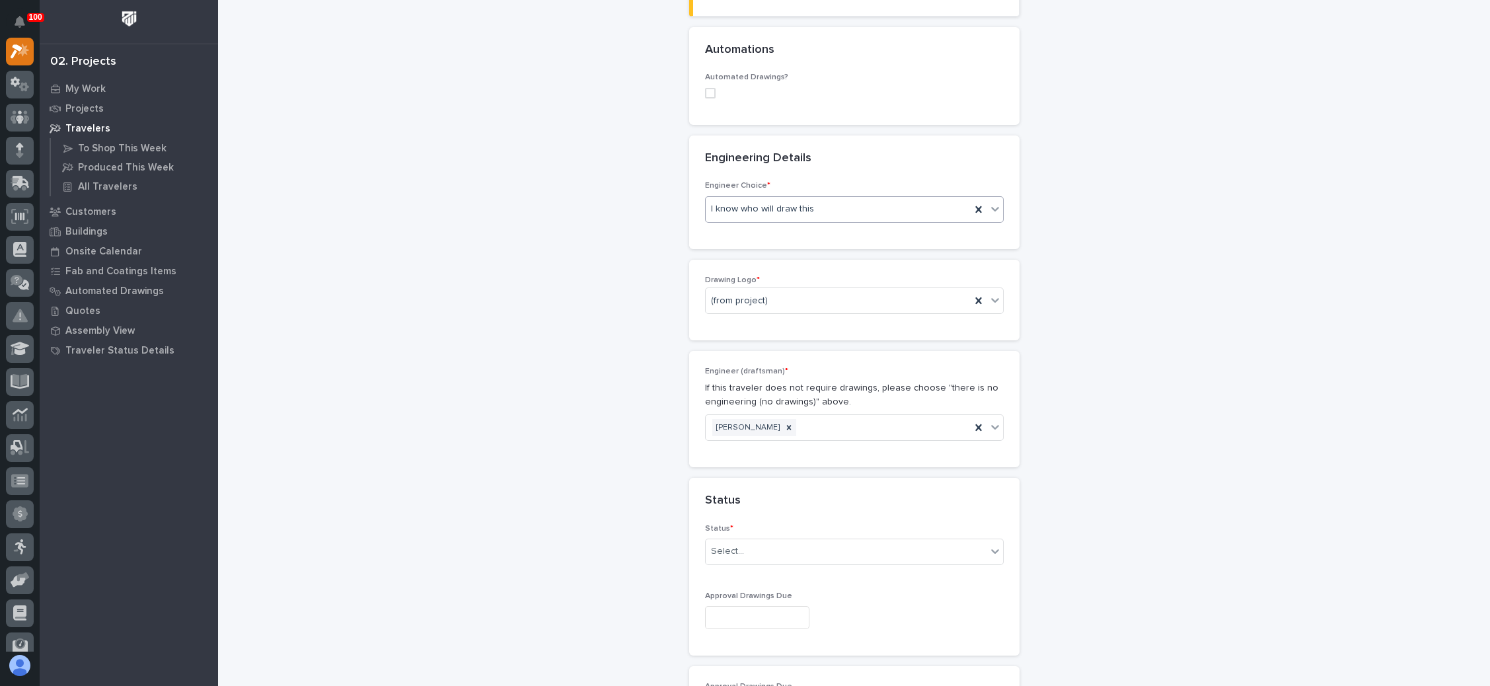
scroll to position [495, 0]
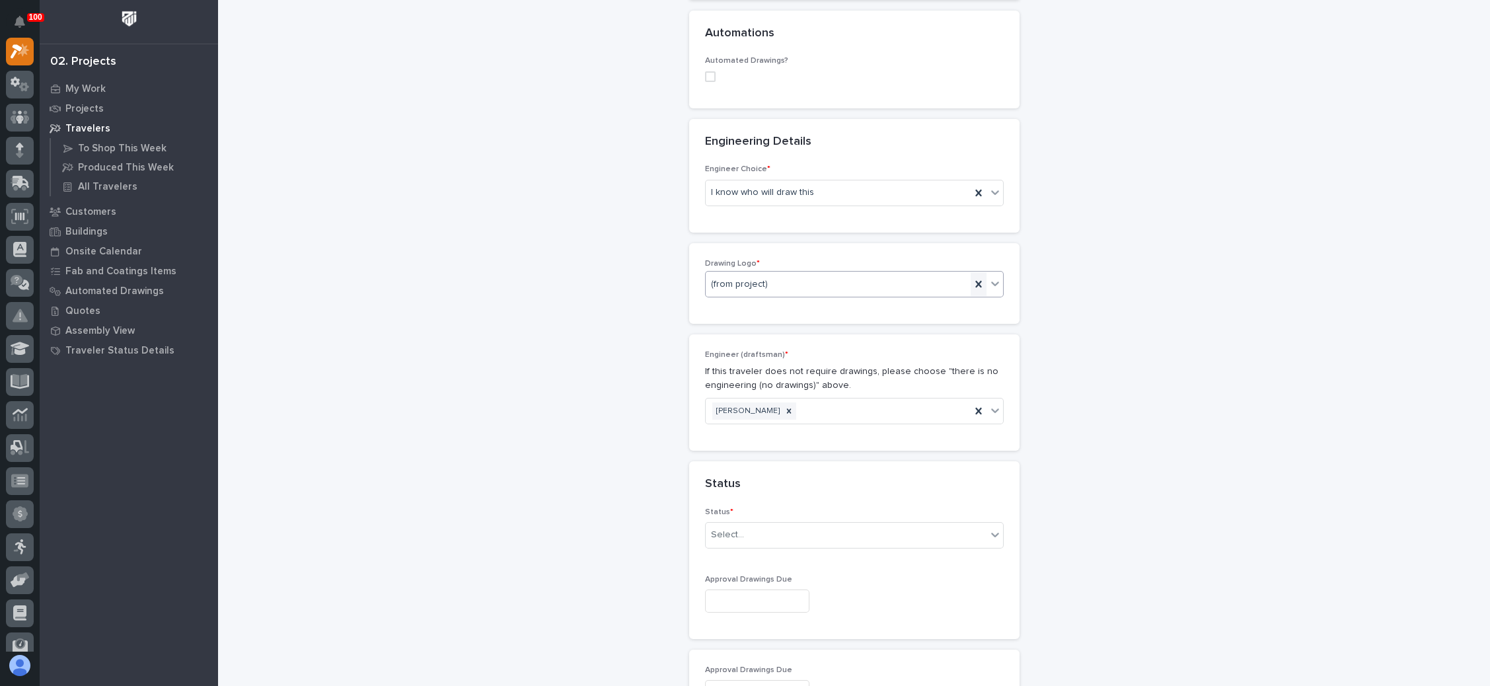
type input "Economy Crossovers"
click at [974, 280] on icon at bounding box center [978, 283] width 13 height 13
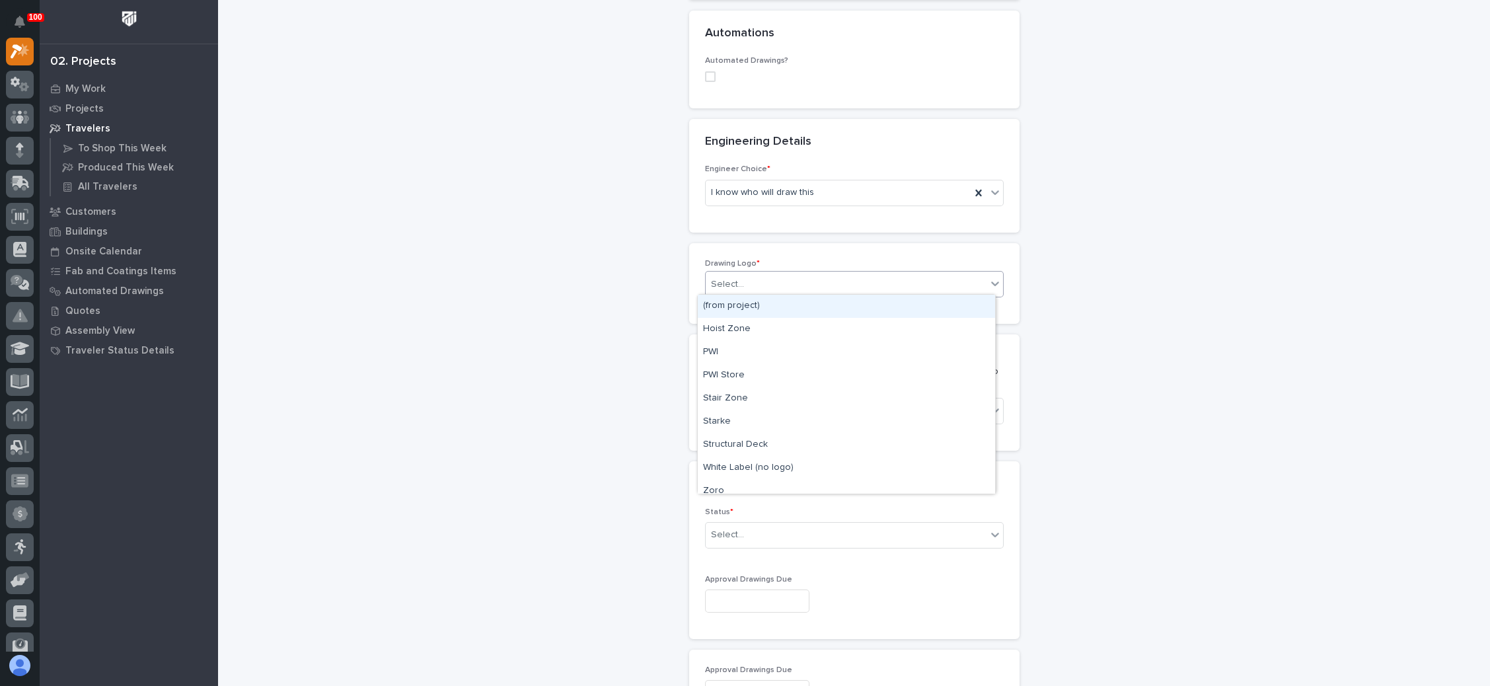
click at [845, 280] on div "Select..." at bounding box center [846, 284] width 281 height 22
type input "*"
click at [774, 350] on div "Stair Zone" at bounding box center [846, 352] width 297 height 23
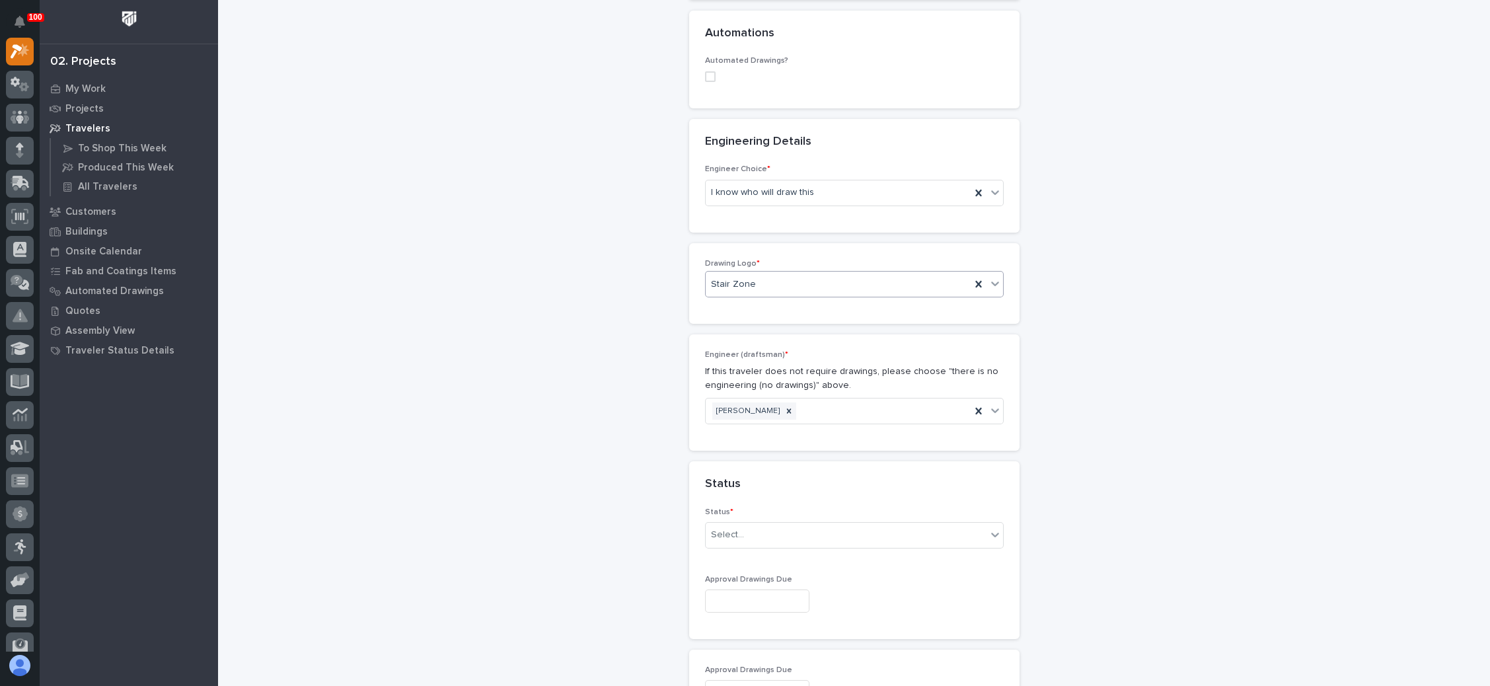
click at [1076, 435] on div "New Traveler Loading... Saving… Loading... Saving… Basic Details Project * 2732…" at bounding box center [853, 564] width 1245 height 2116
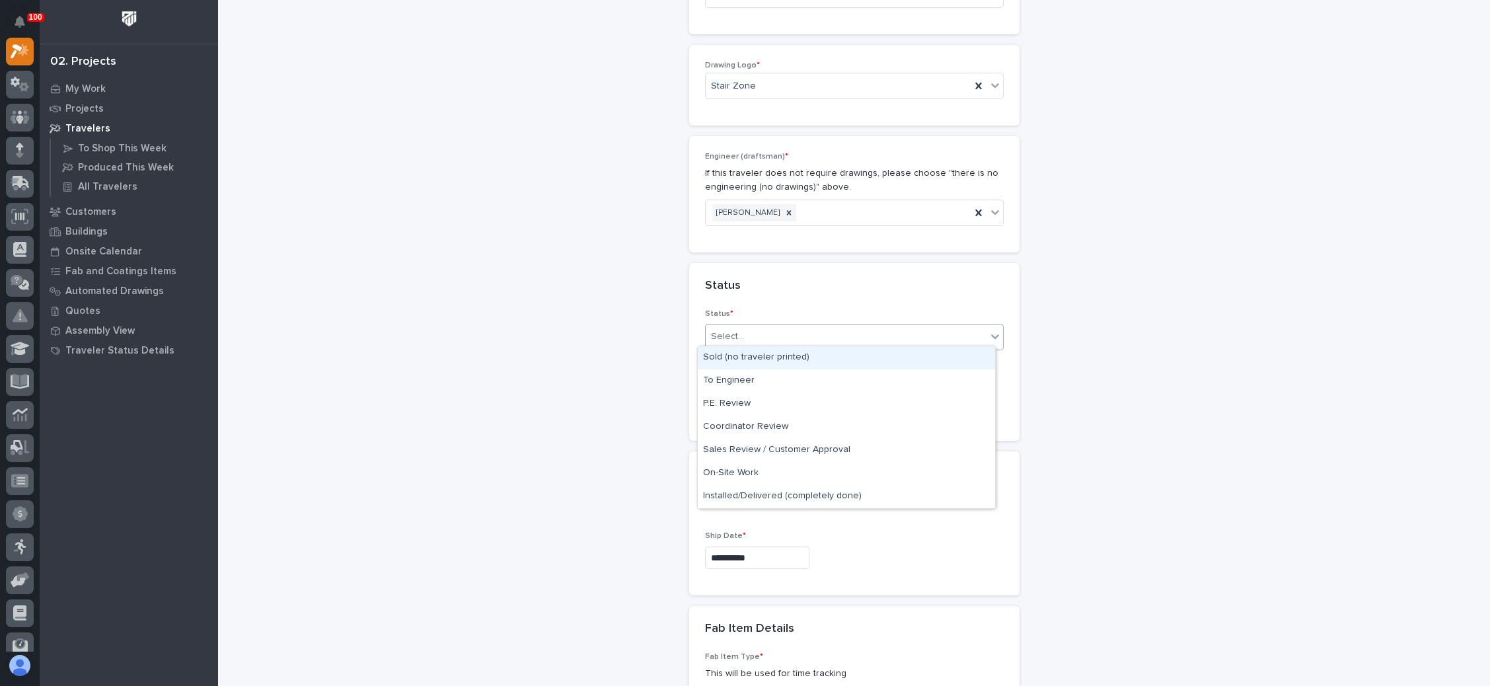
click at [906, 338] on div "Select..." at bounding box center [846, 337] width 281 height 22
click at [848, 357] on div "Sold (no traveler printed)" at bounding box center [846, 357] width 297 height 23
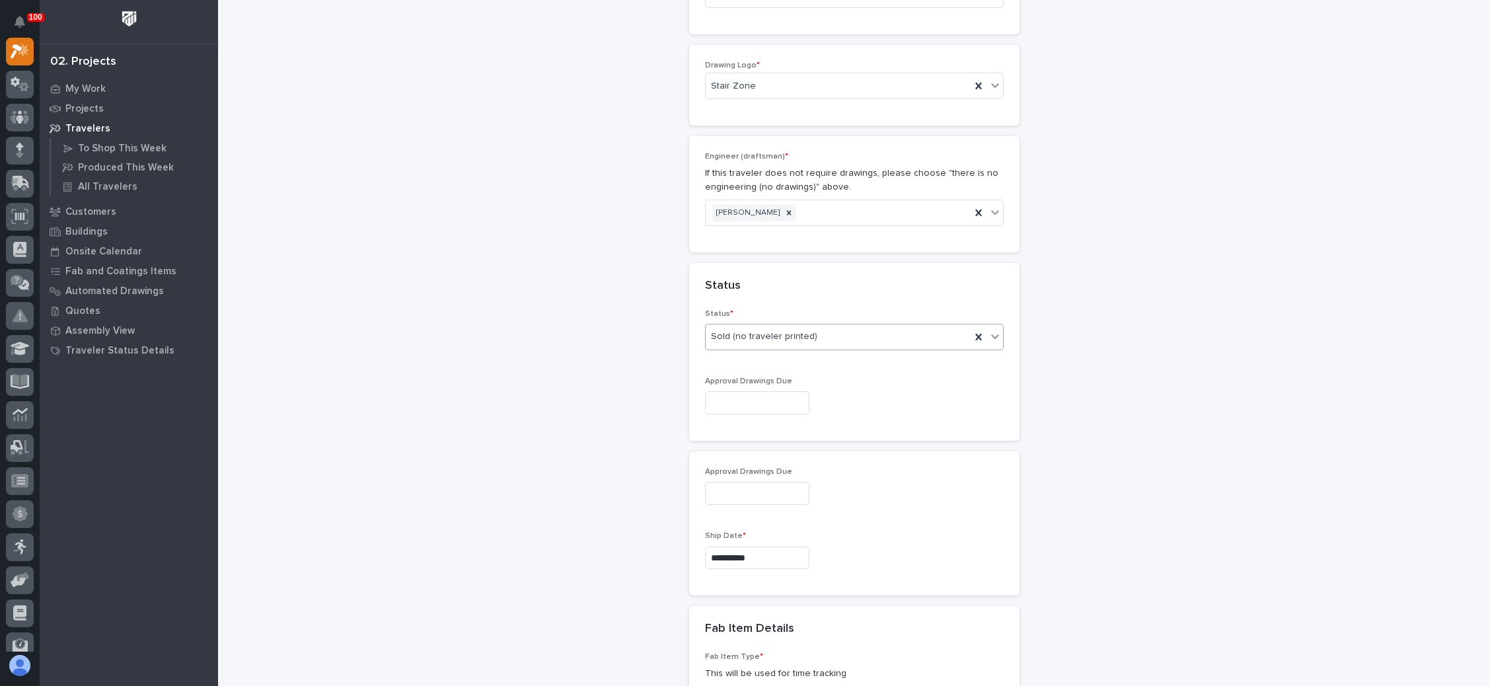
click at [780, 401] on input "text" at bounding box center [757, 402] width 104 height 23
click at [762, 290] on div "16" at bounding box center [763, 290] width 18 height 18
type input "**********"
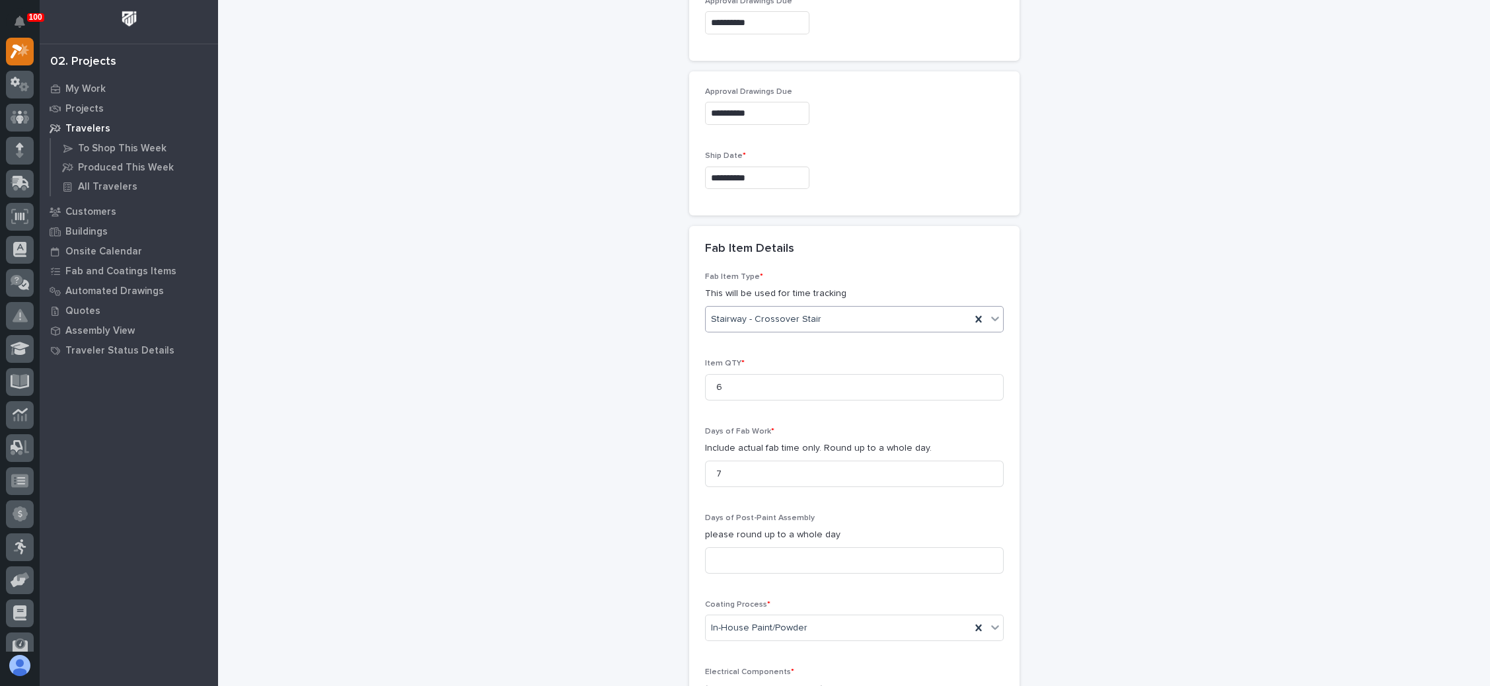
scroll to position [1090, 0]
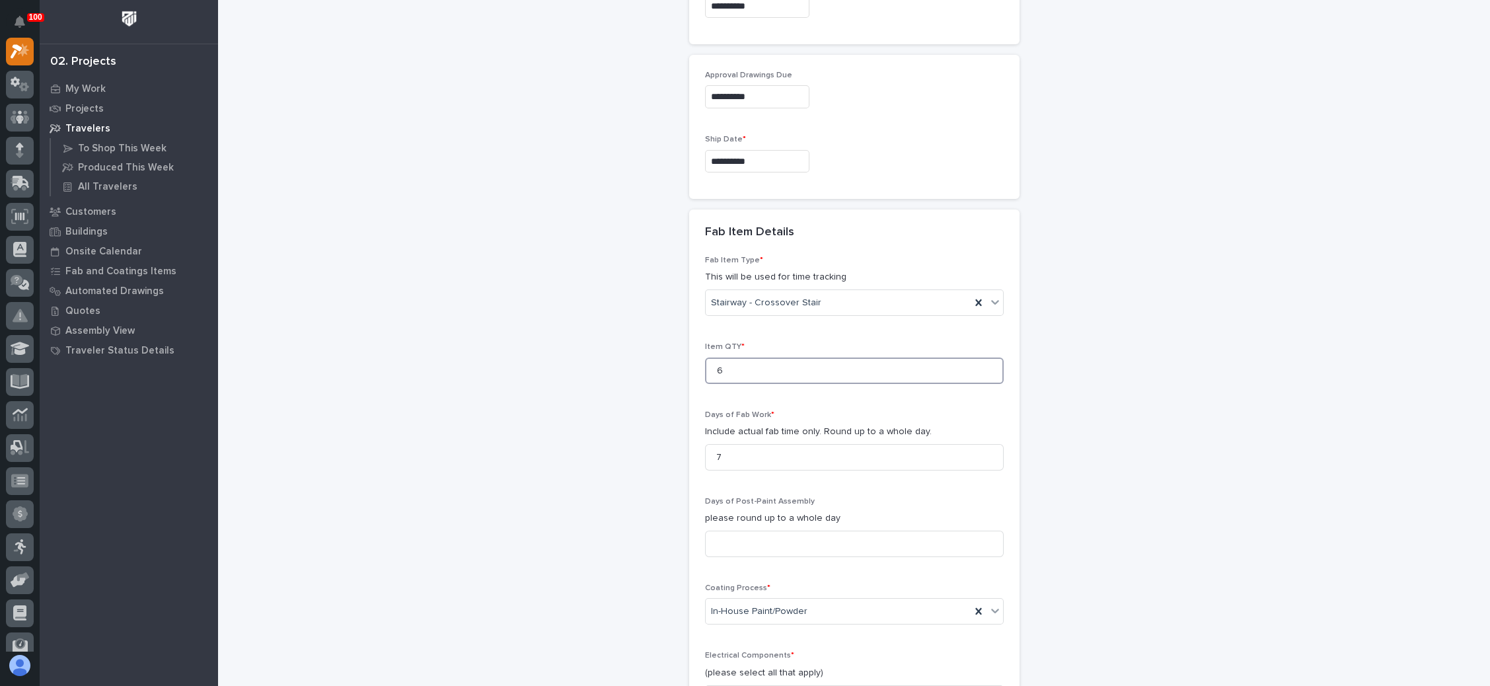
drag, startPoint x: 748, startPoint y: 365, endPoint x: 693, endPoint y: 369, distance: 55.7
click at [693, 369] on div "Fab Item Type * This will be used for time tracking Stairway - Crossover Stair …" at bounding box center [854, 497] width 330 height 482
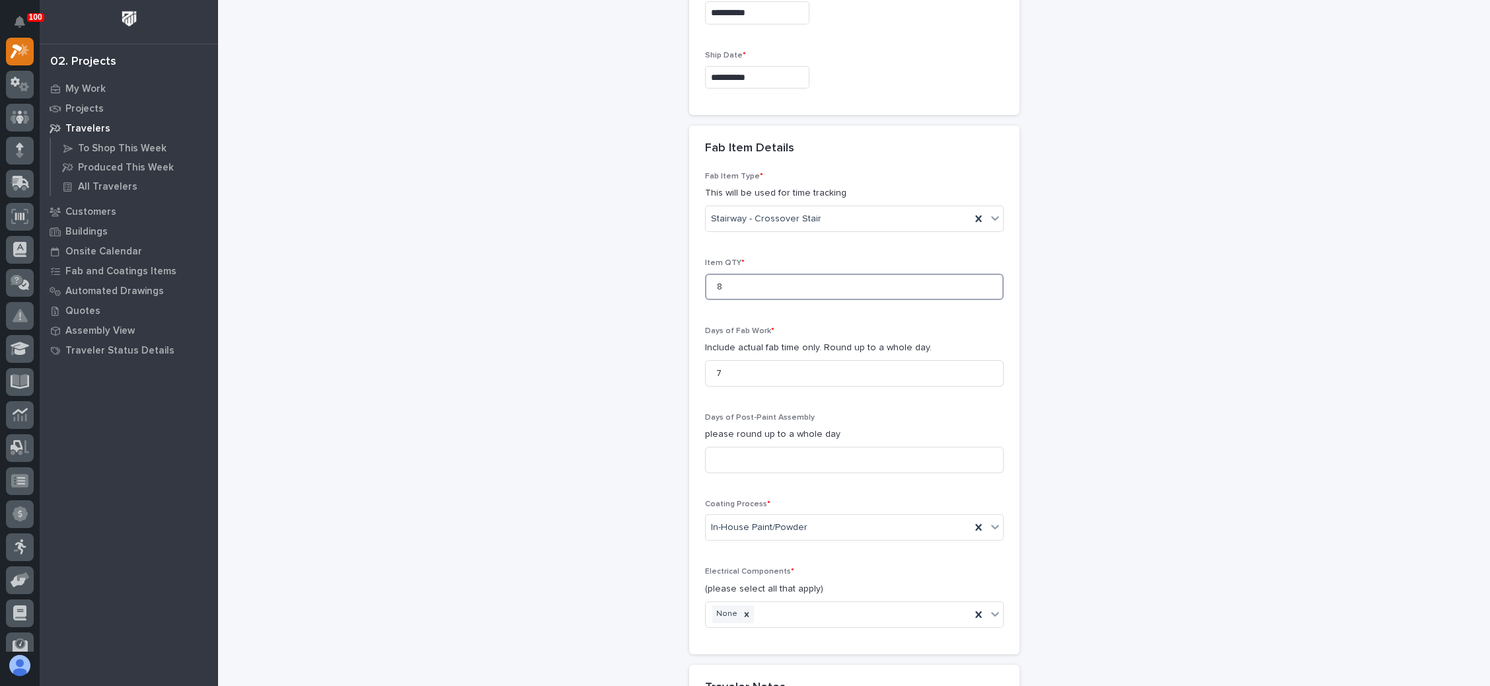
scroll to position [1189, 0]
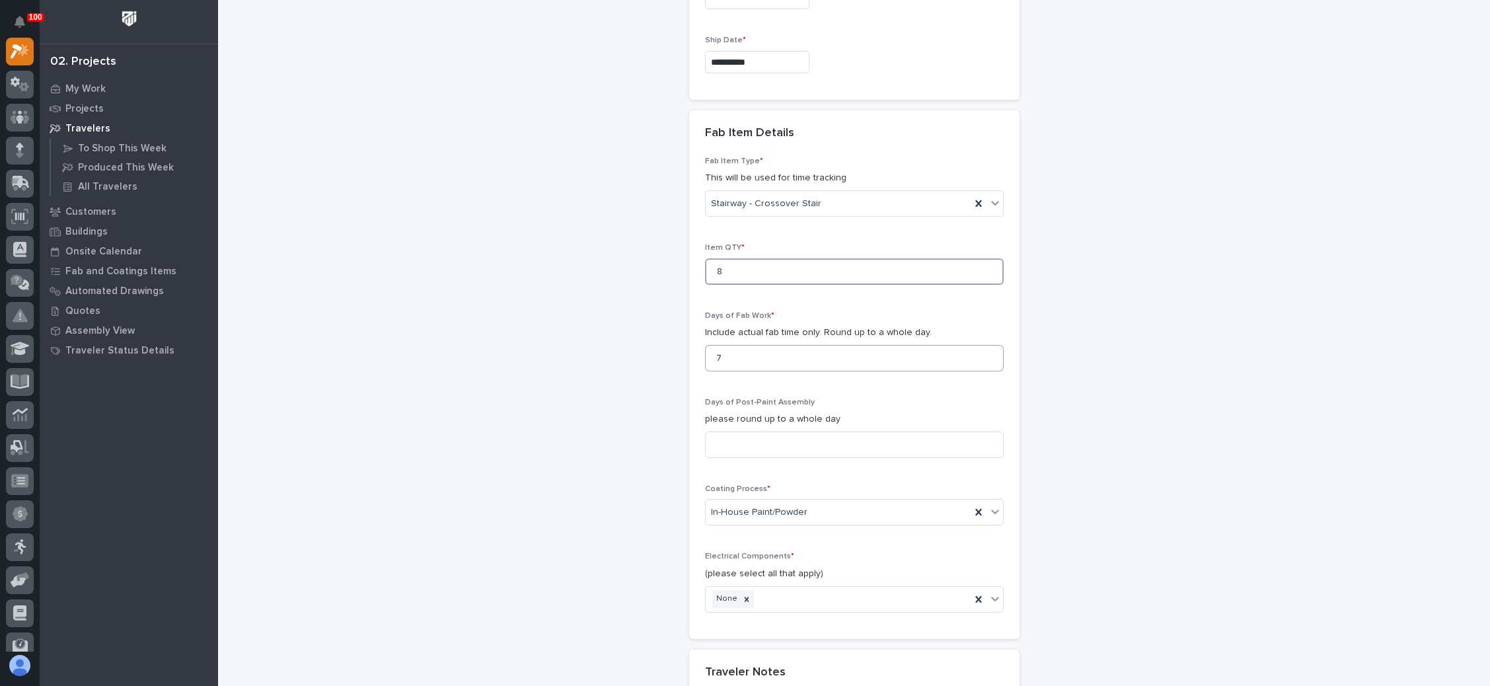
type input "8"
drag, startPoint x: 747, startPoint y: 358, endPoint x: 689, endPoint y: 360, distance: 58.2
click at [689, 360] on div "Fab Item Type * This will be used for time tracking Stairway - Crossover Stair …" at bounding box center [854, 398] width 330 height 482
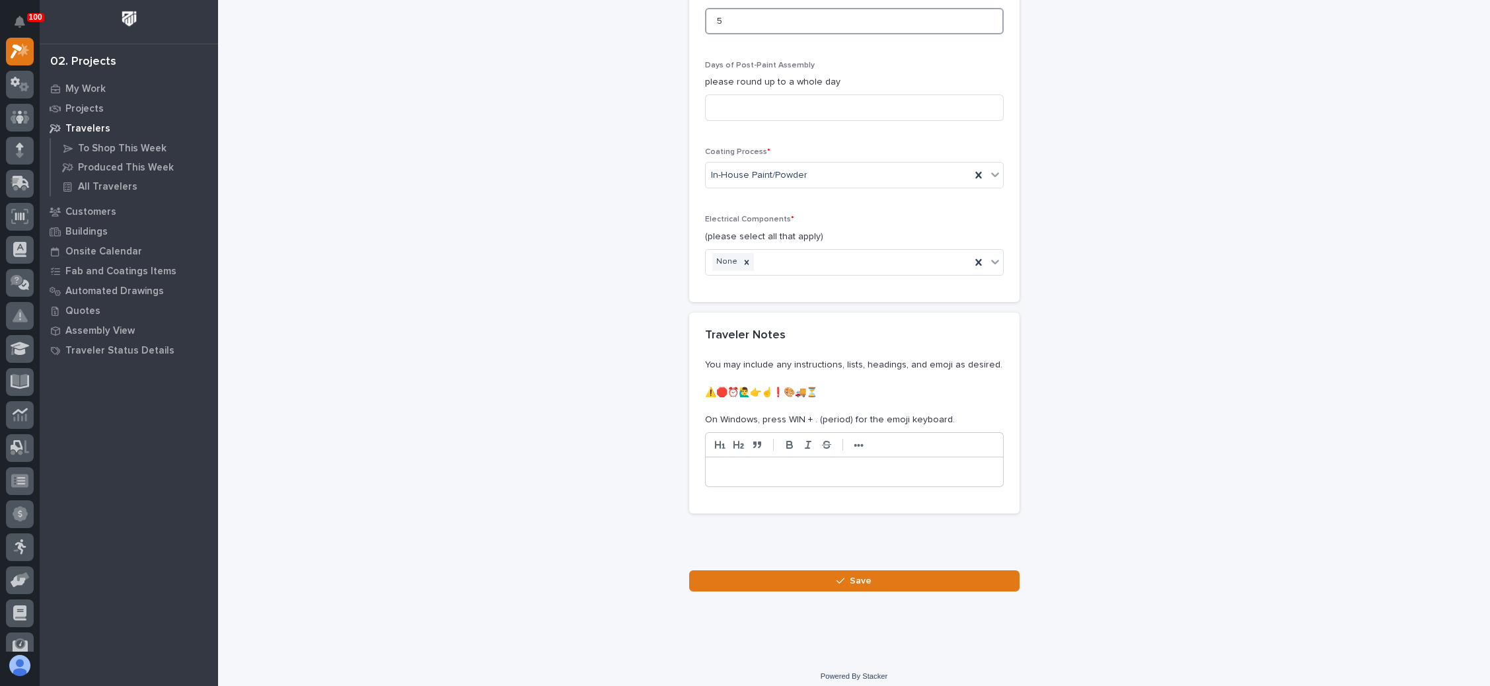
scroll to position [1526, 0]
type input "5"
drag, startPoint x: 837, startPoint y: 569, endPoint x: 851, endPoint y: 549, distance: 24.2
click at [838, 576] on div "button" at bounding box center [842, 580] width 13 height 9
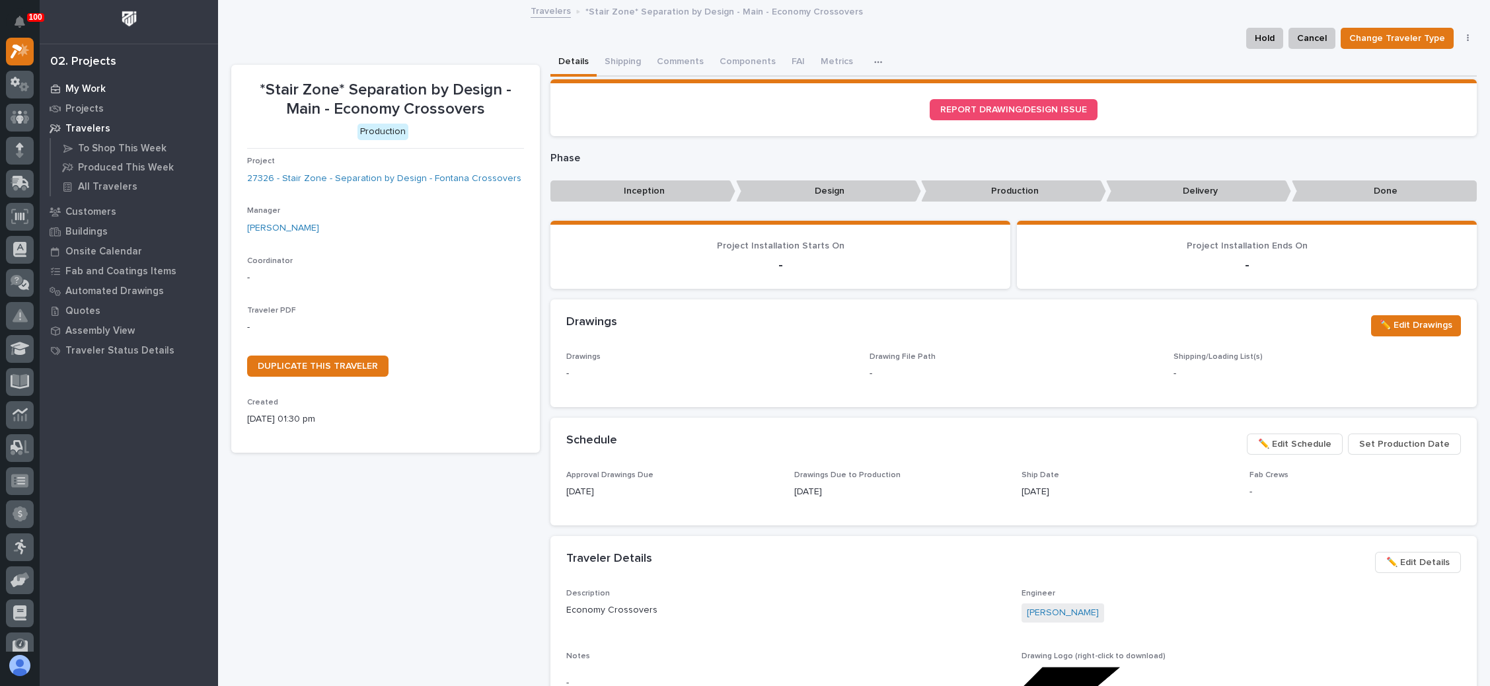
click at [94, 86] on p "My Work" at bounding box center [85, 89] width 40 height 12
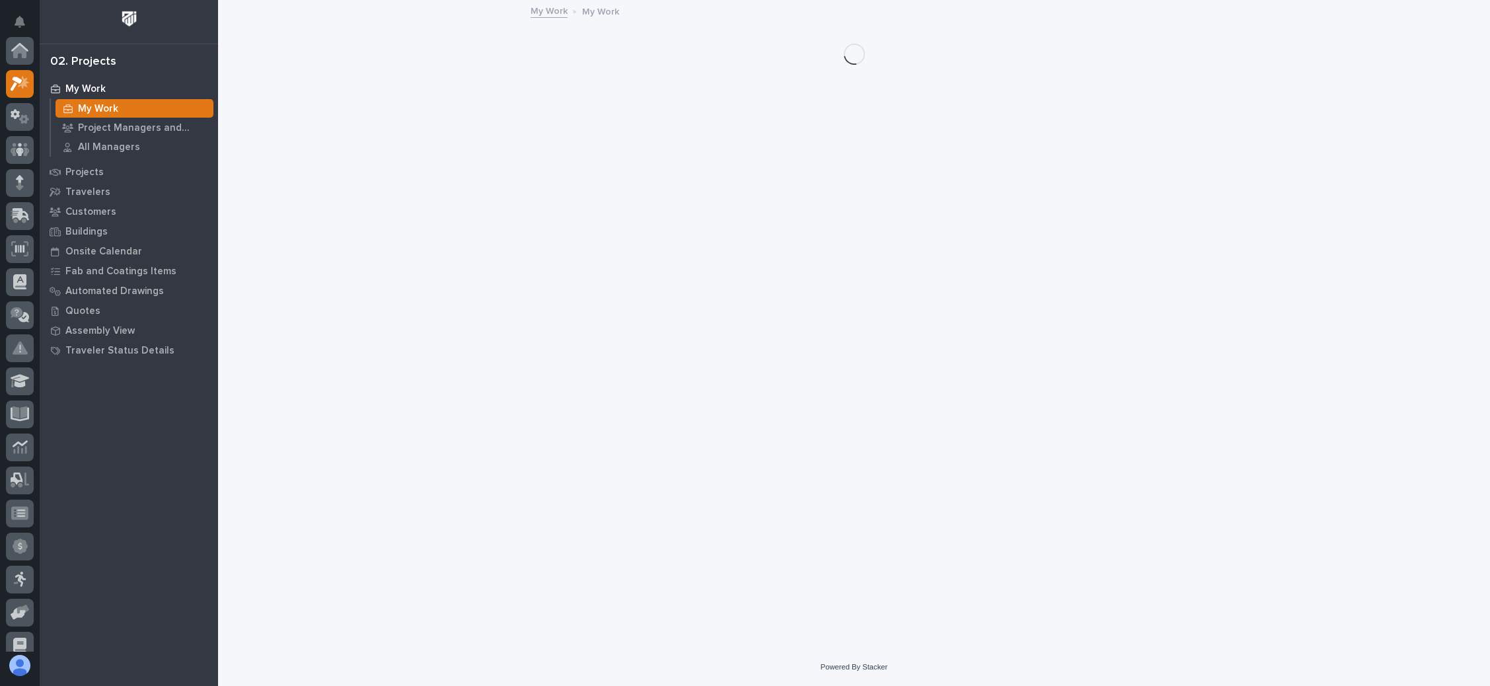
scroll to position [32, 0]
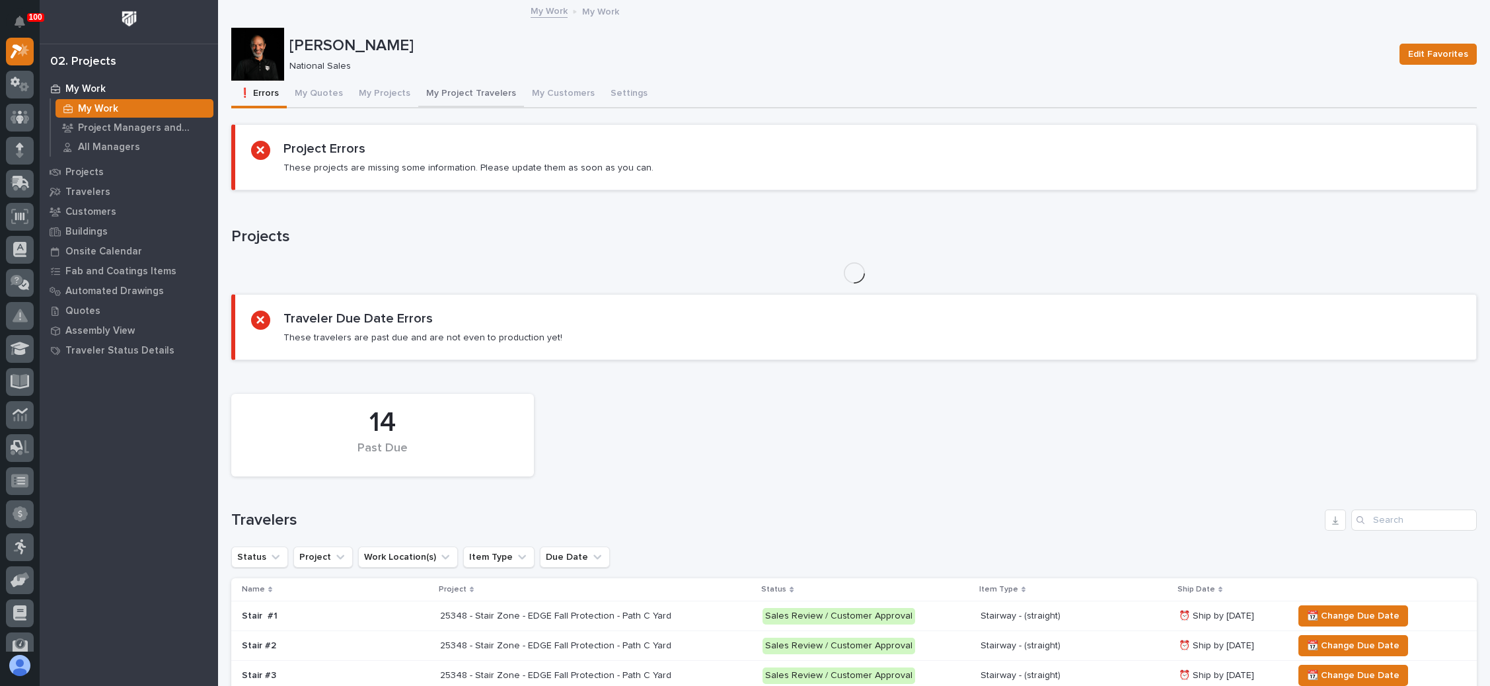
click at [479, 90] on button "My Project Travelers" at bounding box center [471, 95] width 106 height 28
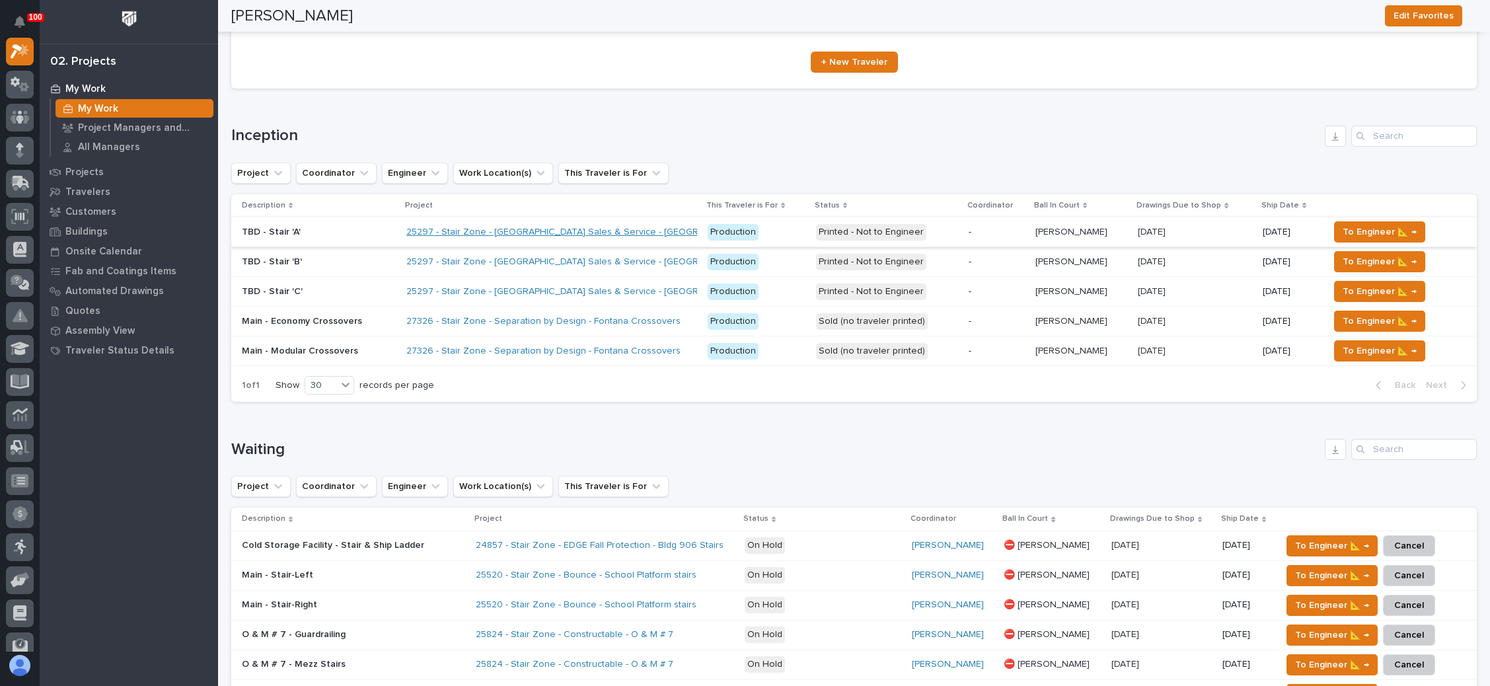
scroll to position [198, 0]
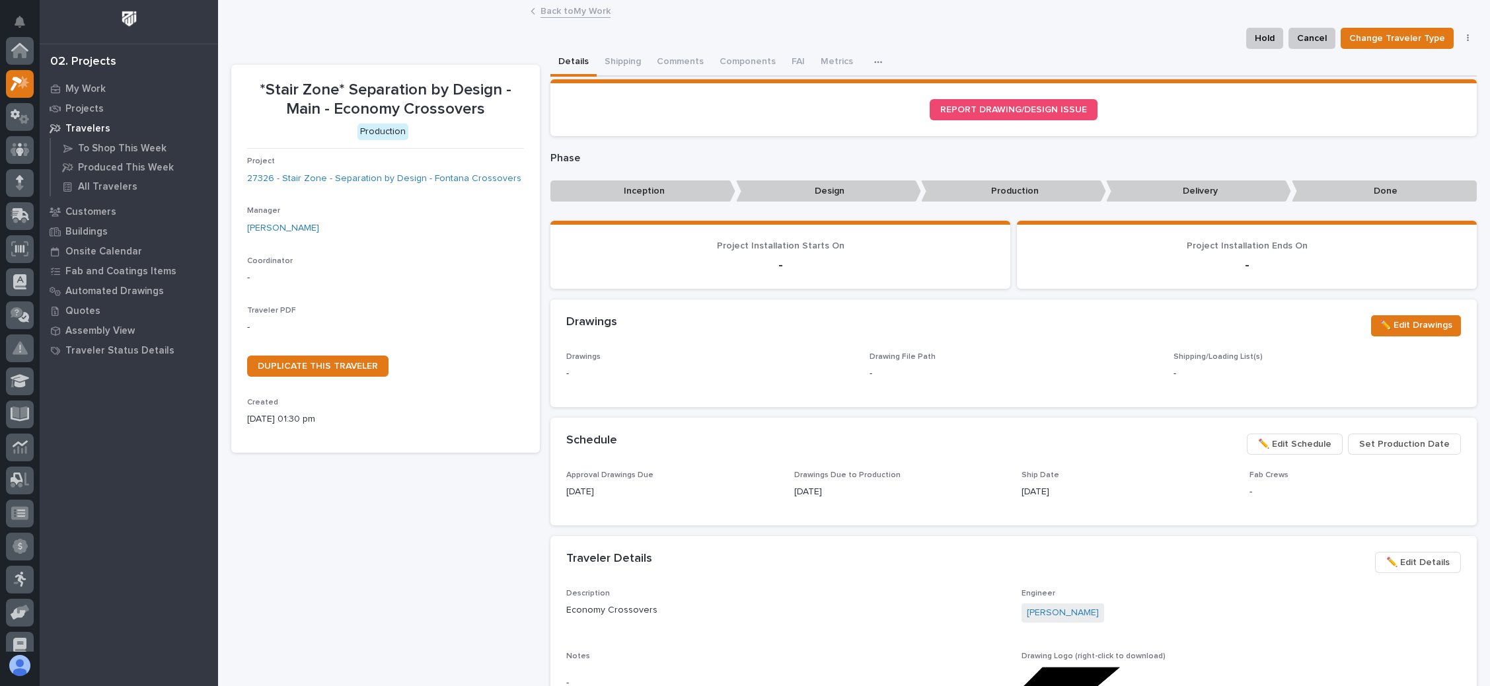
scroll to position [32, 0]
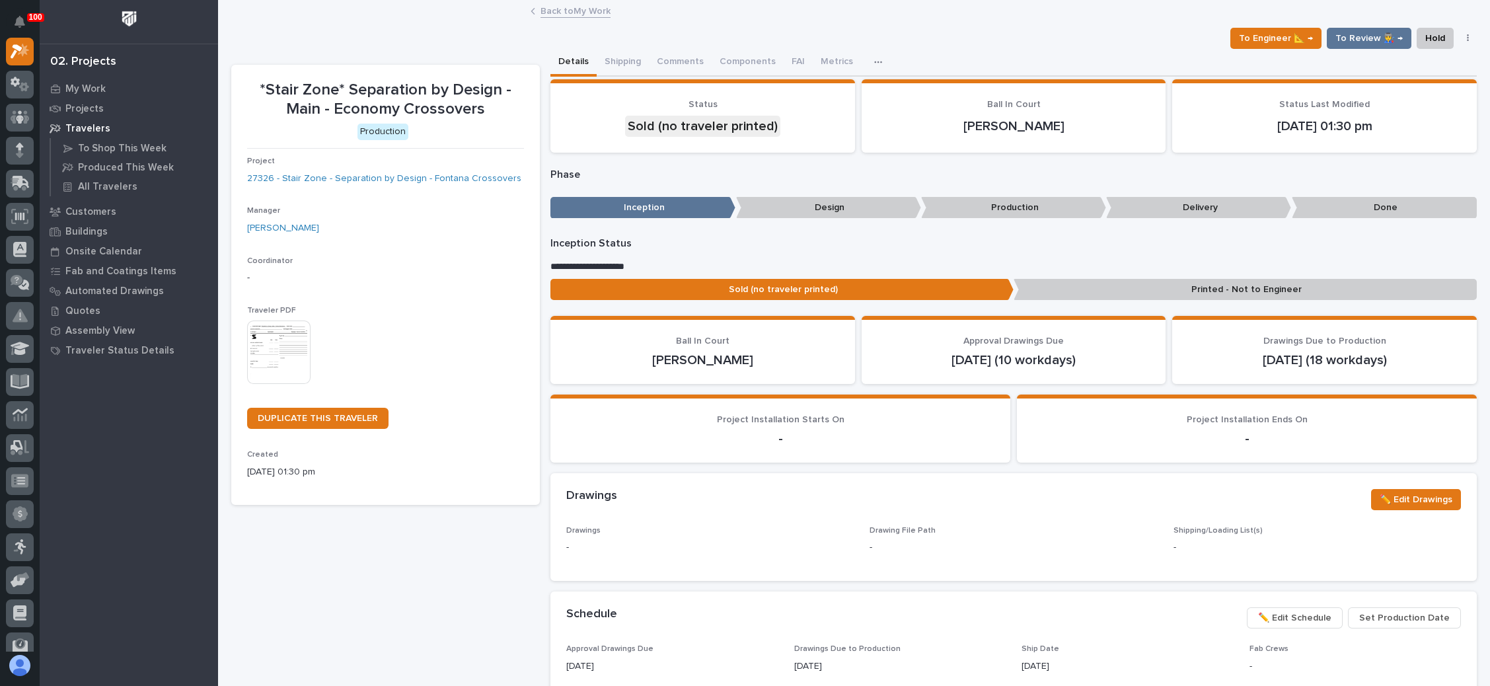
click at [286, 338] on img at bounding box center [278, 351] width 63 height 63
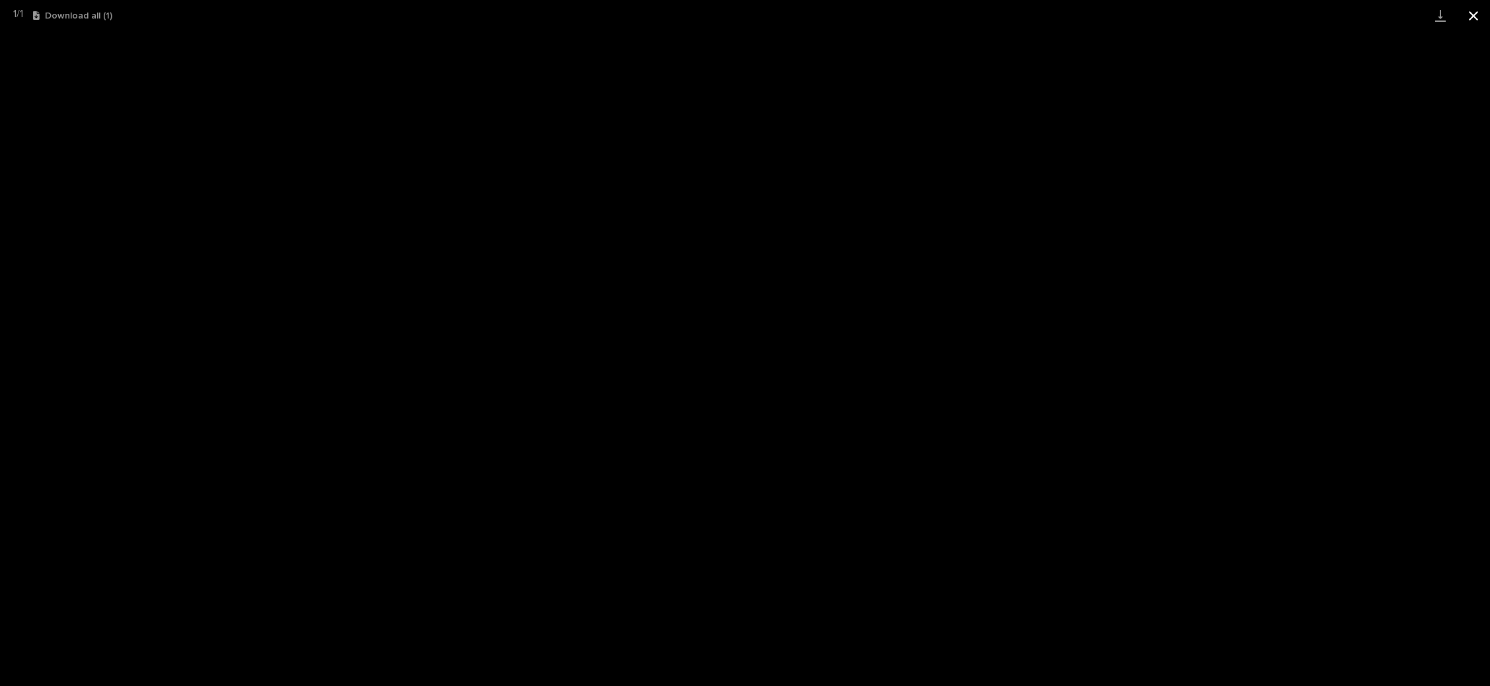
click at [1471, 17] on button "Close gallery" at bounding box center [1473, 15] width 33 height 31
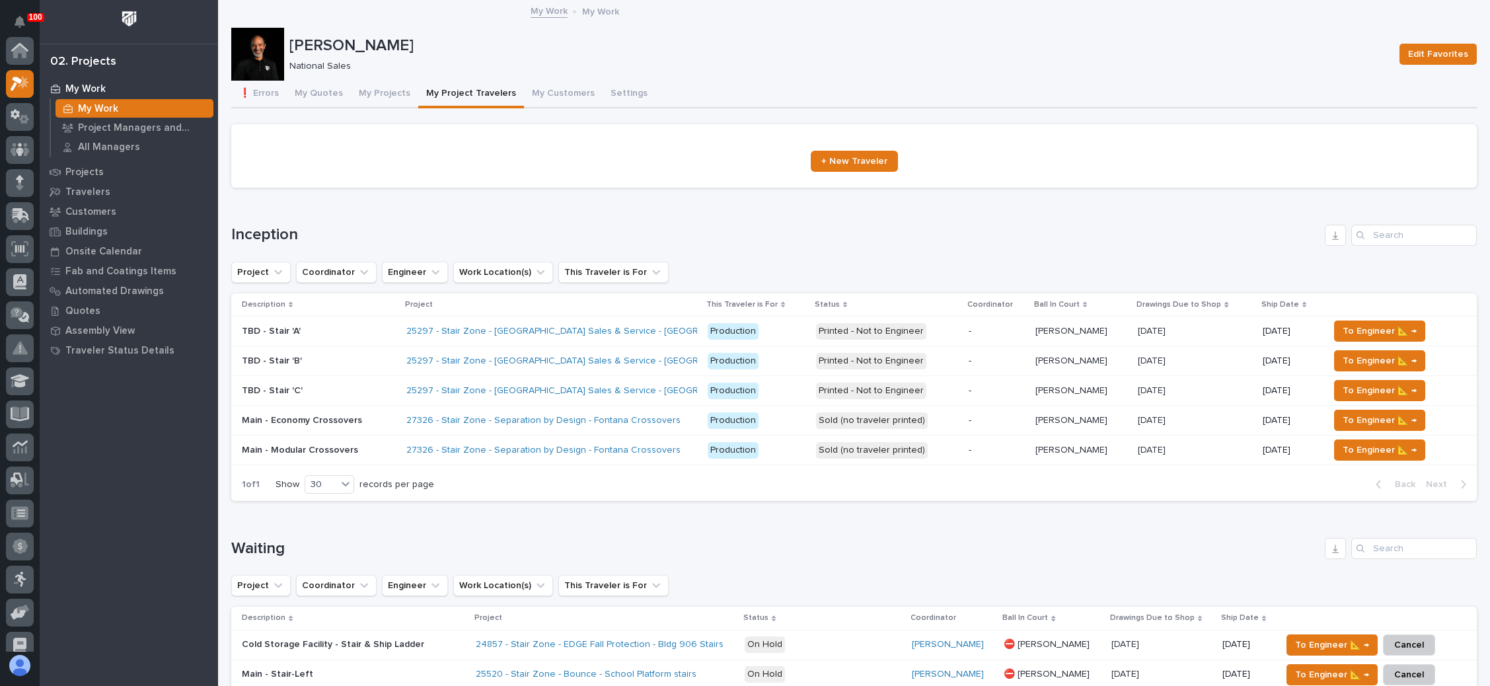
scroll to position [32, 0]
click at [891, 446] on div "Sold (no traveler printed)" at bounding box center [872, 450] width 112 height 17
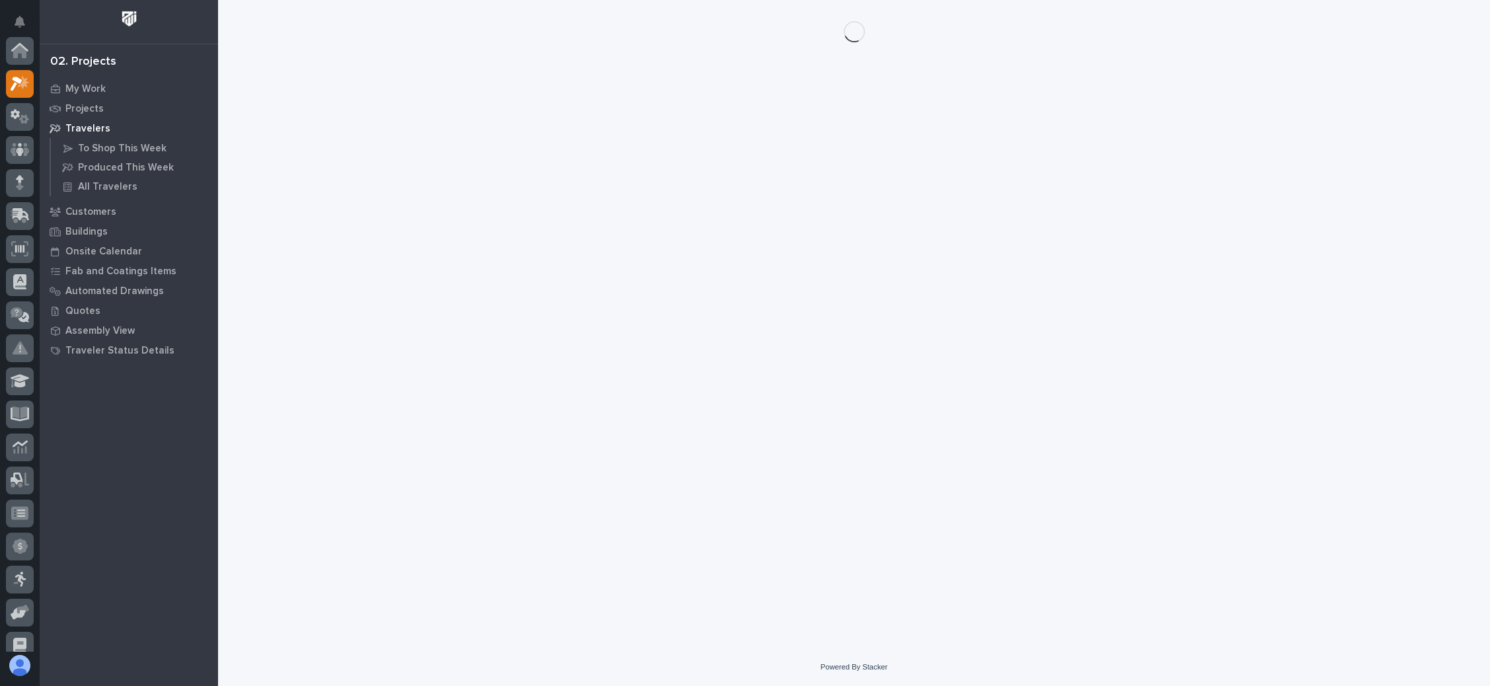
scroll to position [32, 0]
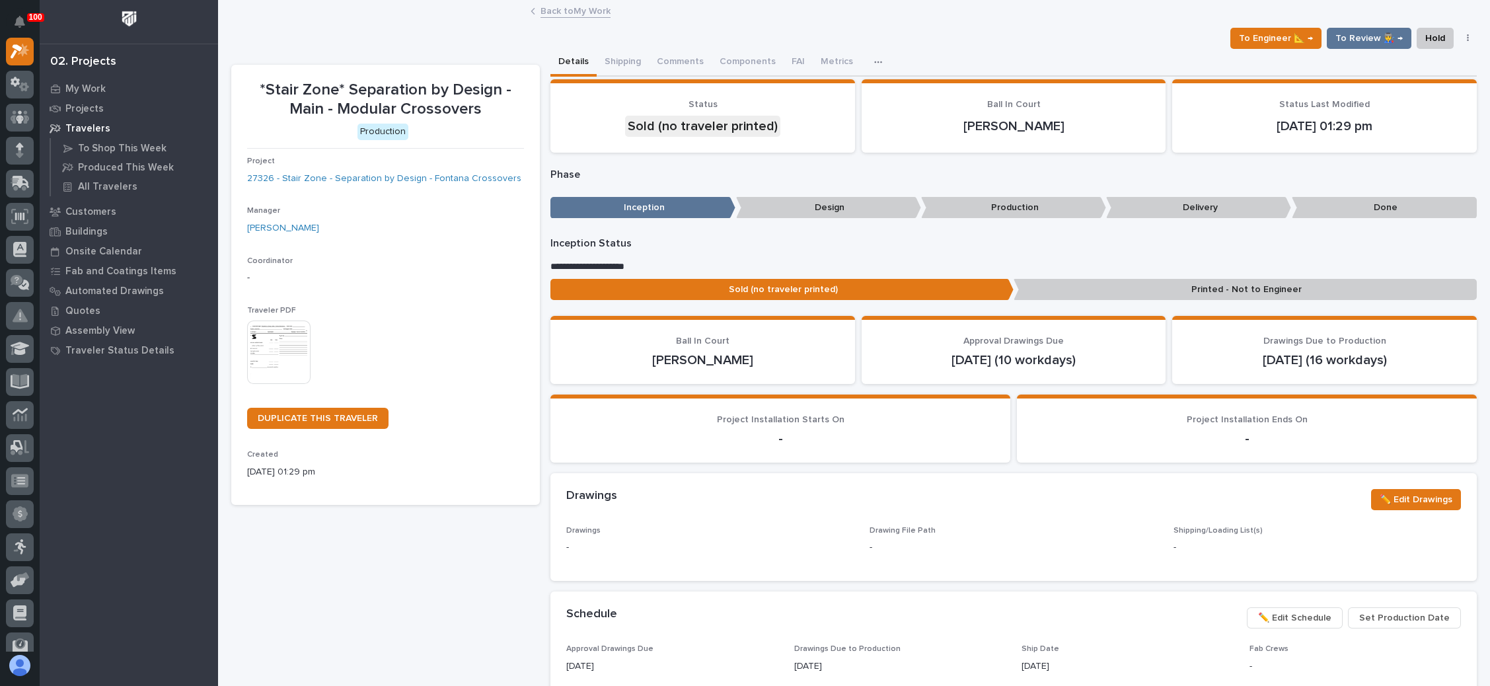
click at [264, 331] on img at bounding box center [278, 351] width 63 height 63
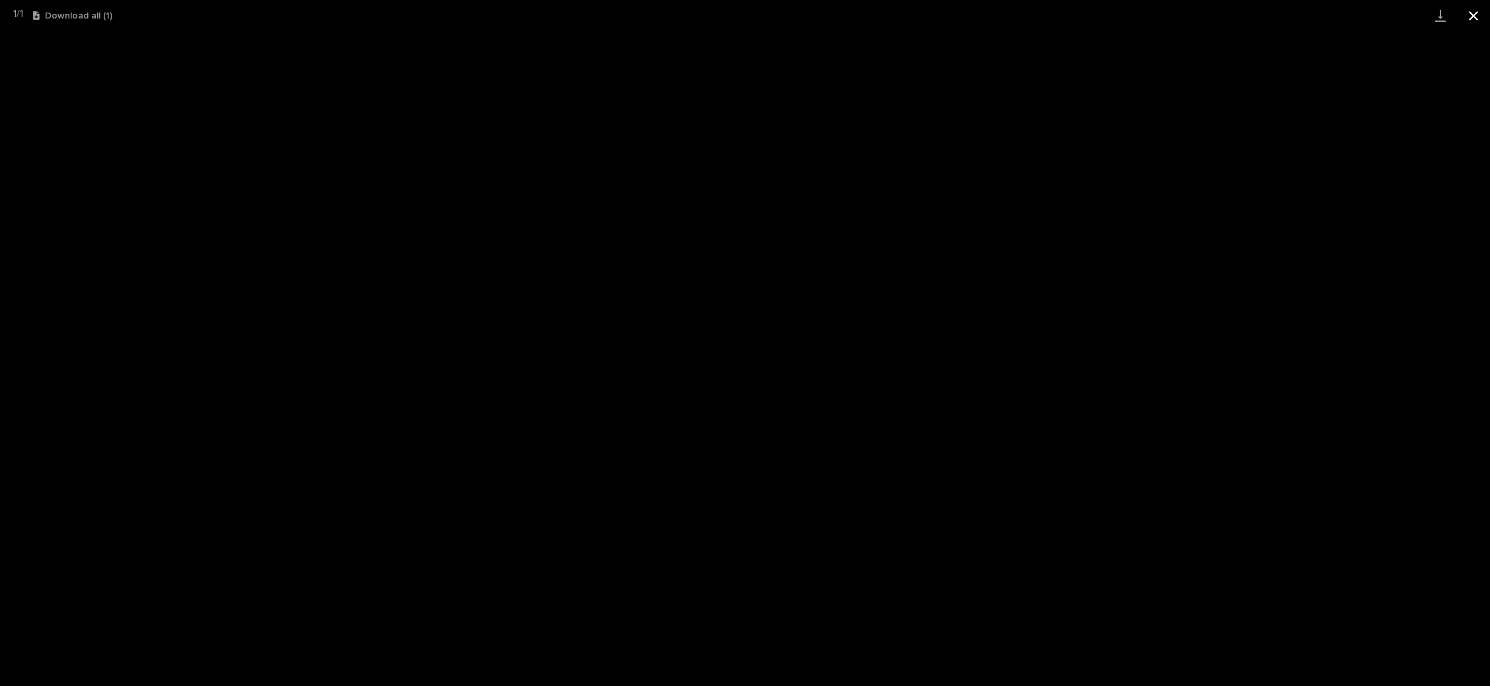
click at [1468, 9] on button "Close gallery" at bounding box center [1473, 15] width 33 height 31
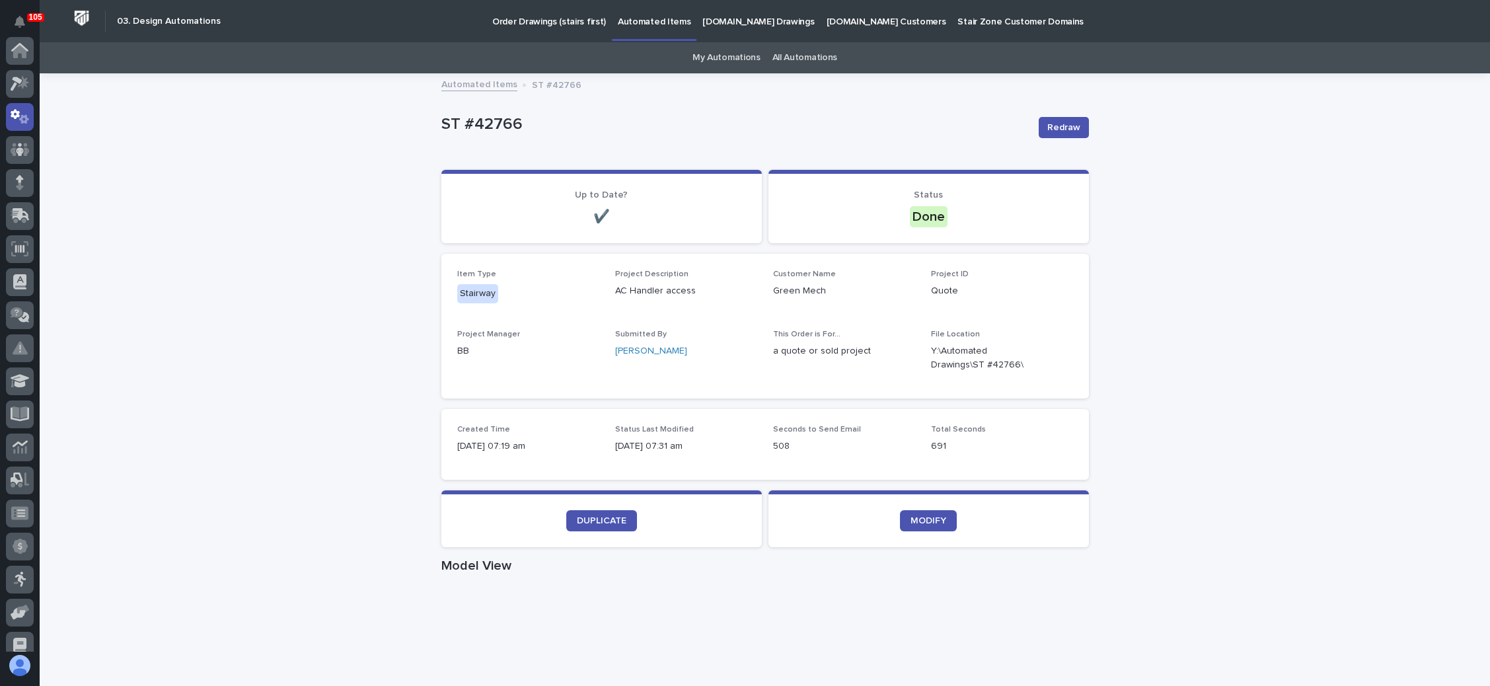
scroll to position [65, 0]
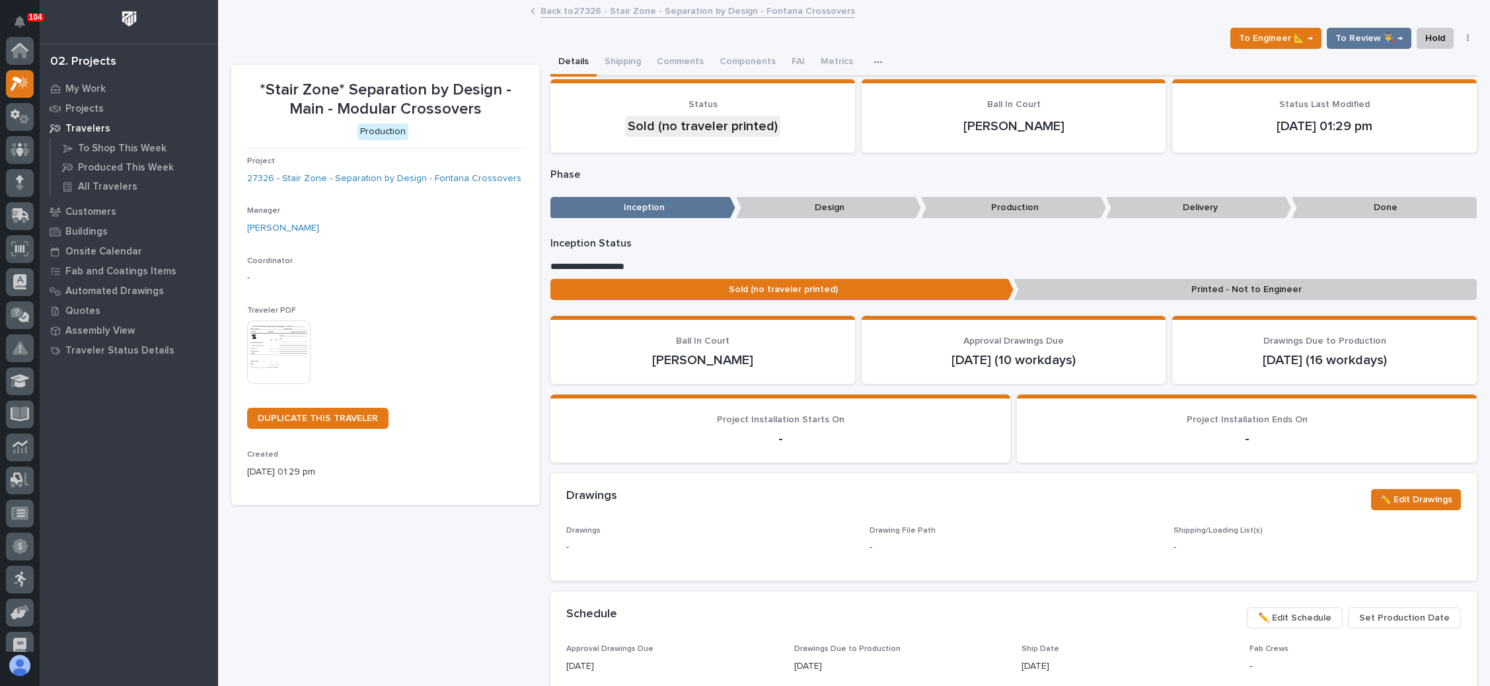
scroll to position [32, 0]
click at [587, 11] on link "Back to 27326 - Stair Zone - Separation by Design - Fontana Crossovers" at bounding box center [697, 10] width 314 height 15
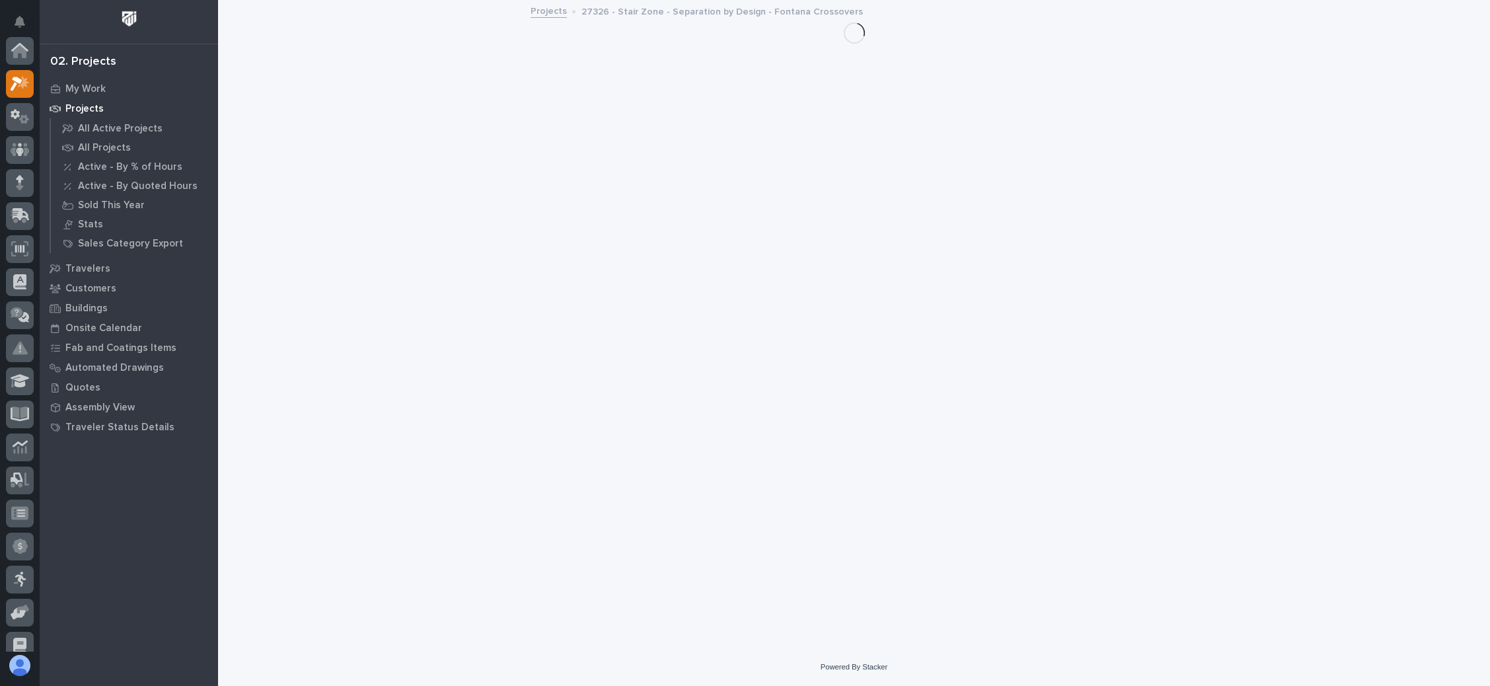
scroll to position [32, 0]
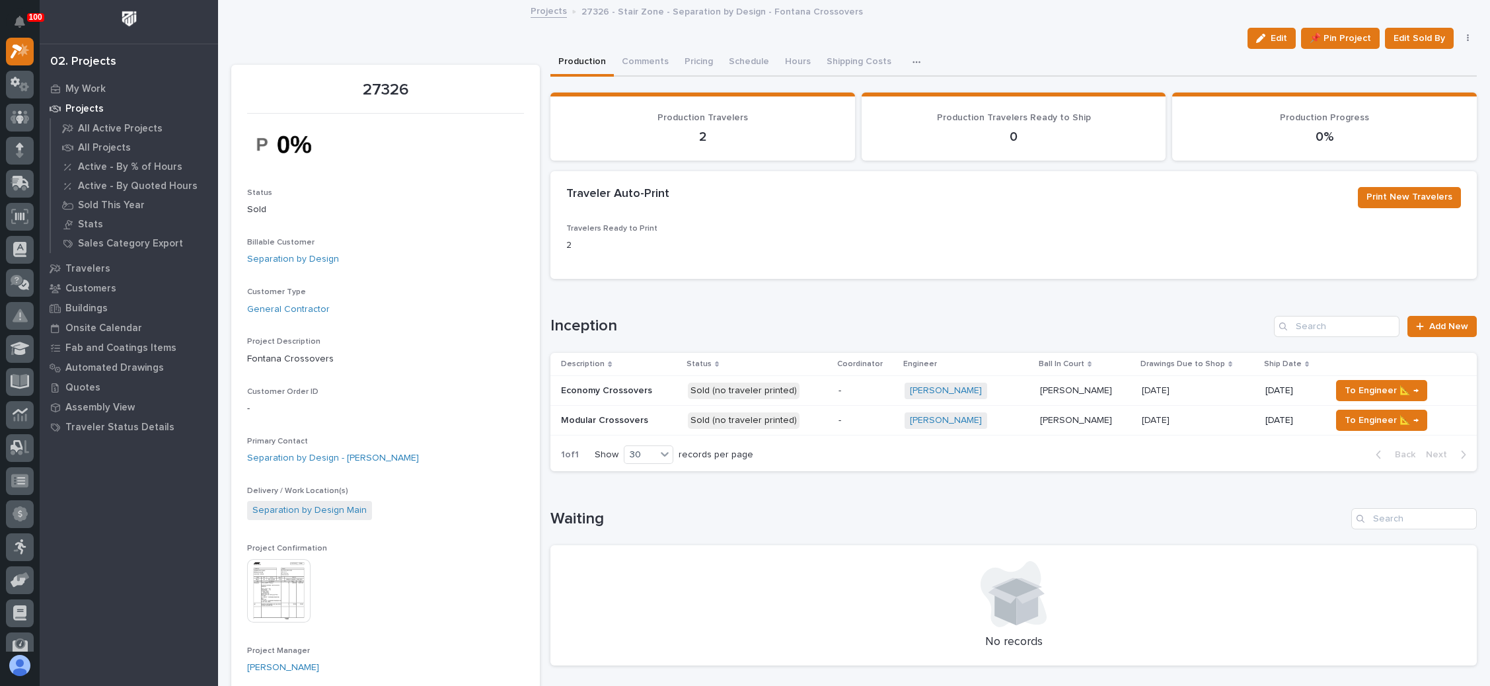
click at [1229, 388] on p at bounding box center [1198, 390] width 113 height 11
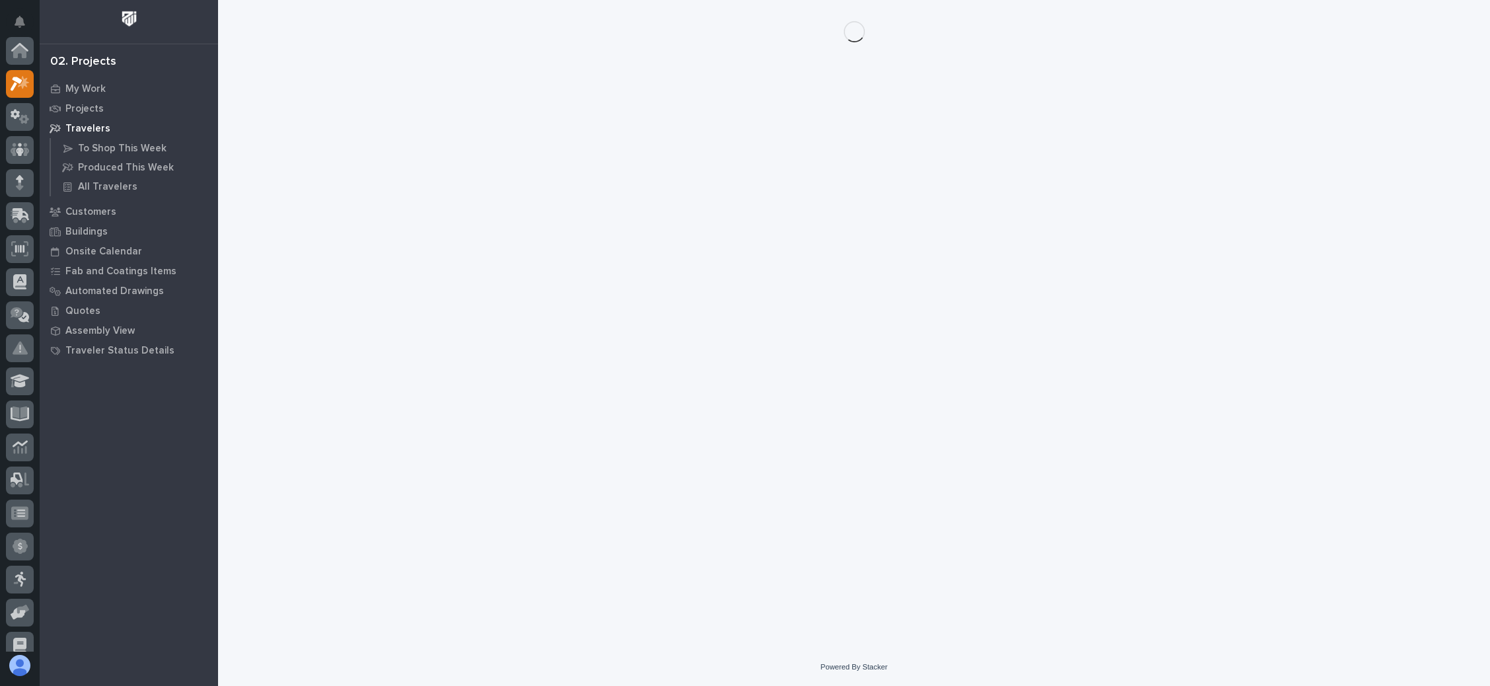
scroll to position [32, 0]
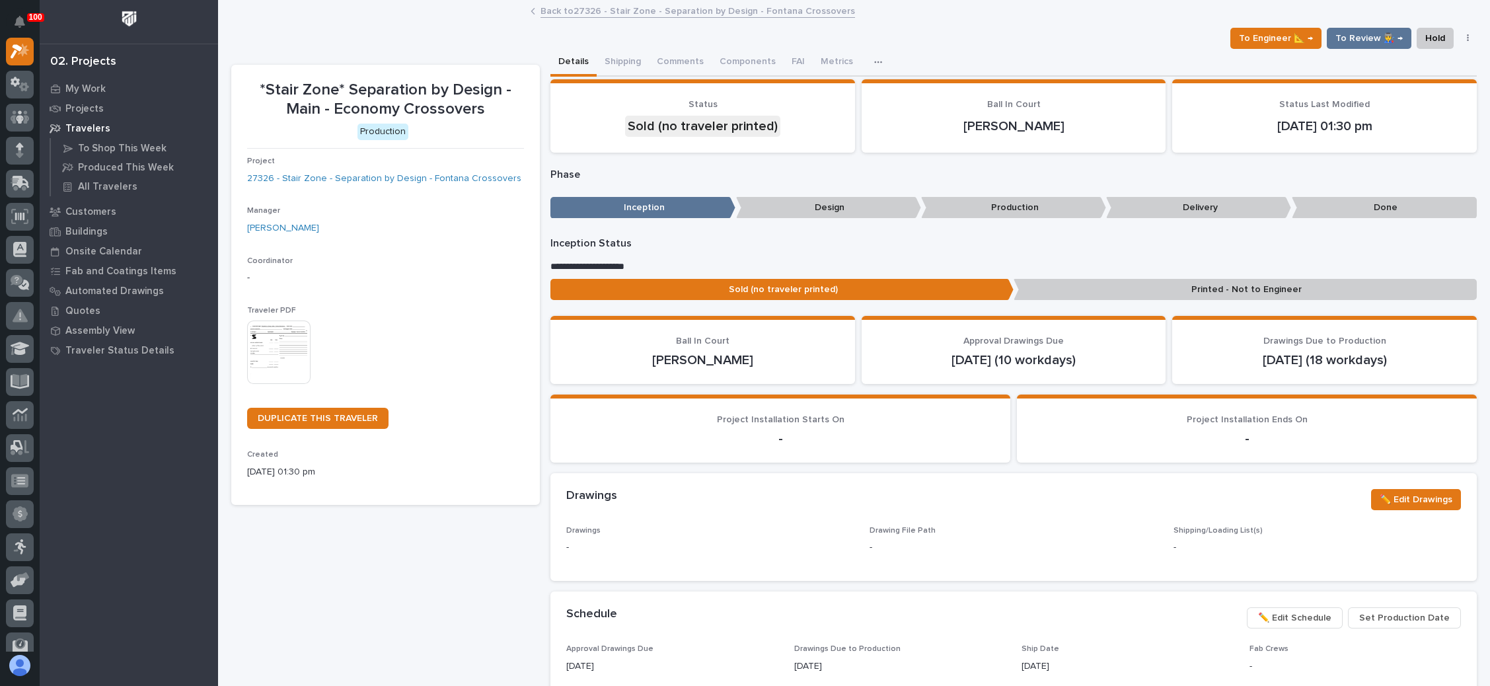
click at [1255, 288] on p "Printed - Not to Engineer" at bounding box center [1244, 290] width 463 height 22
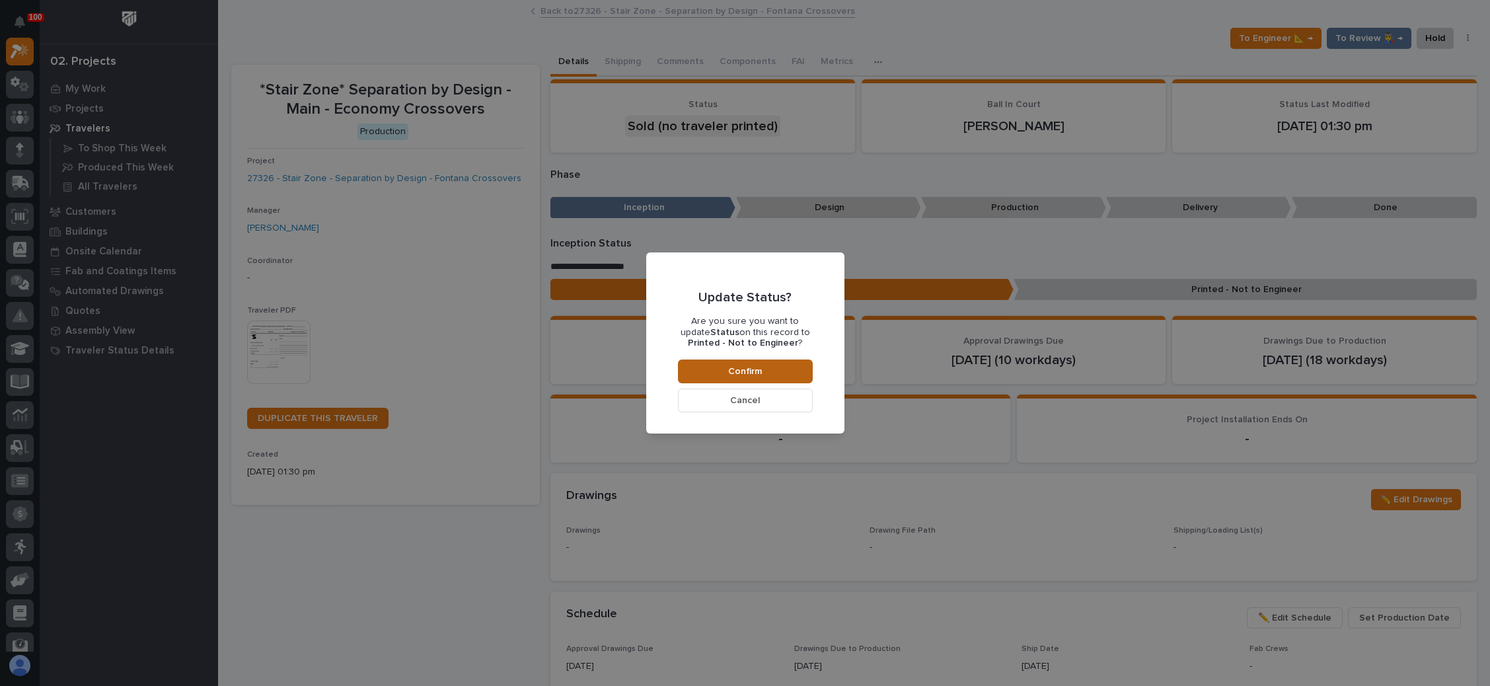
click at [758, 359] on button "Confirm" at bounding box center [745, 371] width 135 height 24
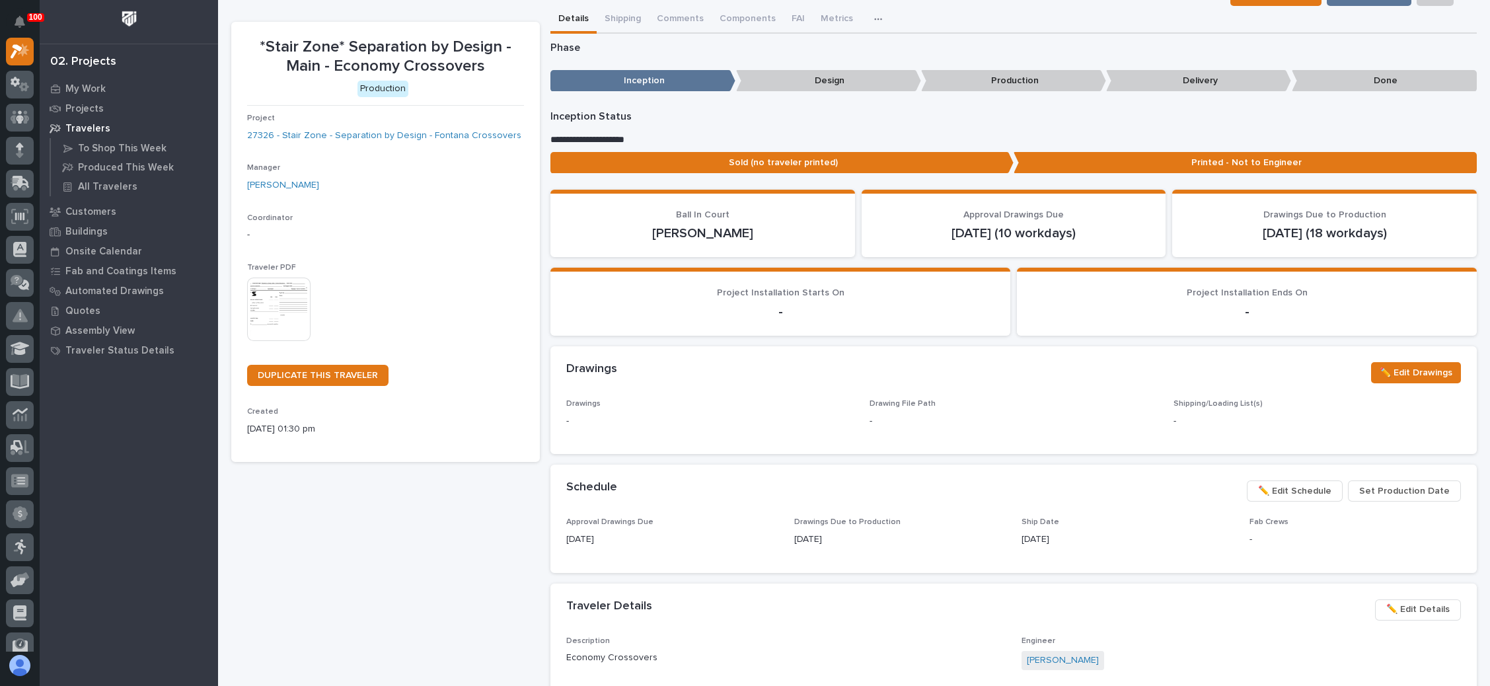
scroll to position [0, 0]
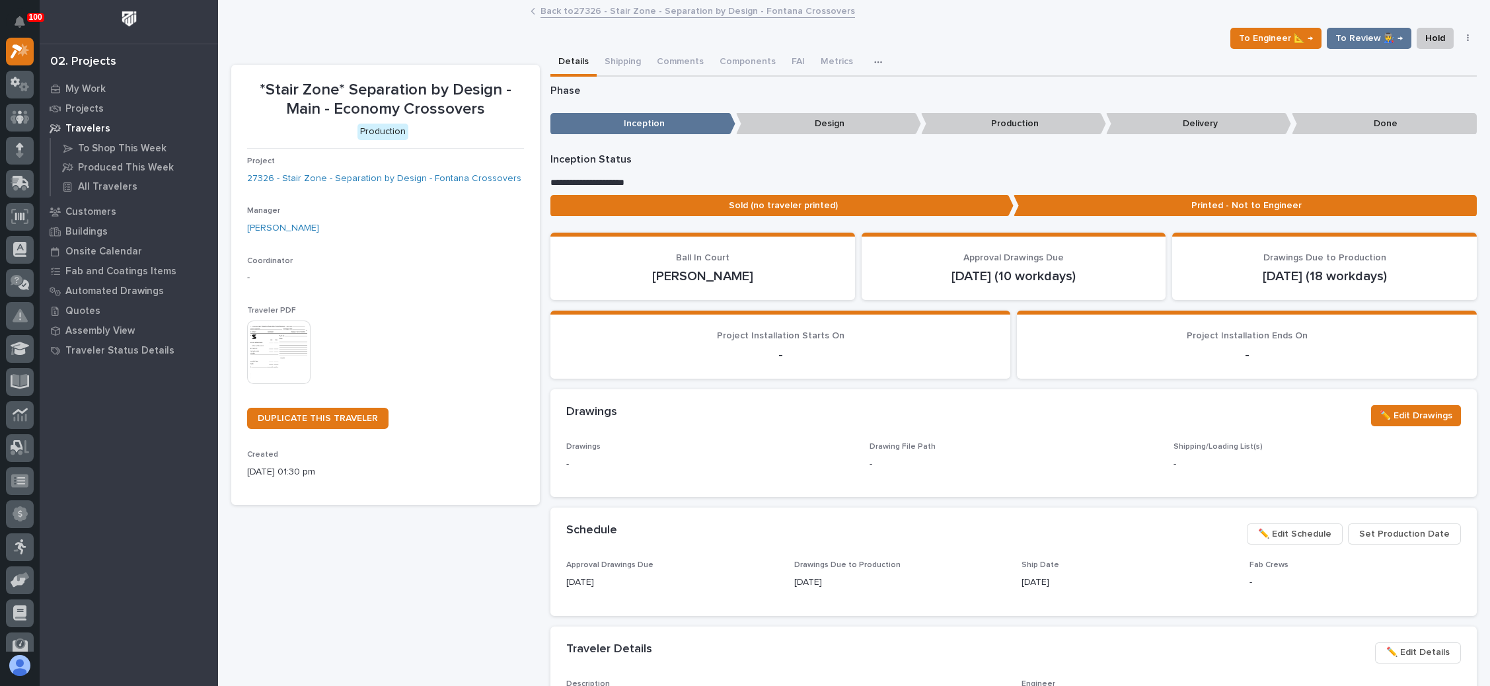
click at [646, 6] on link "Back to 27326 - Stair Zone - Separation by Design - Fontana Crossovers" at bounding box center [697, 10] width 314 height 15
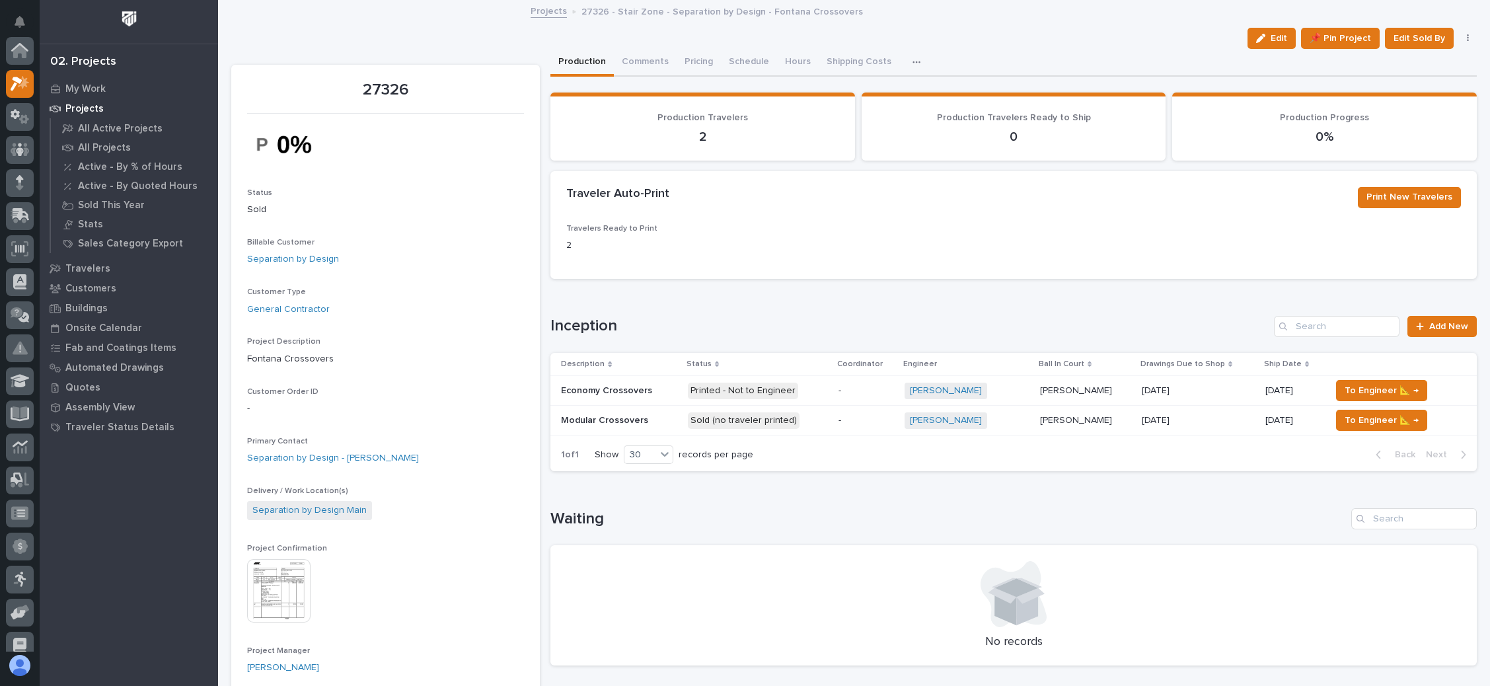
scroll to position [32, 0]
click at [838, 419] on p "-" at bounding box center [865, 420] width 55 height 11
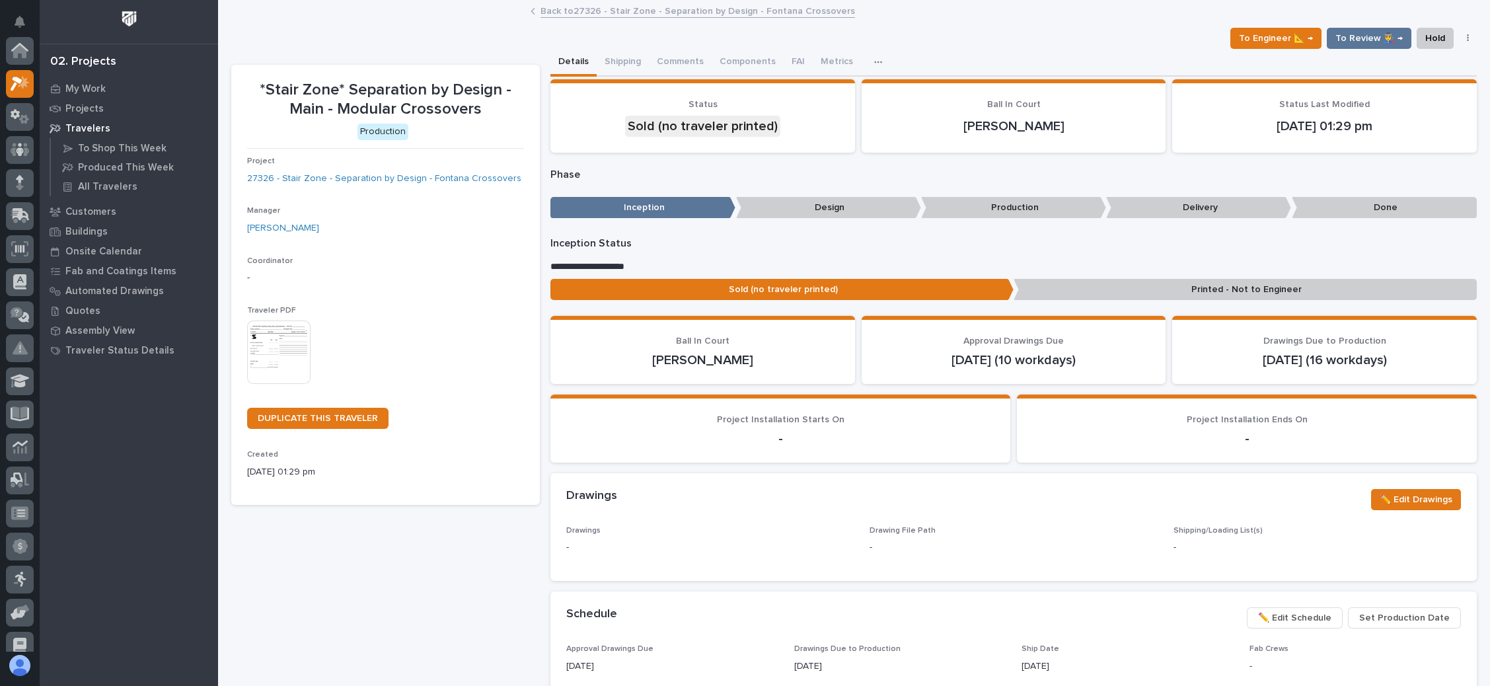
scroll to position [32, 0]
click at [1230, 280] on p "Printed - Not to Engineer" at bounding box center [1244, 290] width 463 height 22
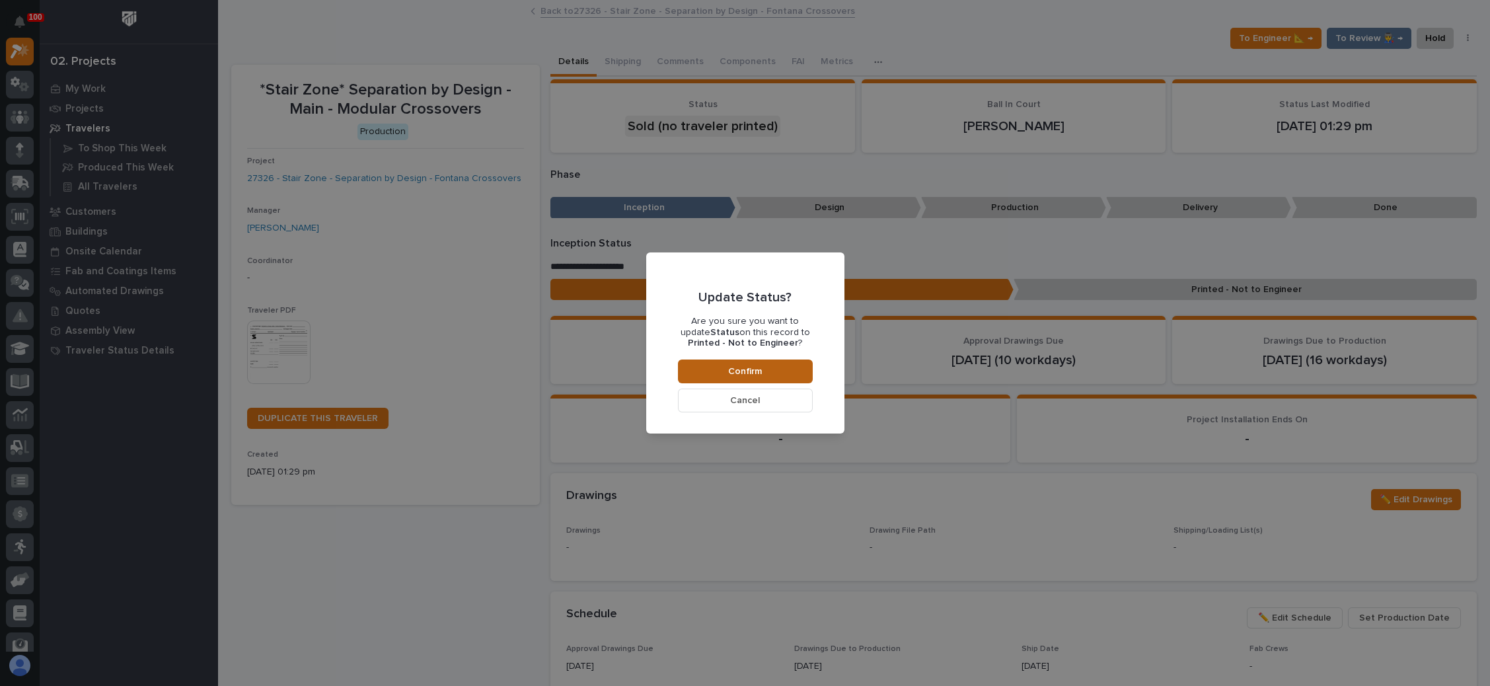
click at [718, 365] on button "Confirm" at bounding box center [745, 371] width 135 height 24
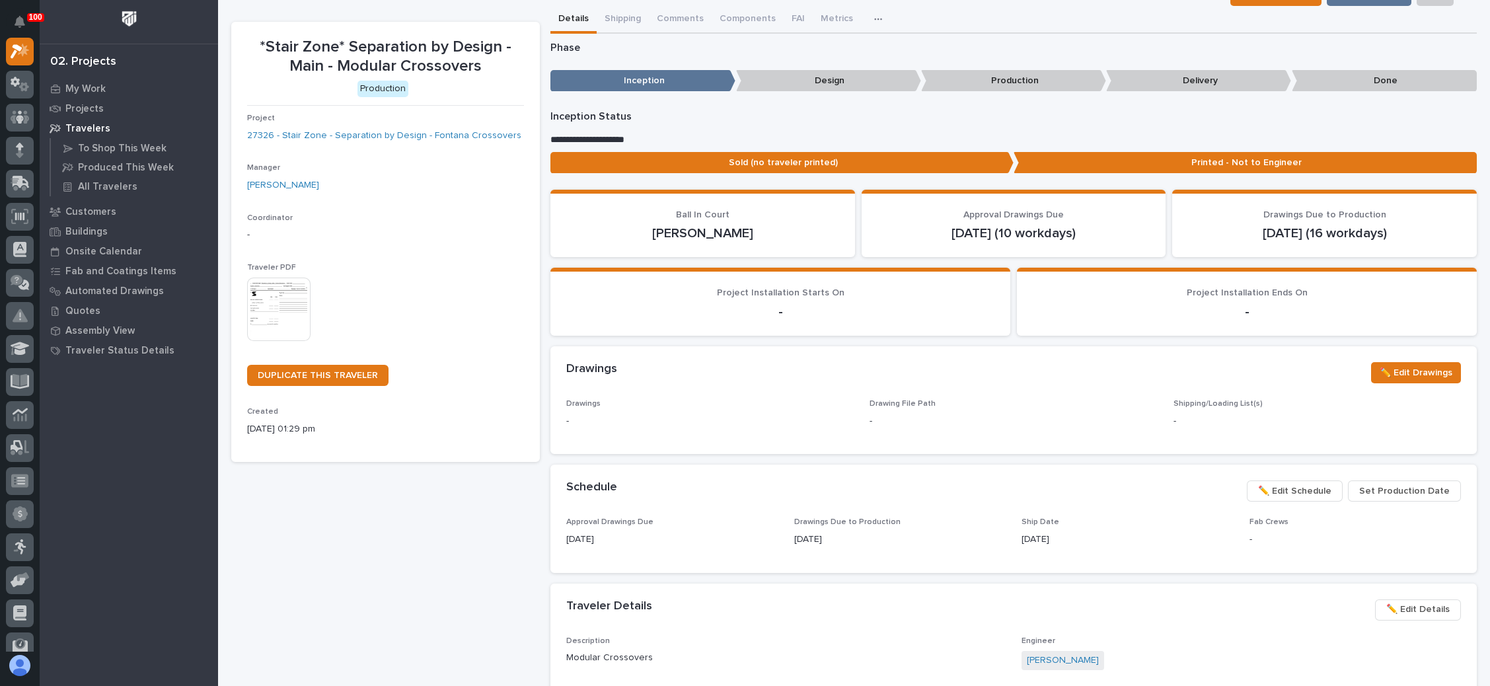
scroll to position [0, 0]
